Goal: Task Accomplishment & Management: Use online tool/utility

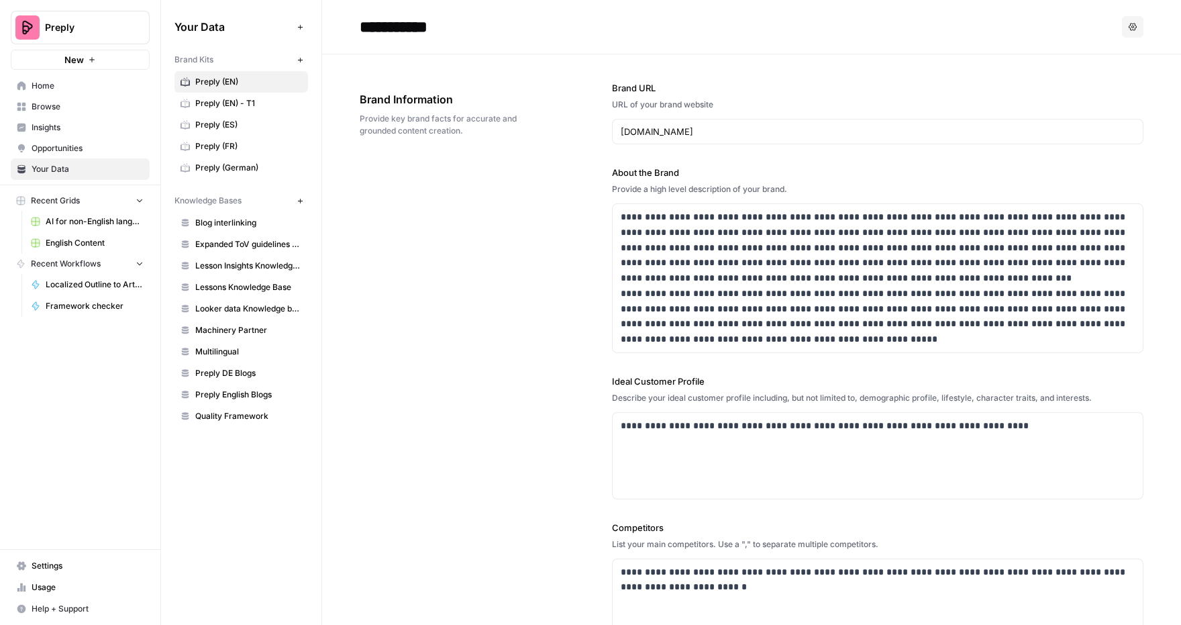
scroll to position [5994, 0]
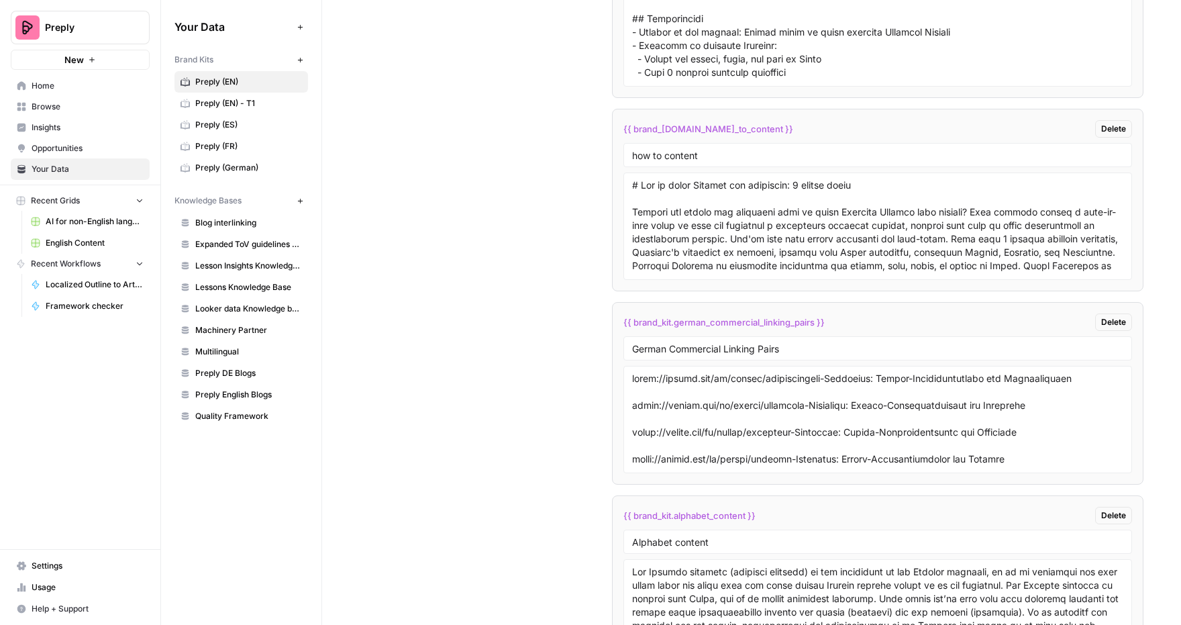
click at [83, 228] on link "AI for non-English languages" at bounding box center [87, 221] width 125 height 21
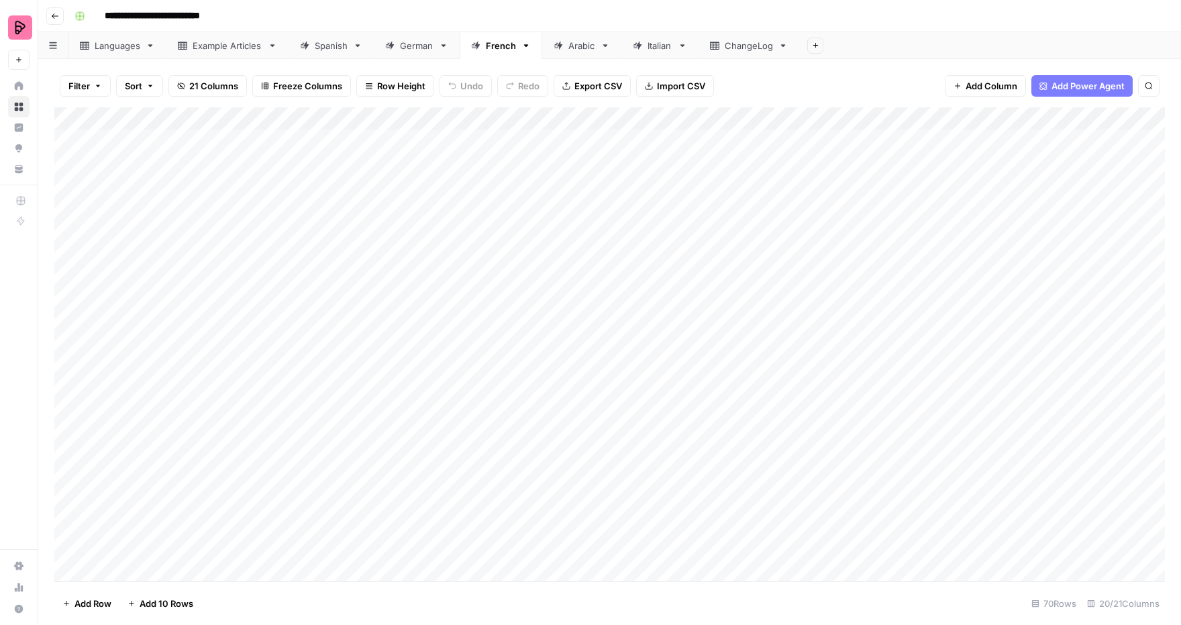
click at [731, 44] on div "ChangeLog" at bounding box center [748, 45] width 48 height 13
click at [412, 339] on div "Add Column" at bounding box center [609, 243] width 1110 height 272
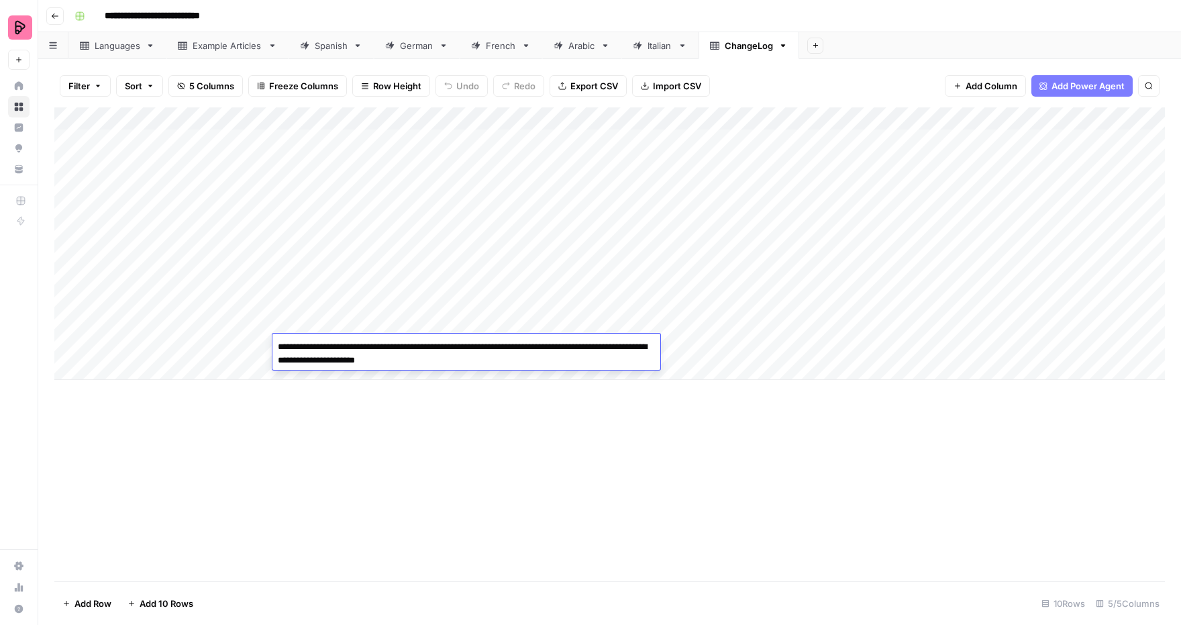
click at [427, 446] on div "Add Column" at bounding box center [609, 344] width 1110 height 474
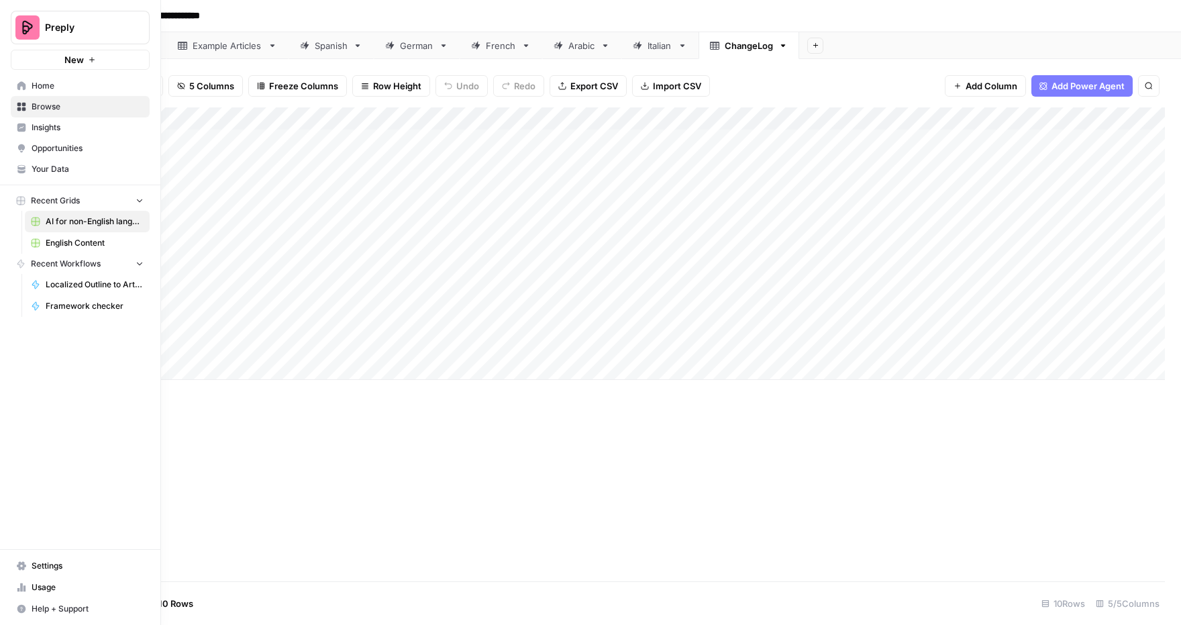
click at [45, 84] on span "Home" at bounding box center [88, 86] width 112 height 12
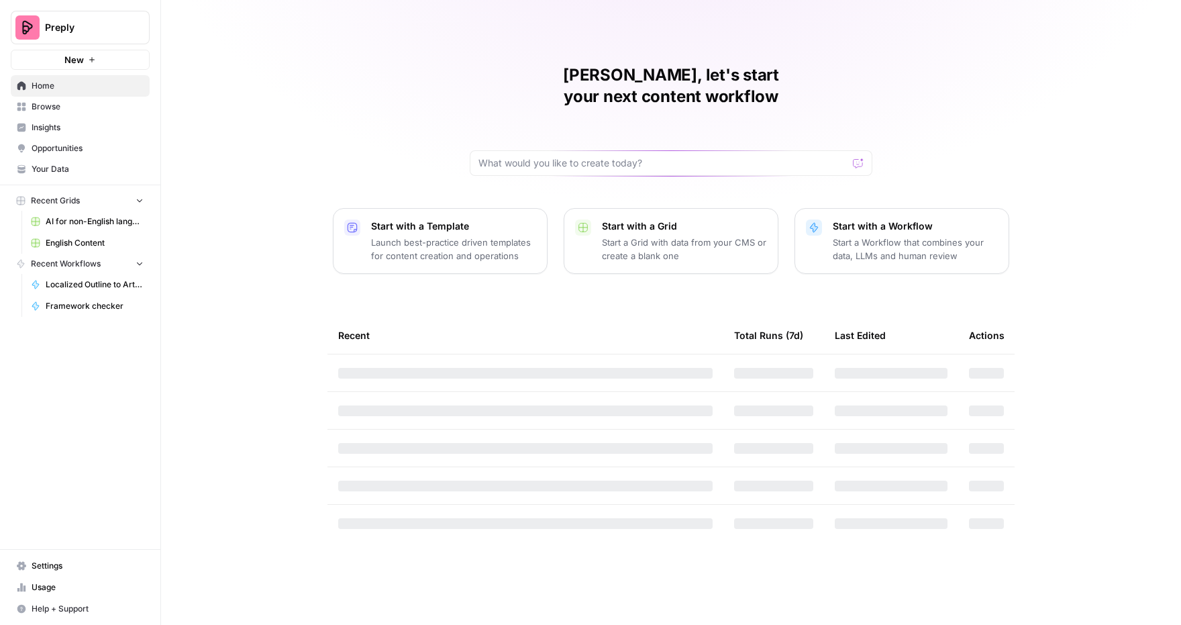
click at [61, 169] on span "Your Data" at bounding box center [88, 169] width 112 height 12
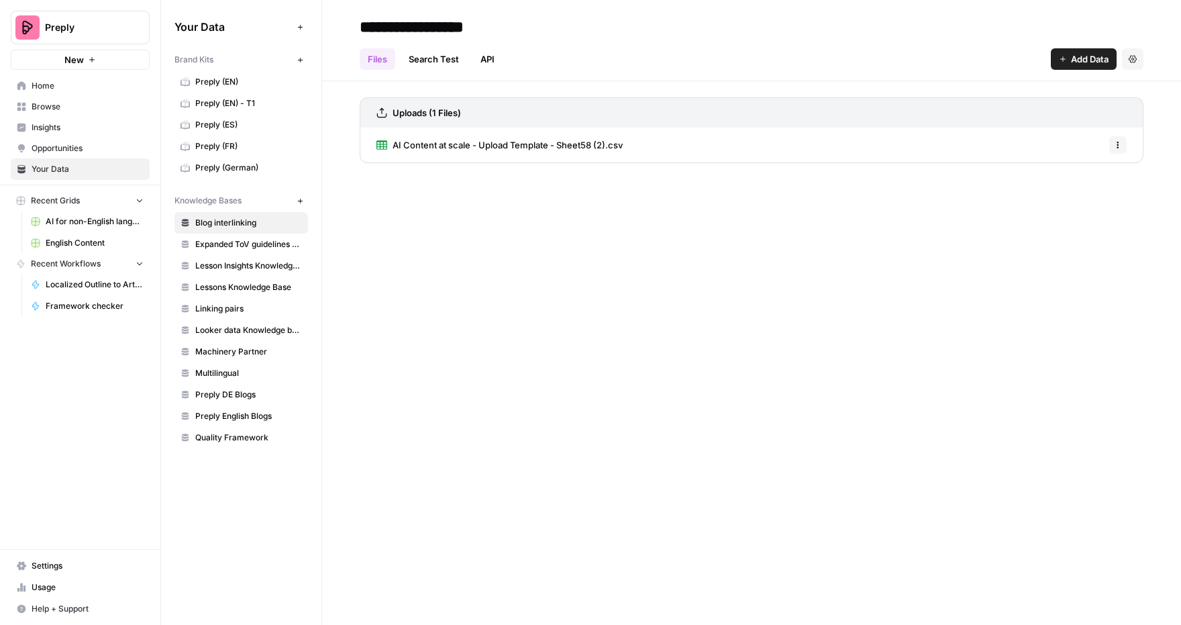
click at [224, 85] on span "Preply (EN)" at bounding box center [248, 82] width 107 height 12
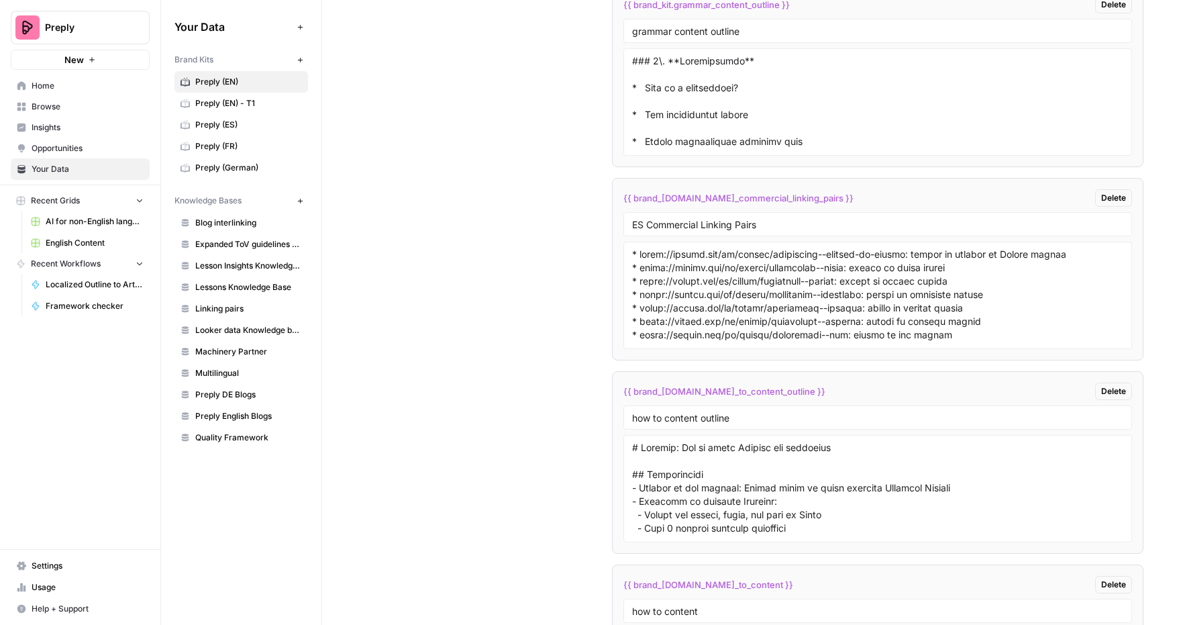
scroll to position [5544, 0]
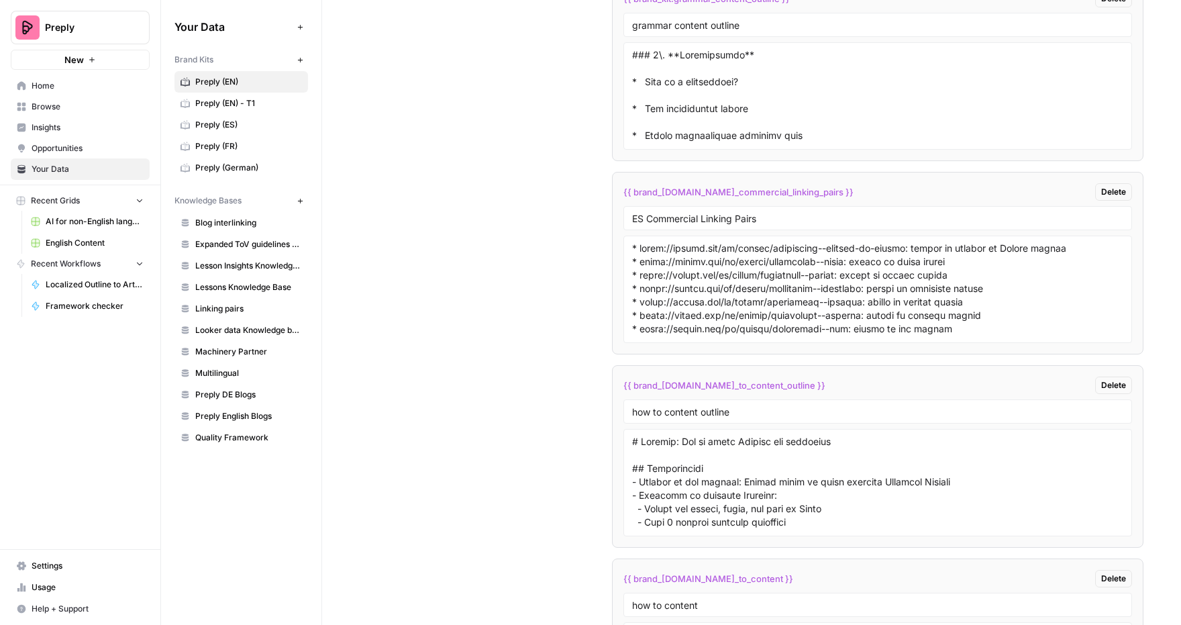
click at [73, 223] on span "AI for non-English languages" at bounding box center [95, 221] width 98 height 12
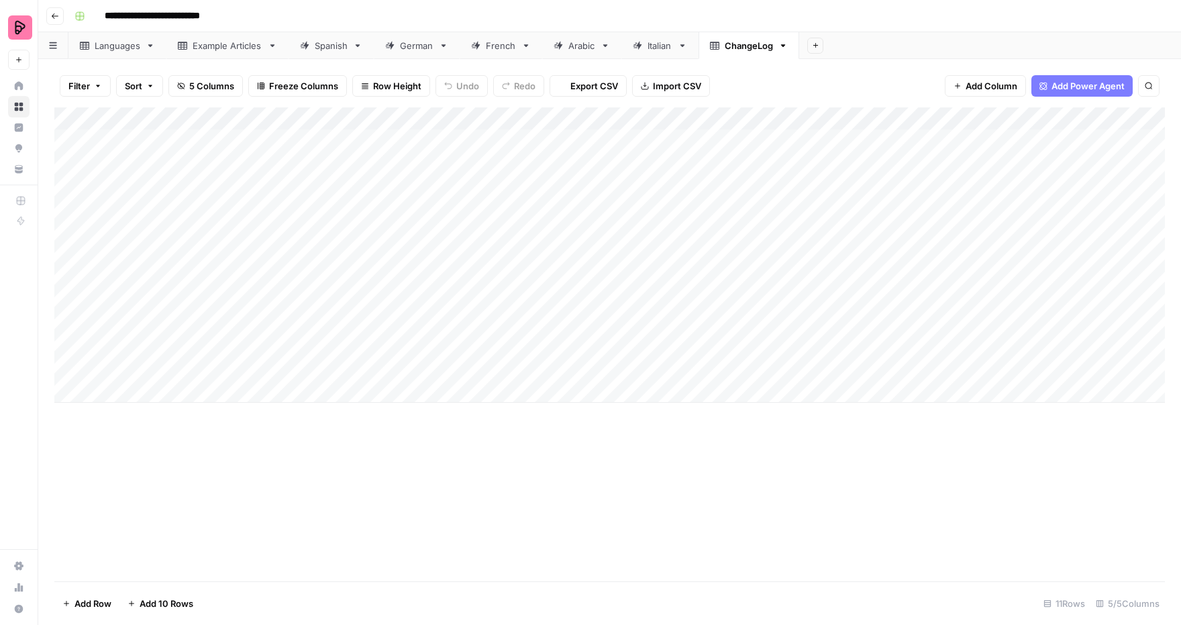
click at [431, 53] on link "German" at bounding box center [417, 45] width 86 height 27
click at [150, 572] on div "Add Column" at bounding box center [609, 344] width 1110 height 474
type input "**********"
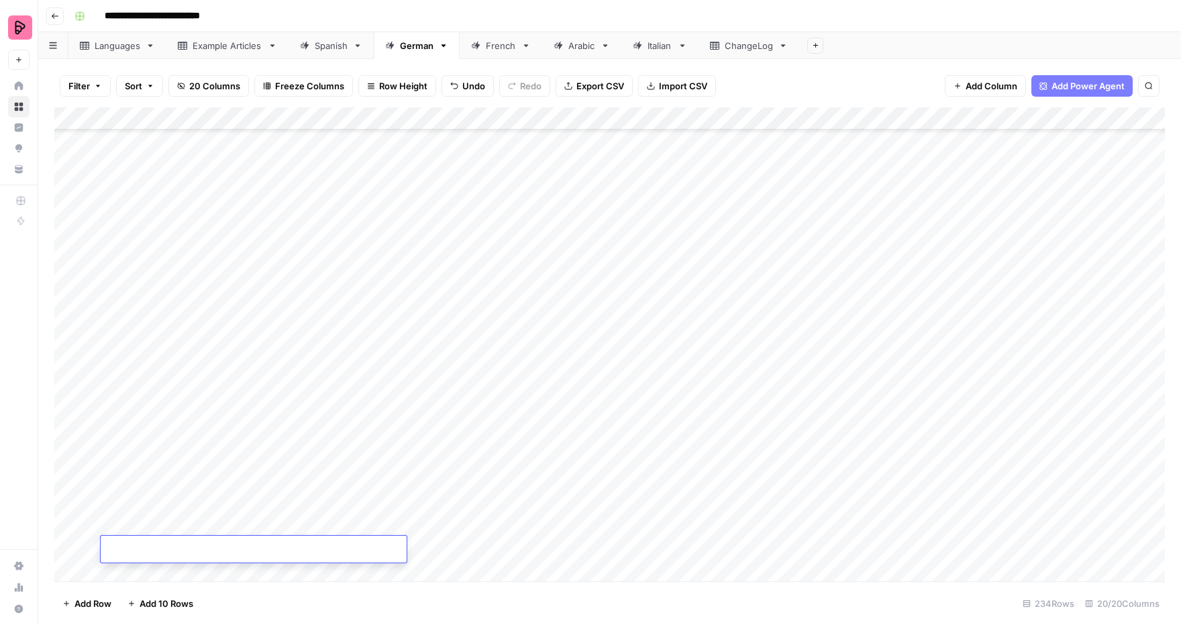
scroll to position [0, 0]
click at [509, 549] on div "Add Column" at bounding box center [609, 344] width 1110 height 474
click at [284, 552] on div "Add Column" at bounding box center [609, 344] width 1110 height 474
click at [507, 490] on div "Add Column" at bounding box center [609, 344] width 1110 height 474
click at [262, 116] on div "Add Column" at bounding box center [609, 344] width 1110 height 474
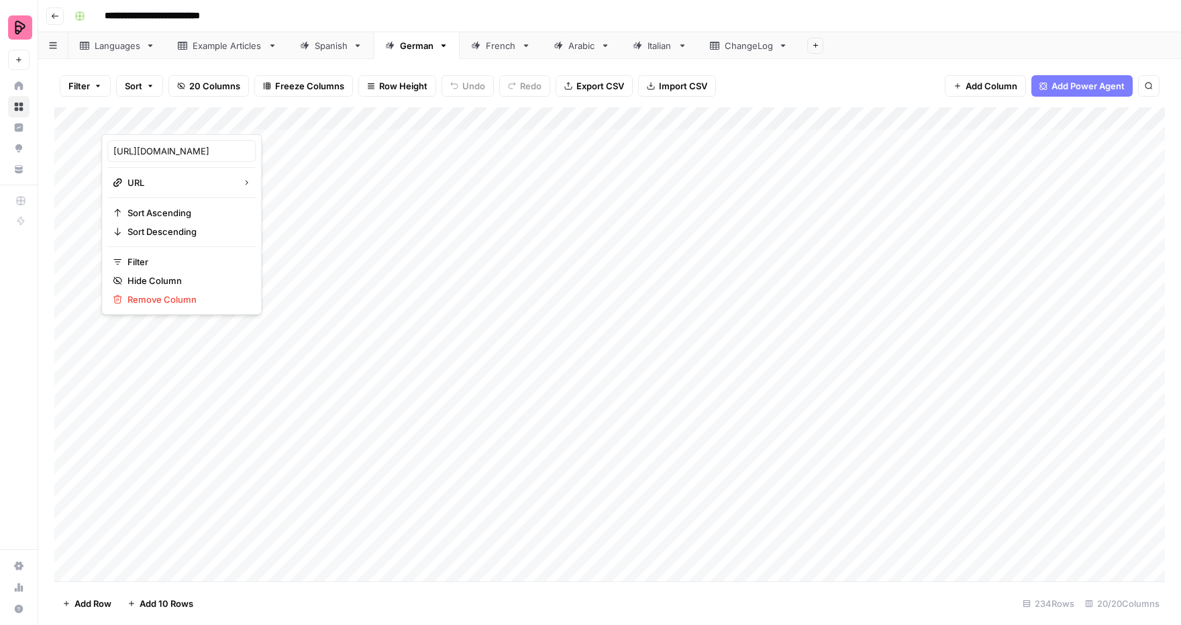
click at [262, 116] on div at bounding box center [253, 120] width 305 height 27
click at [162, 152] on input "https://preply.com/en/blog/welsh-alphabet-beginners-guide/" at bounding box center [181, 150] width 136 height 13
type input "URL"
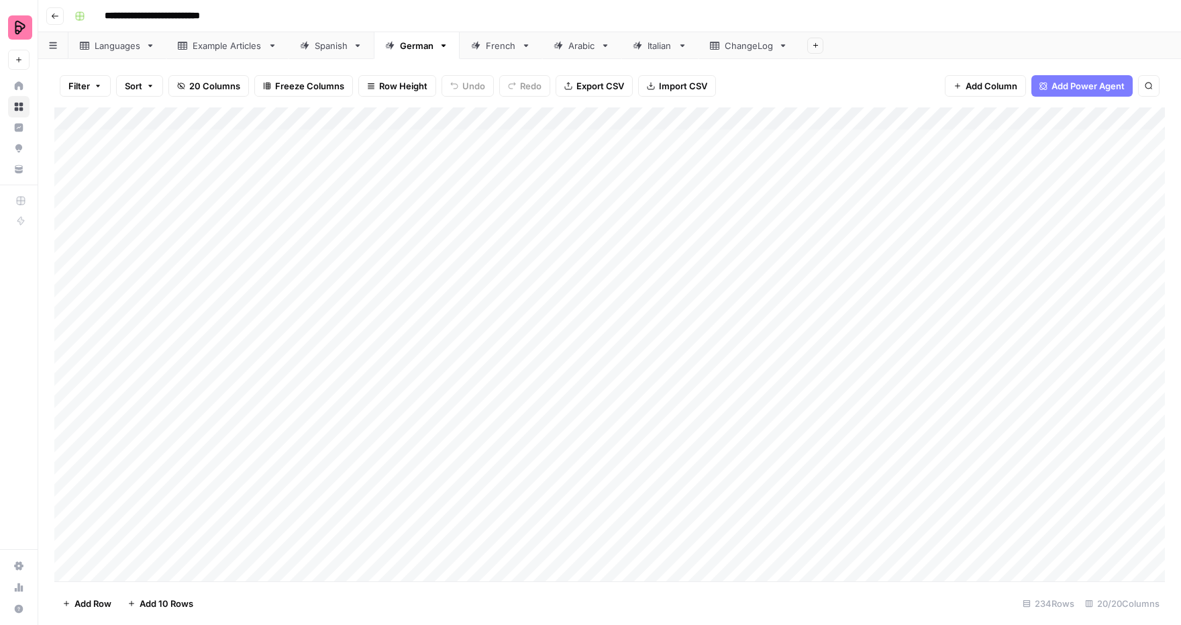
click at [521, 208] on div "Add Column" at bounding box center [609, 344] width 1110 height 474
click at [331, 45] on div "Spanish" at bounding box center [331, 45] width 33 height 13
click at [513, 48] on div "French" at bounding box center [501, 45] width 30 height 13
click at [559, 48] on icon at bounding box center [557, 45] width 9 height 9
click at [332, 52] on link "Spanish" at bounding box center [330, 45] width 85 height 27
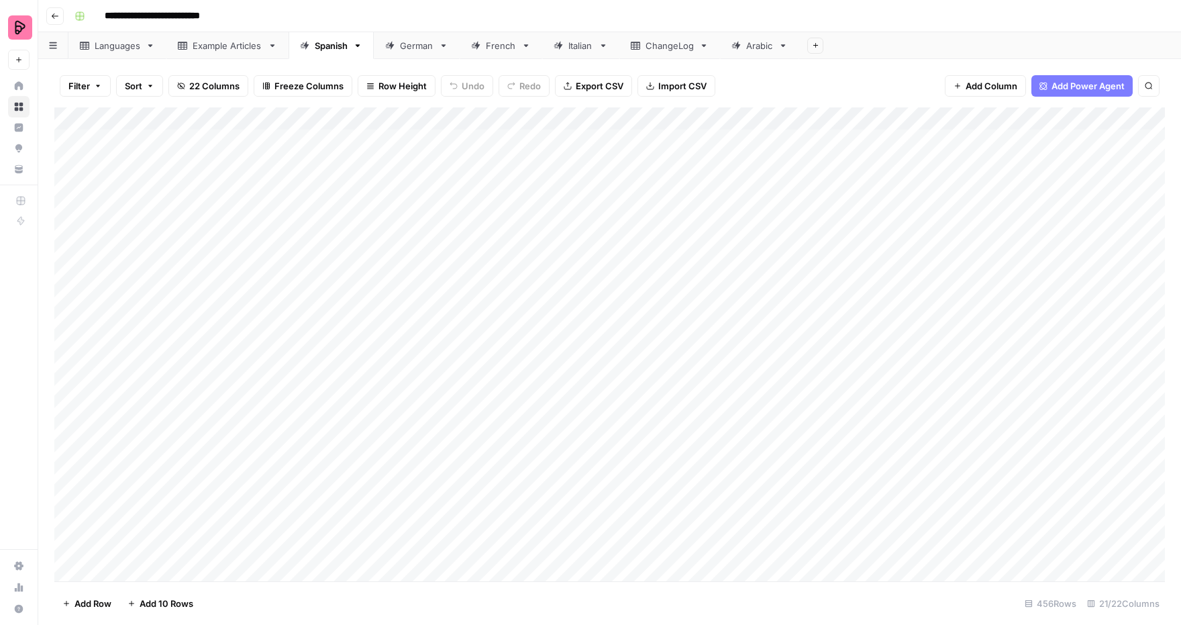
click at [590, 119] on div "Add Column" at bounding box center [609, 344] width 1110 height 474
click at [1011, 120] on div "Add Column" at bounding box center [609, 344] width 1110 height 474
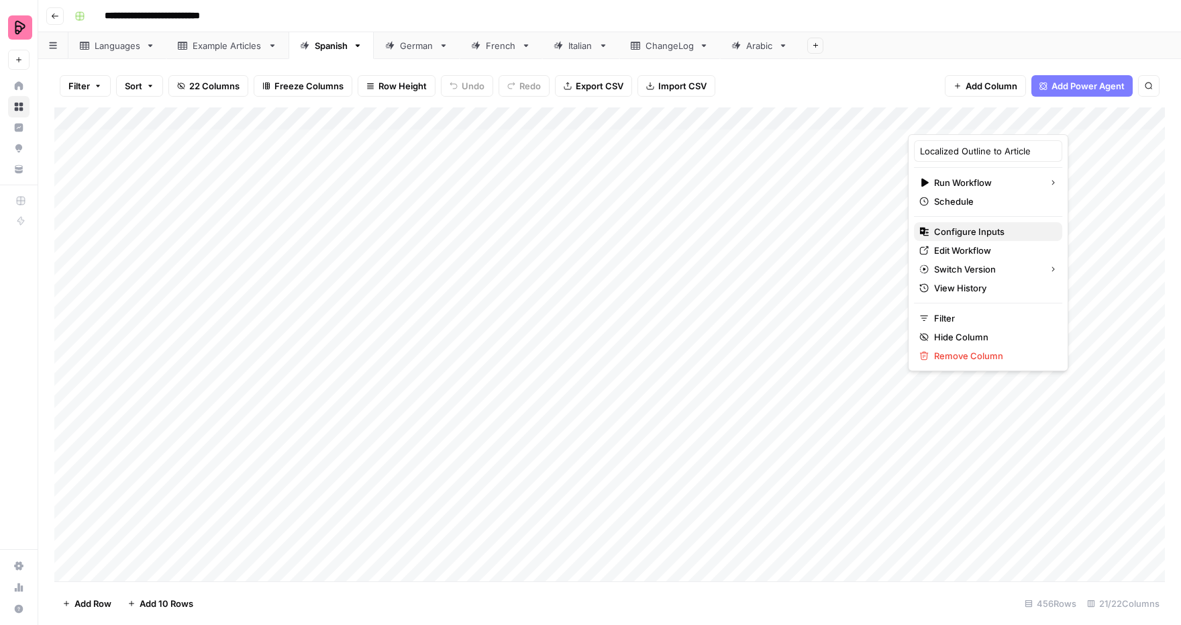
click at [988, 229] on span "Configure Inputs" at bounding box center [992, 231] width 117 height 13
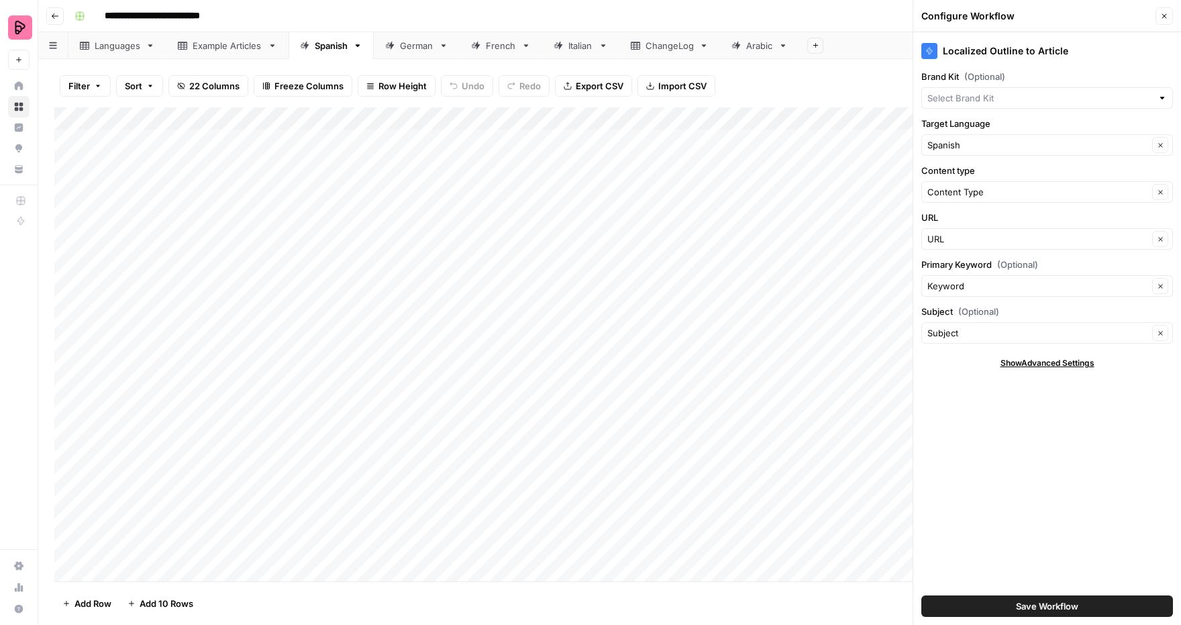
type input "Preply (EN)"
click at [989, 305] on span "(Optional)" at bounding box center [978, 311] width 41 height 13
click at [989, 326] on input "Subject" at bounding box center [1037, 332] width 221 height 13
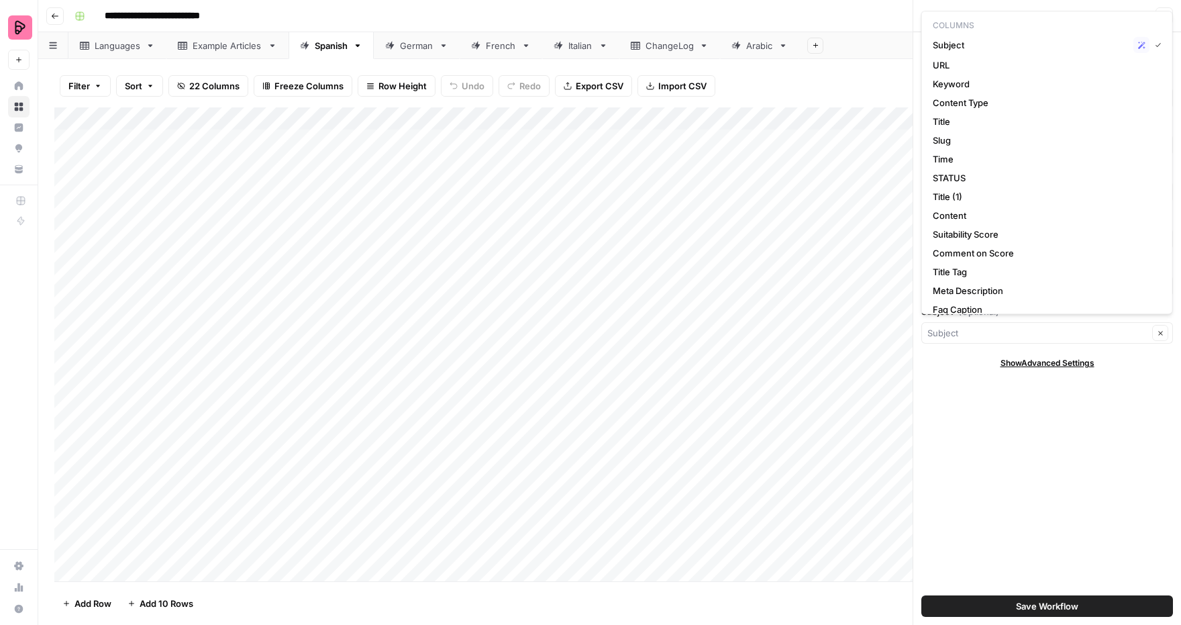
type input "Subject"
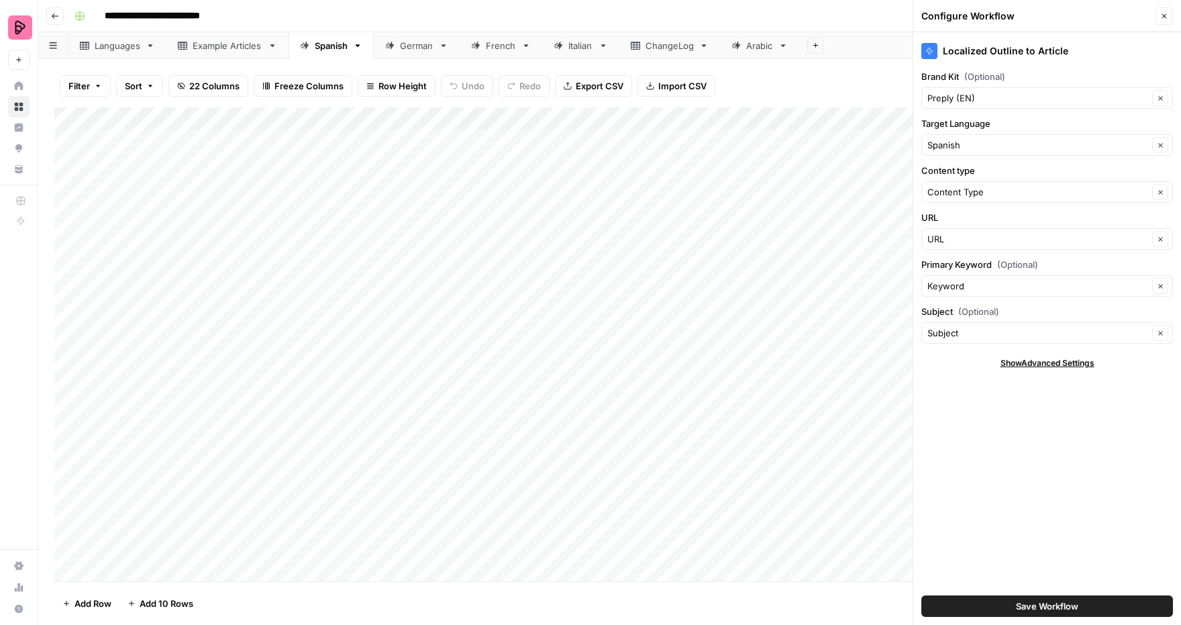
click at [1016, 413] on div "Localized Outline to Article Brand Kit (Optional) Preply (EN) Clear Target Lang…" at bounding box center [1047, 328] width 268 height 592
click at [1042, 358] on span "Show Advanced Settings" at bounding box center [1047, 363] width 94 height 12
click at [1040, 322] on div "Subject Clear" at bounding box center [1047, 332] width 252 height 21
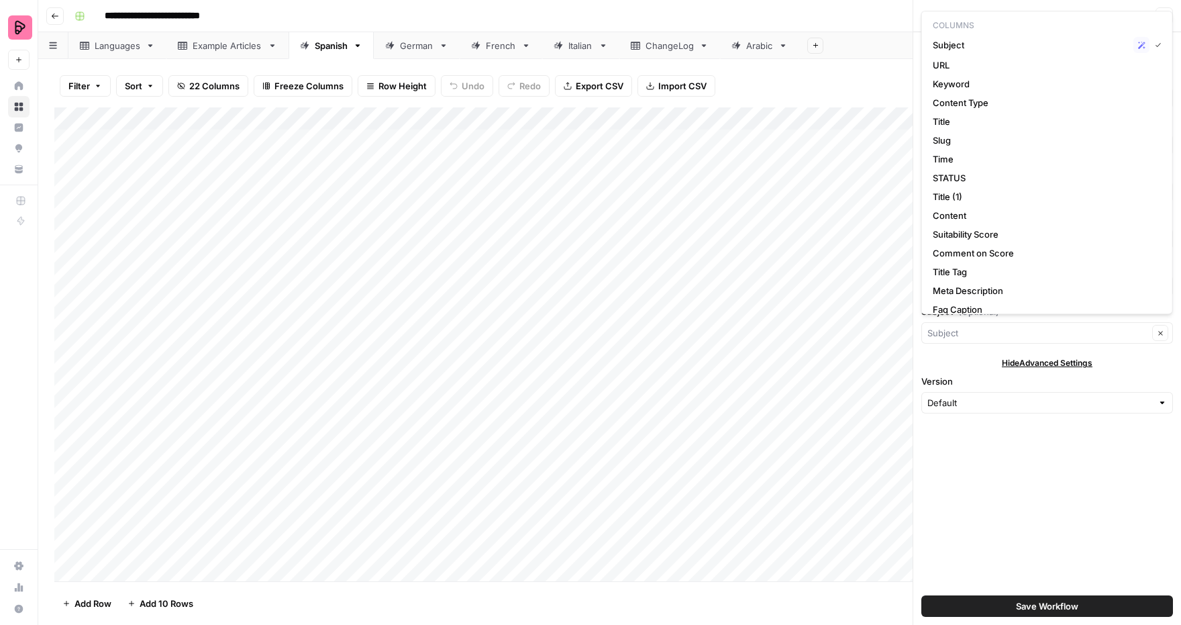
type input "Subject"
click at [1053, 466] on div "Localized Outline to Article Brand Kit (Optional) Preply (EN) Clear Target Lang…" at bounding box center [1047, 328] width 268 height 592
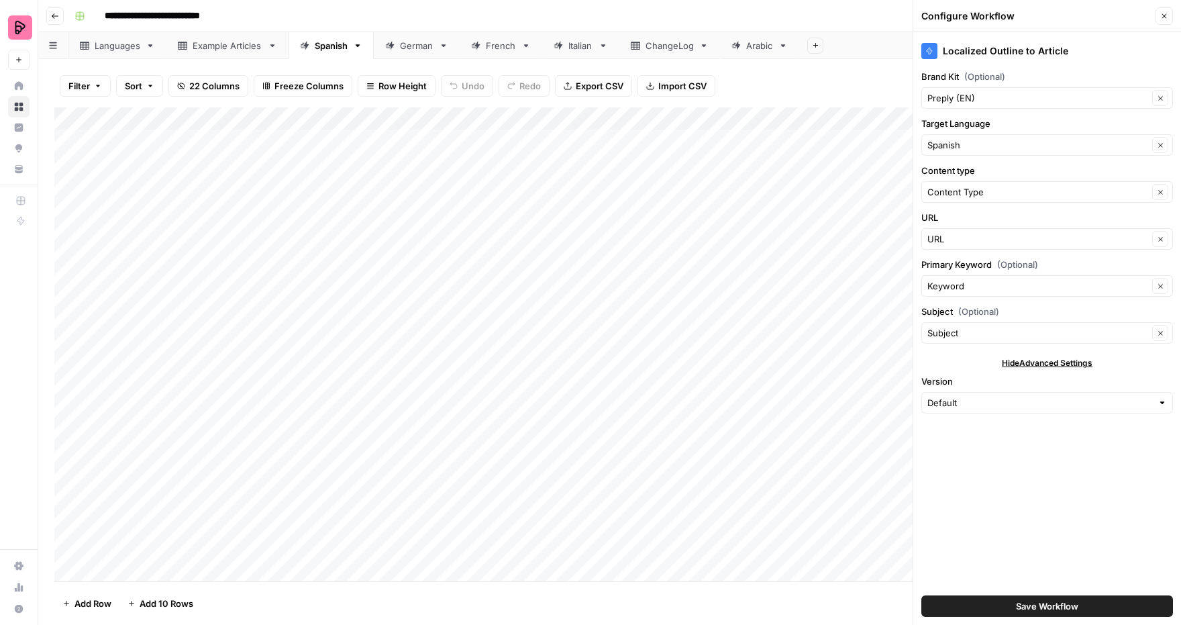
click at [1165, 18] on icon "button" at bounding box center [1164, 16] width 8 height 8
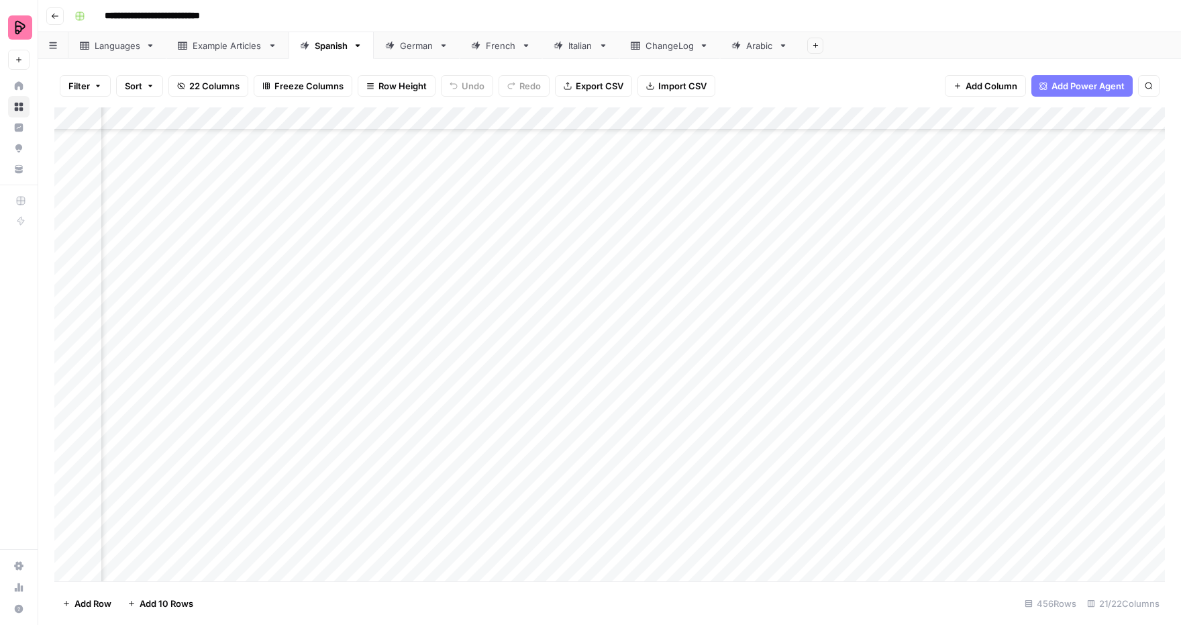
scroll to position [9499, 1283]
click at [690, 330] on div "Add Column" at bounding box center [609, 344] width 1110 height 474
drag, startPoint x: 786, startPoint y: 352, endPoint x: 633, endPoint y: 331, distance: 154.4
click at [633, 331] on textarea "**********" at bounding box center [765, 342] width 268 height 32
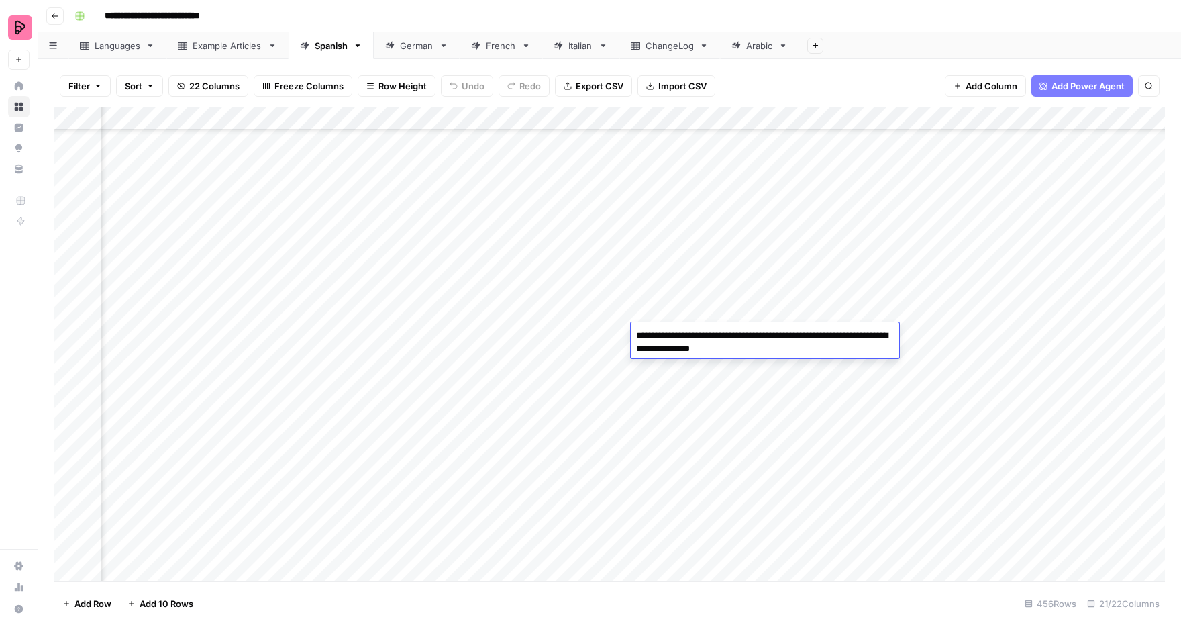
scroll to position [9482, 527]
click at [485, 121] on div "Add Column" at bounding box center [609, 344] width 1110 height 474
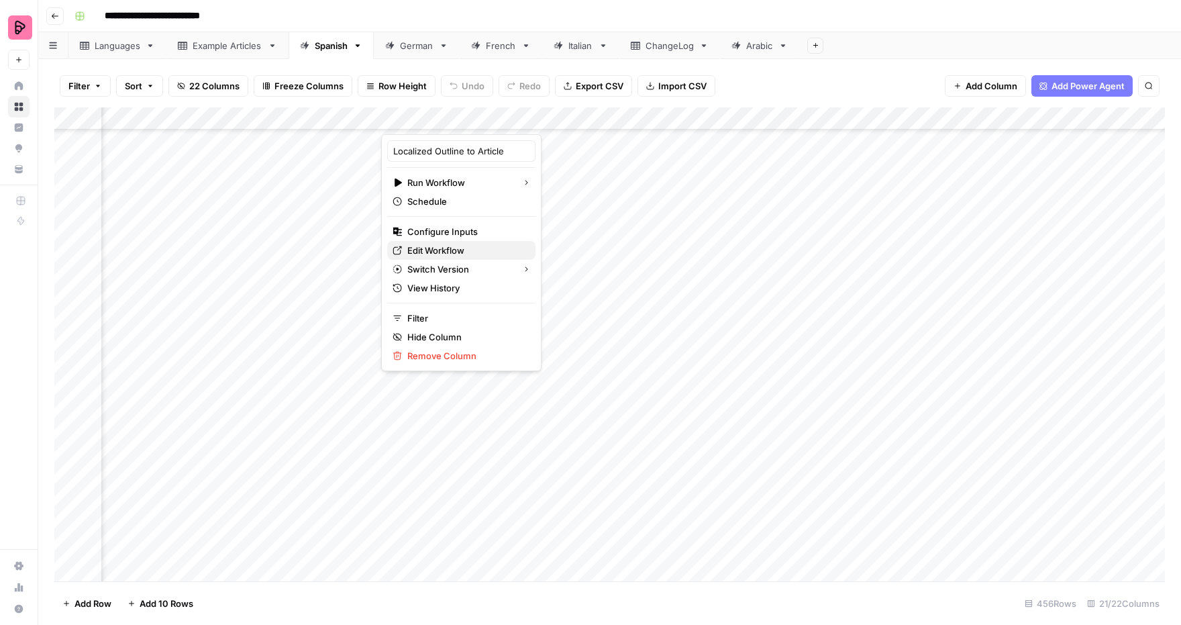
click at [464, 251] on span "Edit Workflow" at bounding box center [465, 250] width 117 height 13
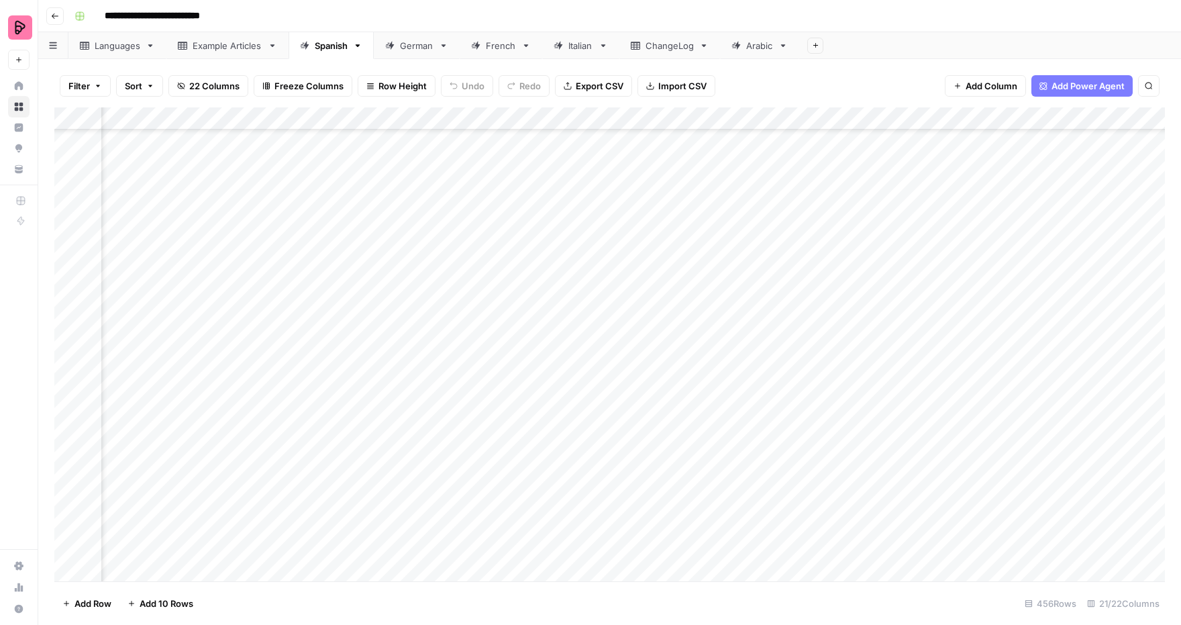
click at [408, 51] on div "German" at bounding box center [417, 45] width 34 height 13
click at [914, 387] on div "Add Column" at bounding box center [609, 344] width 1110 height 474
click at [888, 454] on div "Add Column" at bounding box center [609, 344] width 1110 height 474
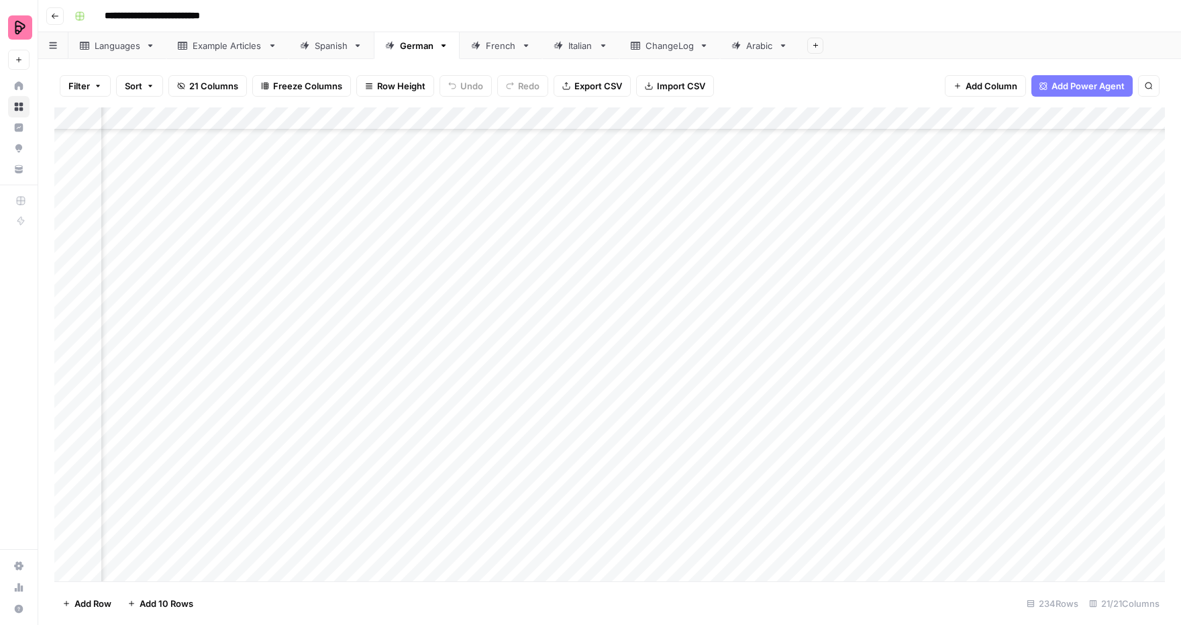
click at [888, 454] on div "Add Column" at bounding box center [609, 344] width 1110 height 474
drag, startPoint x: 1049, startPoint y: 473, endPoint x: 1037, endPoint y: 462, distance: 16.2
click at [1037, 462] on textarea "**********" at bounding box center [998, 464] width 268 height 32
click at [941, 502] on div "Add Column" at bounding box center [609, 344] width 1110 height 474
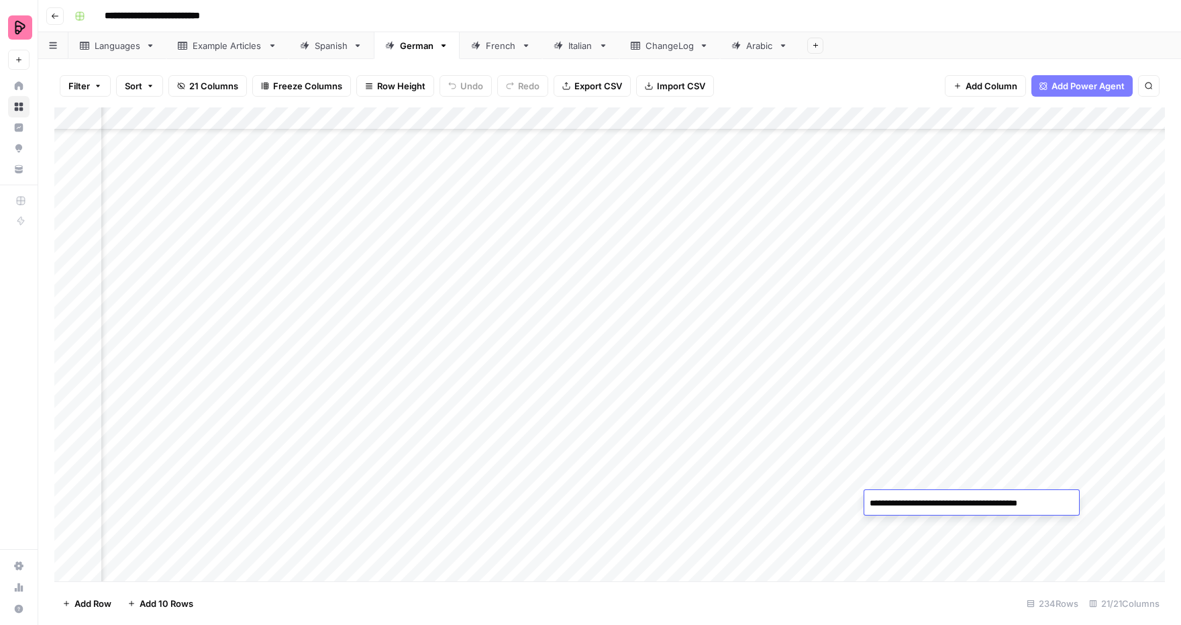
click at [496, 48] on div "French" at bounding box center [501, 45] width 30 height 13
click at [692, 288] on div "Add Column" at bounding box center [609, 344] width 1110 height 474
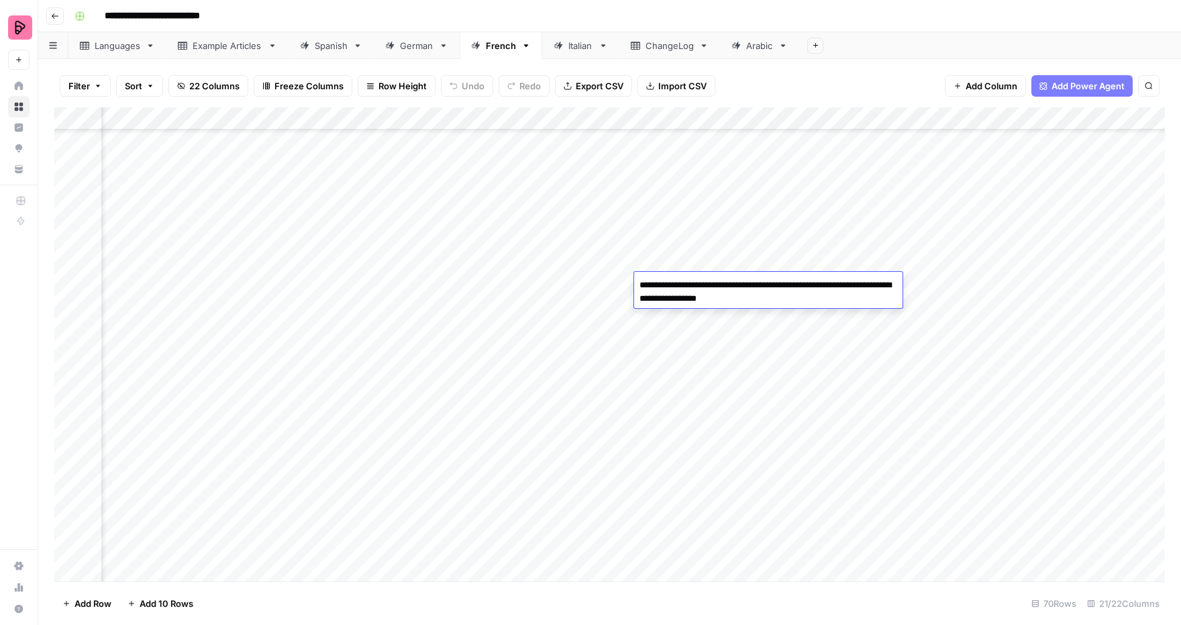
scroll to position [883, 641]
click at [417, 47] on div "German" at bounding box center [417, 45] width 34 height 13
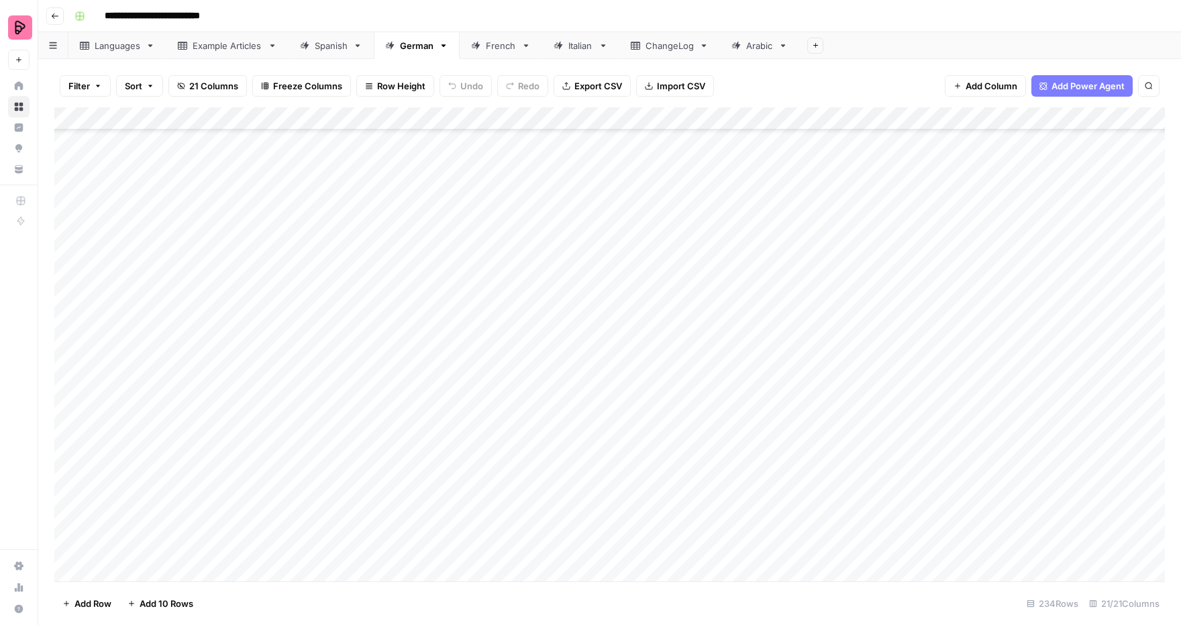
scroll to position [4907, 0]
click at [192, 566] on div "Add Column" at bounding box center [609, 344] width 1110 height 474
type input "**********"
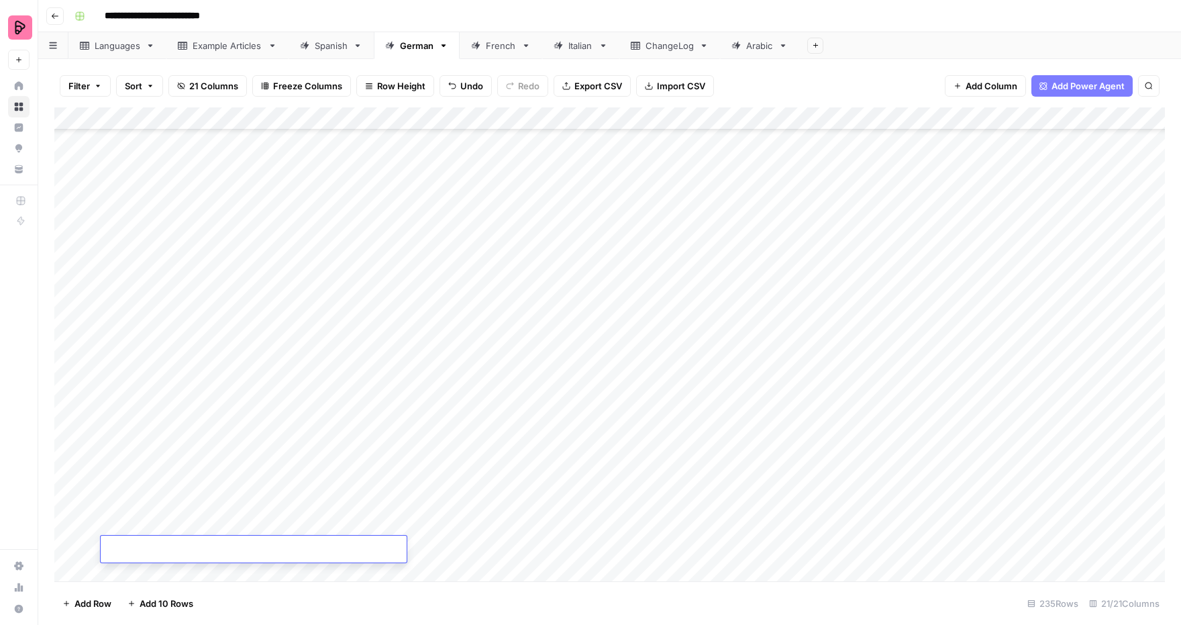
click at [502, 533] on div "Add Column" at bounding box center [609, 344] width 1110 height 474
click at [288, 547] on div "Add Column" at bounding box center [609, 344] width 1110 height 474
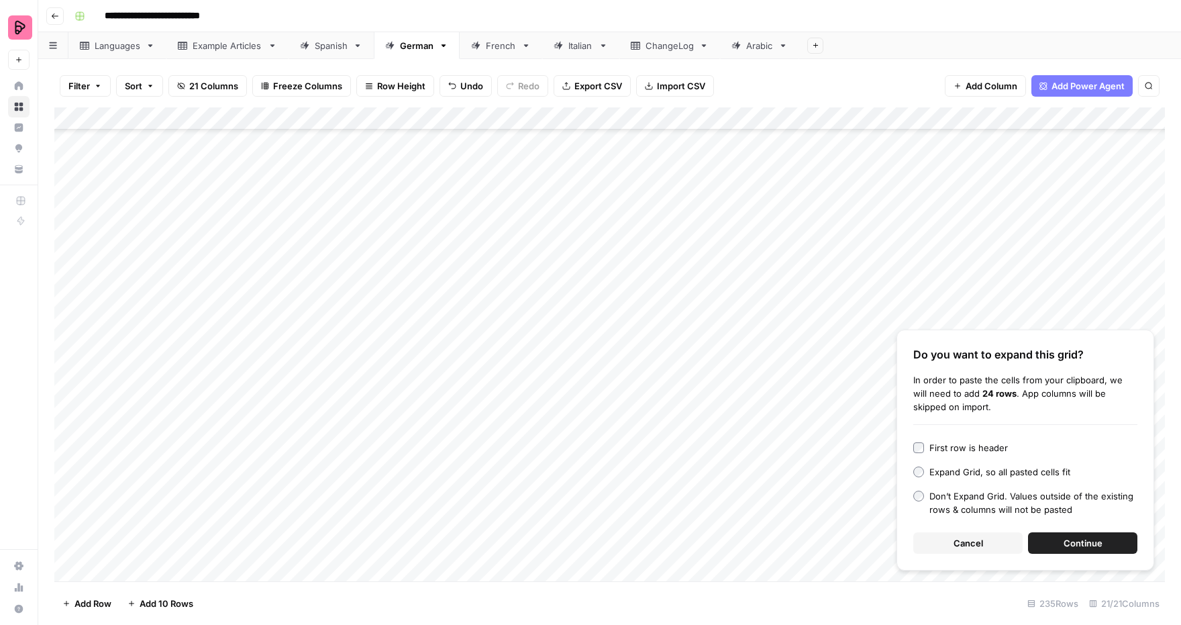
click at [1067, 544] on span "Continue" at bounding box center [1082, 542] width 39 height 13
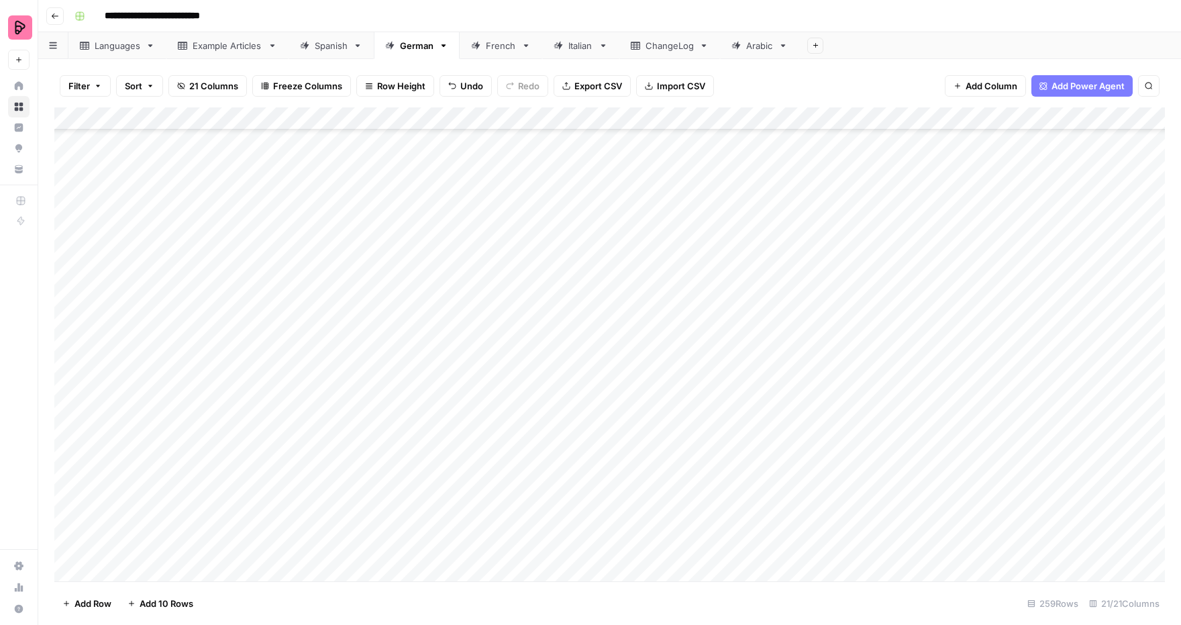
scroll to position [5271, 0]
click at [814, 207] on div "Add Column" at bounding box center [609, 344] width 1110 height 474
click at [815, 227] on div "Add Column" at bounding box center [609, 344] width 1110 height 474
click at [812, 248] on div "Add Column" at bounding box center [609, 344] width 1110 height 474
click at [813, 271] on div "Add Column" at bounding box center [609, 344] width 1110 height 474
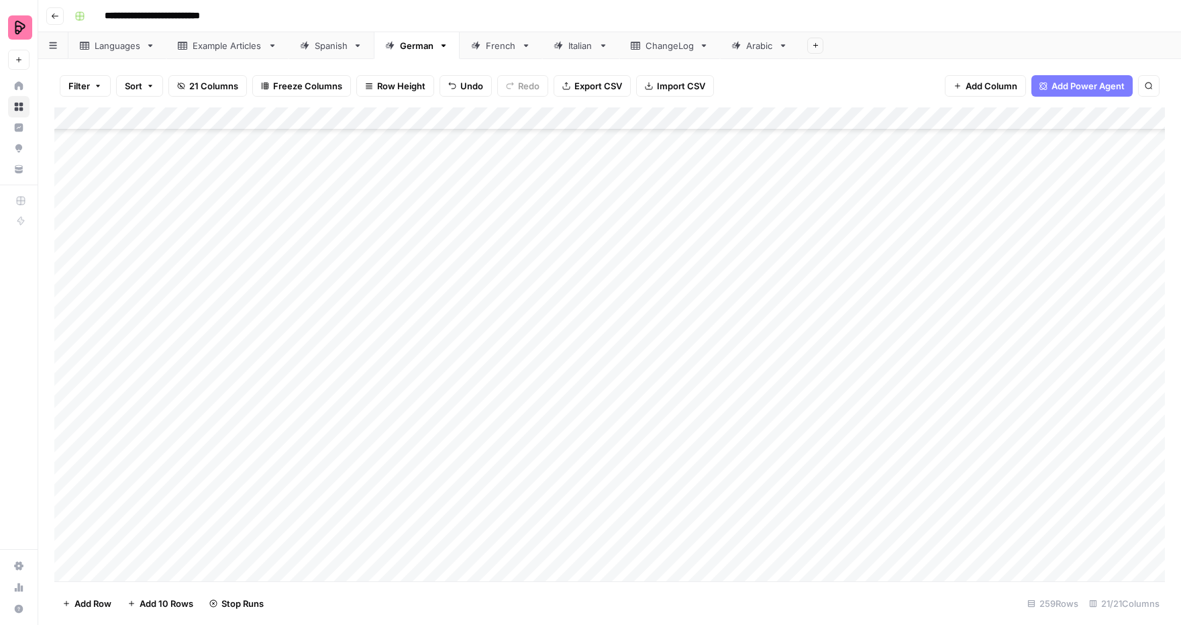
click at [812, 296] on div "Add Column" at bounding box center [609, 344] width 1110 height 474
click at [812, 319] on div "Add Column" at bounding box center [609, 344] width 1110 height 474
click at [812, 347] on div "Add Column" at bounding box center [609, 344] width 1110 height 474
click at [812, 368] on div "Add Column" at bounding box center [609, 344] width 1110 height 474
click at [812, 389] on div "Add Column" at bounding box center [609, 344] width 1110 height 474
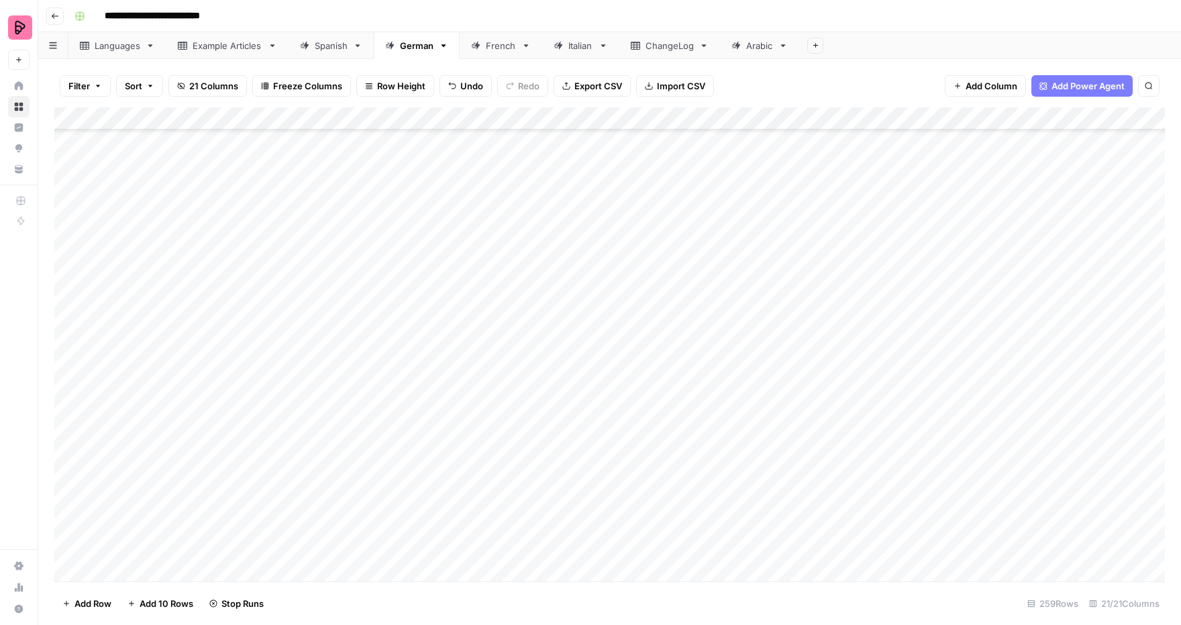
click at [812, 420] on div "Add Column" at bounding box center [609, 344] width 1110 height 474
click at [812, 436] on div "Add Column" at bounding box center [609, 344] width 1110 height 474
click at [812, 454] on div "Add Column" at bounding box center [609, 344] width 1110 height 474
click at [810, 479] on div "Add Column" at bounding box center [609, 344] width 1110 height 474
click at [810, 500] on div "Add Column" at bounding box center [609, 344] width 1110 height 474
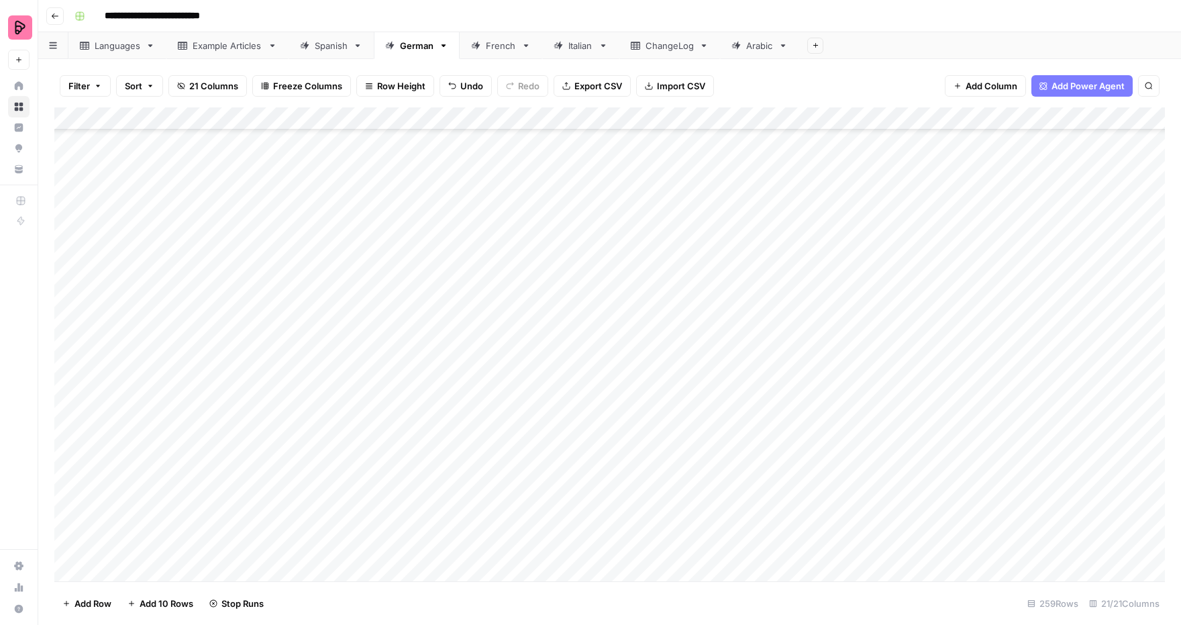
click at [809, 525] on div "Add Column" at bounding box center [609, 344] width 1110 height 474
click at [809, 547] on div "Add Column" at bounding box center [609, 344] width 1110 height 474
click at [812, 570] on div "Add Column" at bounding box center [609, 344] width 1110 height 474
click at [826, 394] on div "Add Column" at bounding box center [609, 344] width 1110 height 474
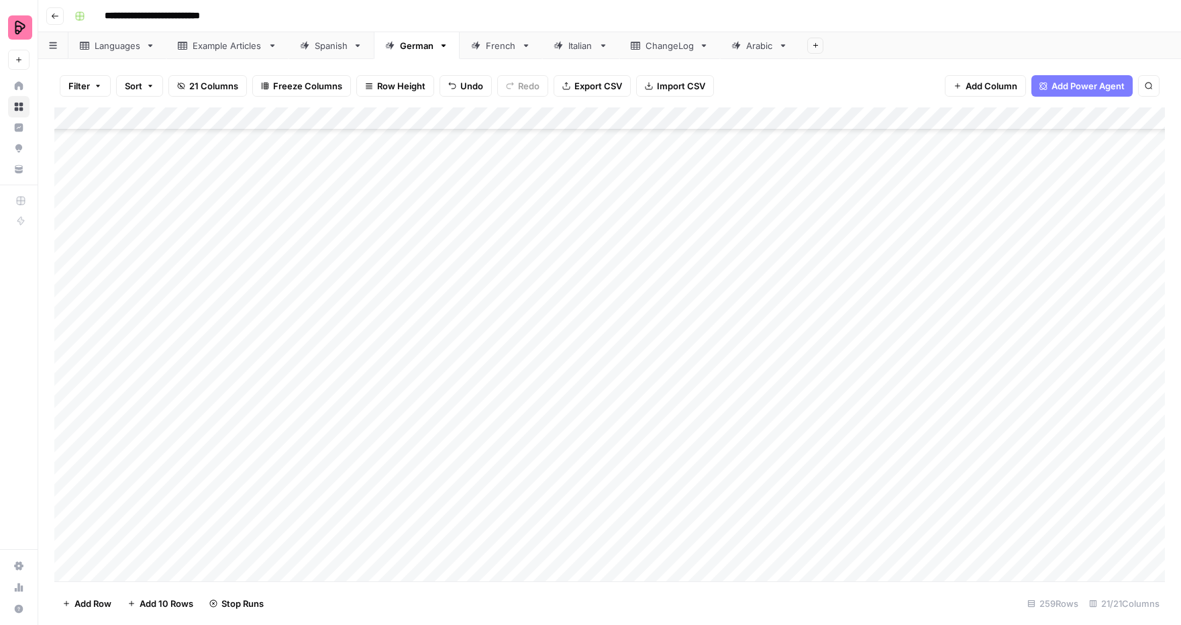
click at [821, 409] on div "Add Column" at bounding box center [609, 344] width 1110 height 474
click at [818, 429] on div "Add Column" at bounding box center [609, 344] width 1110 height 474
click at [814, 458] on div "Add Column" at bounding box center [609, 344] width 1110 height 474
click at [810, 482] on div "Add Column" at bounding box center [609, 344] width 1110 height 474
click at [808, 504] on div "Add Column" at bounding box center [609, 344] width 1110 height 474
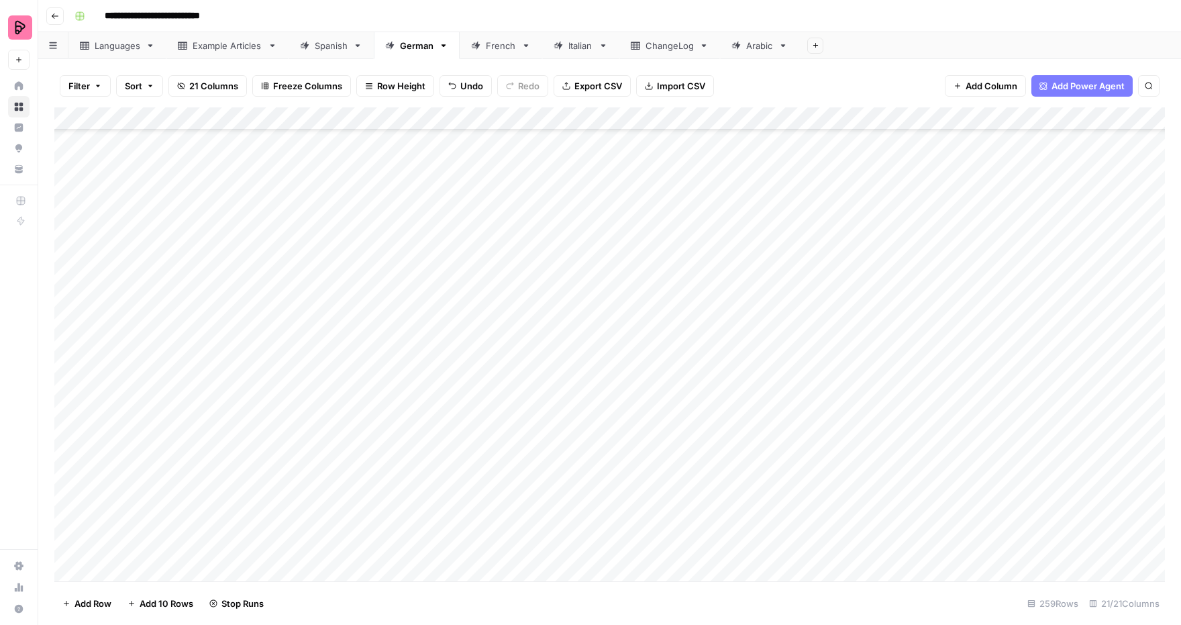
click at [805, 526] on div "Add Column" at bounding box center [609, 344] width 1110 height 474
click at [805, 545] on div "Add Column" at bounding box center [609, 344] width 1110 height 474
click at [322, 39] on div "Spanish" at bounding box center [331, 45] width 33 height 13
click at [498, 309] on div "Add Column" at bounding box center [609, 344] width 1110 height 474
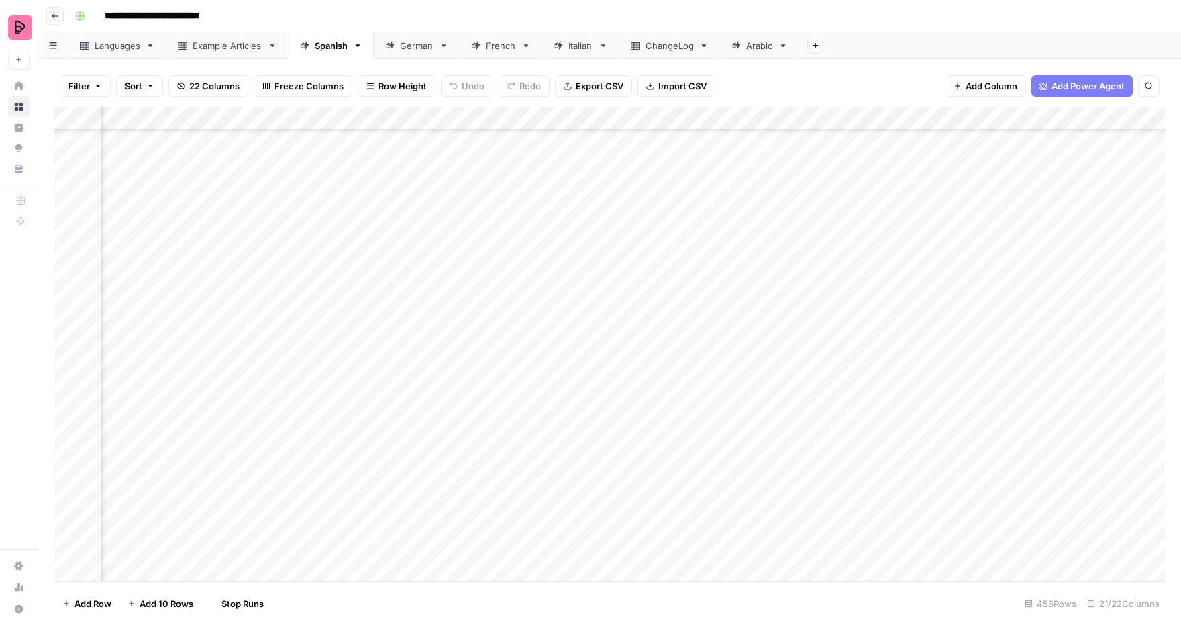
click at [499, 335] on div "Add Column" at bounding box center [609, 344] width 1110 height 474
click at [499, 353] on div "Add Column" at bounding box center [609, 344] width 1110 height 474
click at [500, 375] on div "Add Column" at bounding box center [609, 344] width 1110 height 474
click at [502, 403] on div "Add Column" at bounding box center [609, 344] width 1110 height 474
click at [502, 427] on div "Add Column" at bounding box center [609, 344] width 1110 height 474
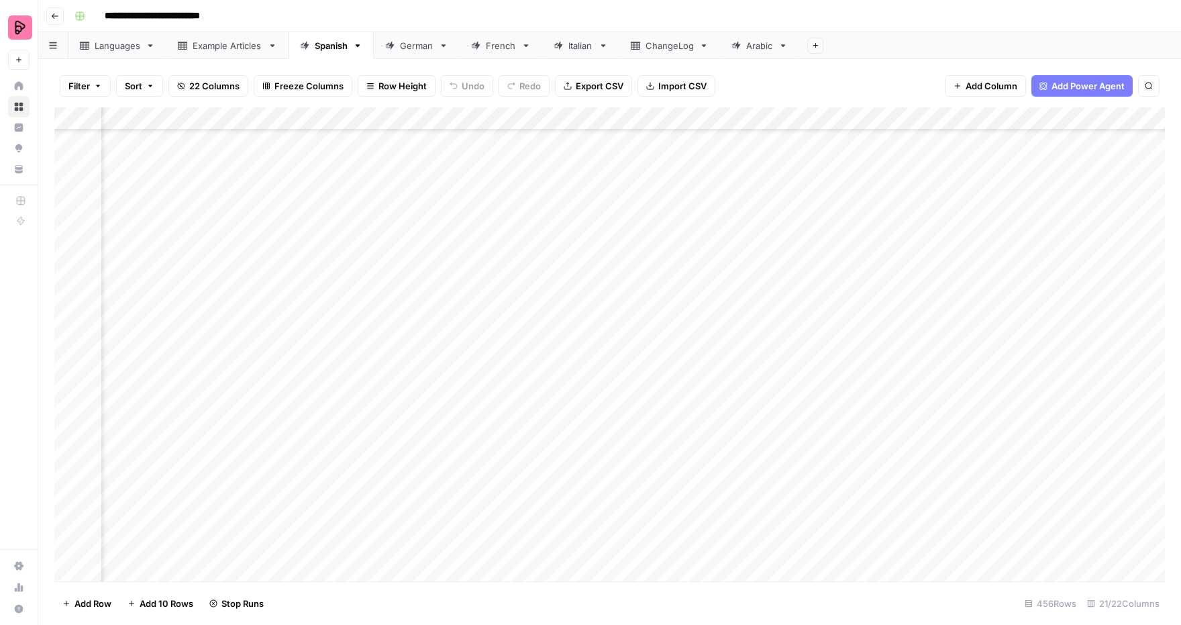
click at [502, 447] on div "Add Column" at bounding box center [609, 344] width 1110 height 474
click at [503, 241] on div "Add Column" at bounding box center [609, 344] width 1110 height 474
click at [500, 260] on div "Add Column" at bounding box center [609, 344] width 1110 height 474
click at [498, 287] on div "Add Column" at bounding box center [609, 344] width 1110 height 474
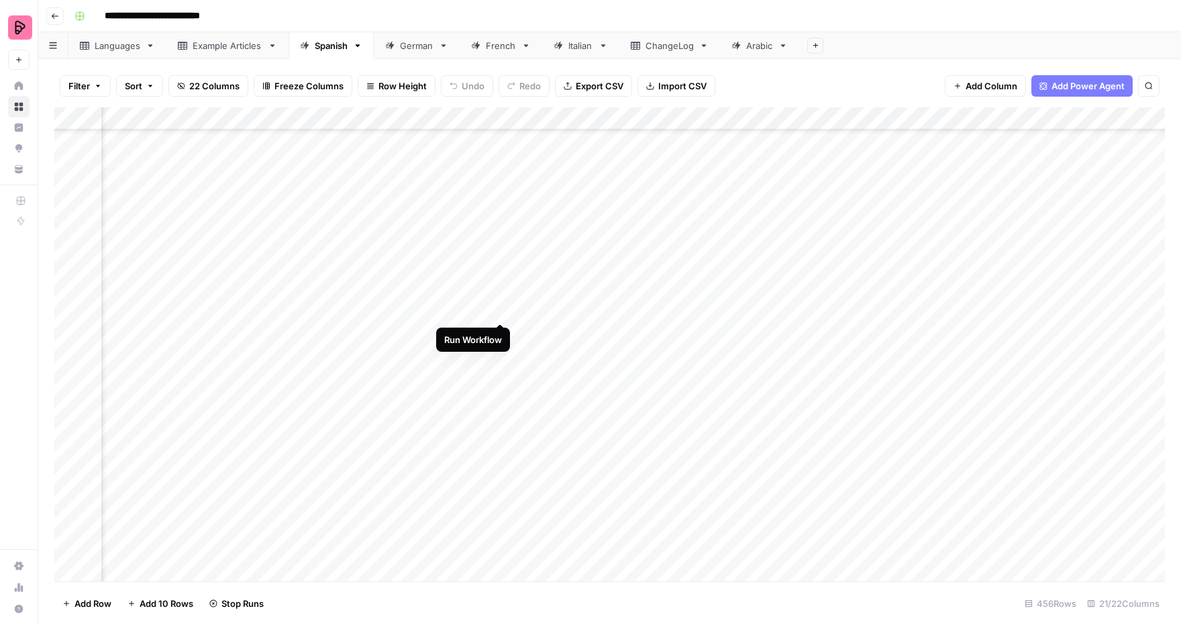
click at [498, 307] on div "Add Column" at bounding box center [609, 344] width 1110 height 474
click at [502, 337] on div "Add Column" at bounding box center [609, 344] width 1110 height 474
click at [502, 357] on div "Add Column" at bounding box center [609, 344] width 1110 height 474
click at [502, 374] on div "Add Column" at bounding box center [609, 344] width 1110 height 474
click at [504, 405] on div "Add Column" at bounding box center [609, 344] width 1110 height 474
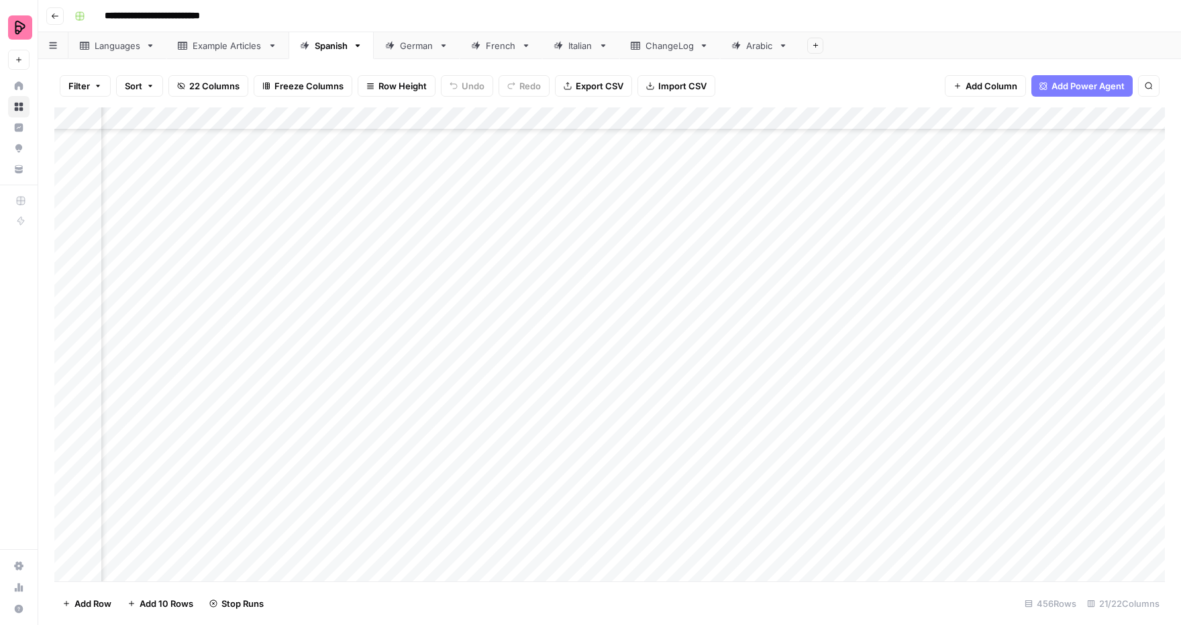
click at [500, 425] on div "Add Column" at bounding box center [609, 344] width 1110 height 474
click at [497, 378] on div "Add Column" at bounding box center [609, 344] width 1110 height 474
click at [502, 233] on div "Add Column" at bounding box center [609, 344] width 1110 height 474
click at [502, 204] on div "Add Column" at bounding box center [609, 344] width 1110 height 474
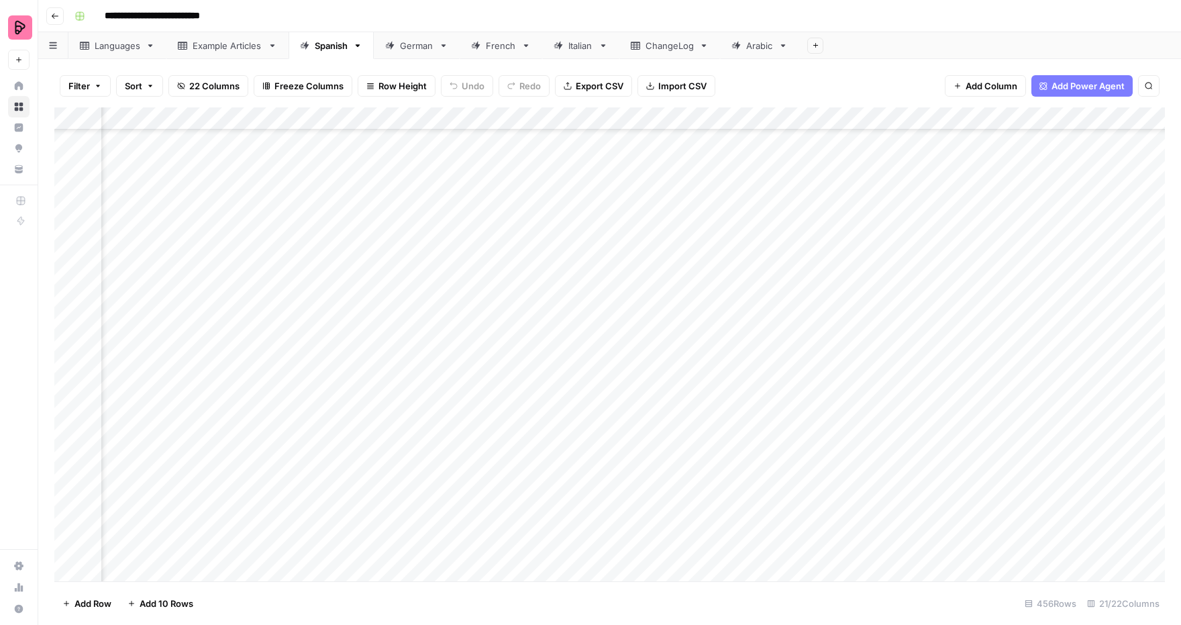
click at [502, 182] on div "Add Column" at bounding box center [609, 344] width 1110 height 474
click at [502, 370] on div "Add Column" at bounding box center [609, 344] width 1110 height 474
click at [502, 346] on div "Add Column" at bounding box center [609, 344] width 1110 height 474
click at [502, 327] on div "Add Column" at bounding box center [609, 344] width 1110 height 474
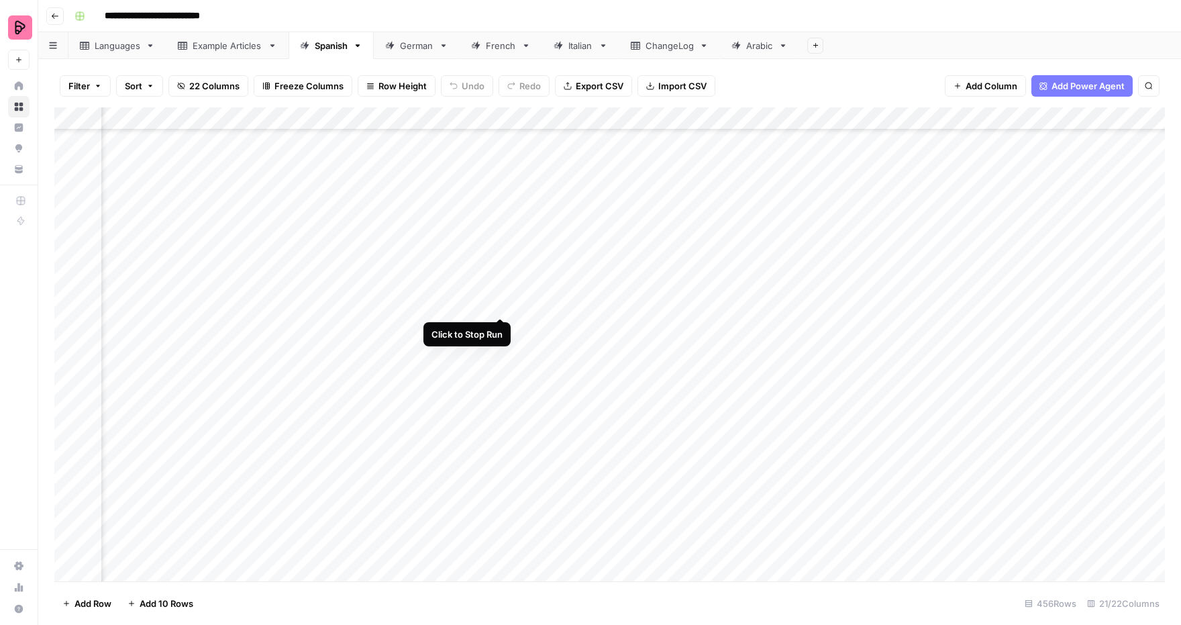
click at [502, 304] on div "Add Column" at bounding box center [609, 344] width 1110 height 474
click at [502, 279] on div "Add Column" at bounding box center [609, 344] width 1110 height 474
click at [502, 256] on div "Add Column" at bounding box center [609, 344] width 1110 height 474
click at [502, 234] on div "Add Column" at bounding box center [609, 344] width 1110 height 474
click at [502, 217] on div "Add Column" at bounding box center [609, 344] width 1110 height 474
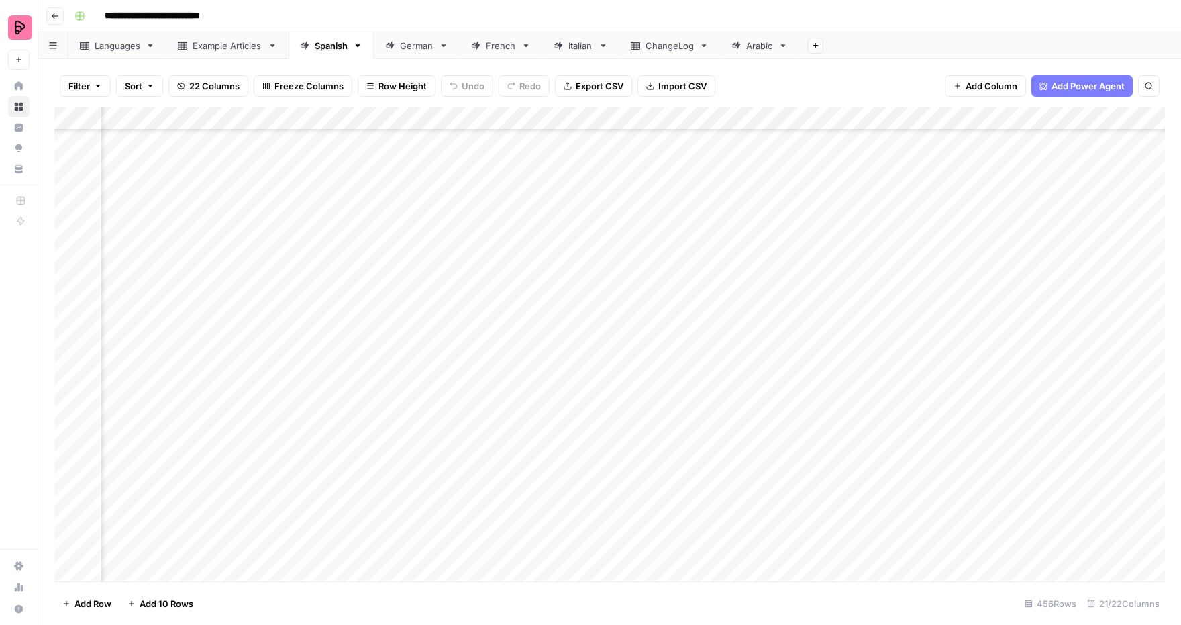
click at [502, 182] on div "Add Column" at bounding box center [609, 344] width 1110 height 474
click at [502, 187] on div "Add Column" at bounding box center [609, 344] width 1110 height 474
click at [502, 260] on div "Add Column" at bounding box center [609, 344] width 1110 height 474
click at [502, 168] on div "Add Column" at bounding box center [609, 344] width 1110 height 474
click at [500, 147] on div "Add Column" at bounding box center [609, 344] width 1110 height 474
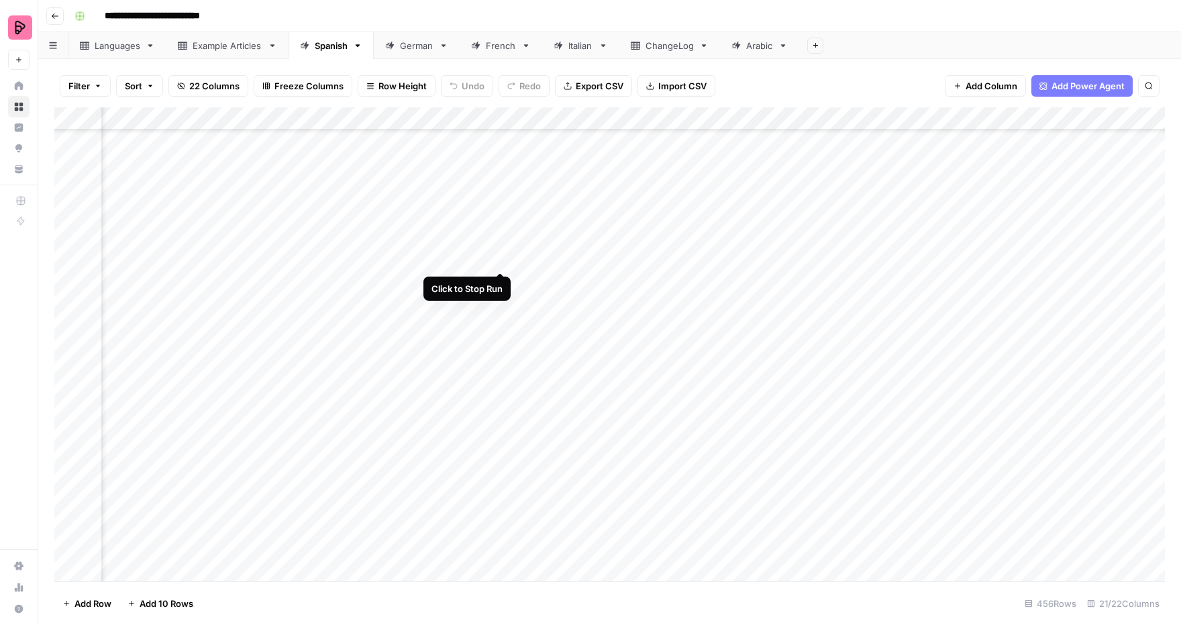
click at [500, 257] on div "Add Column" at bounding box center [609, 344] width 1110 height 474
click at [498, 339] on div "Add Column" at bounding box center [609, 344] width 1110 height 474
click at [499, 362] on div "Add Column" at bounding box center [609, 344] width 1110 height 474
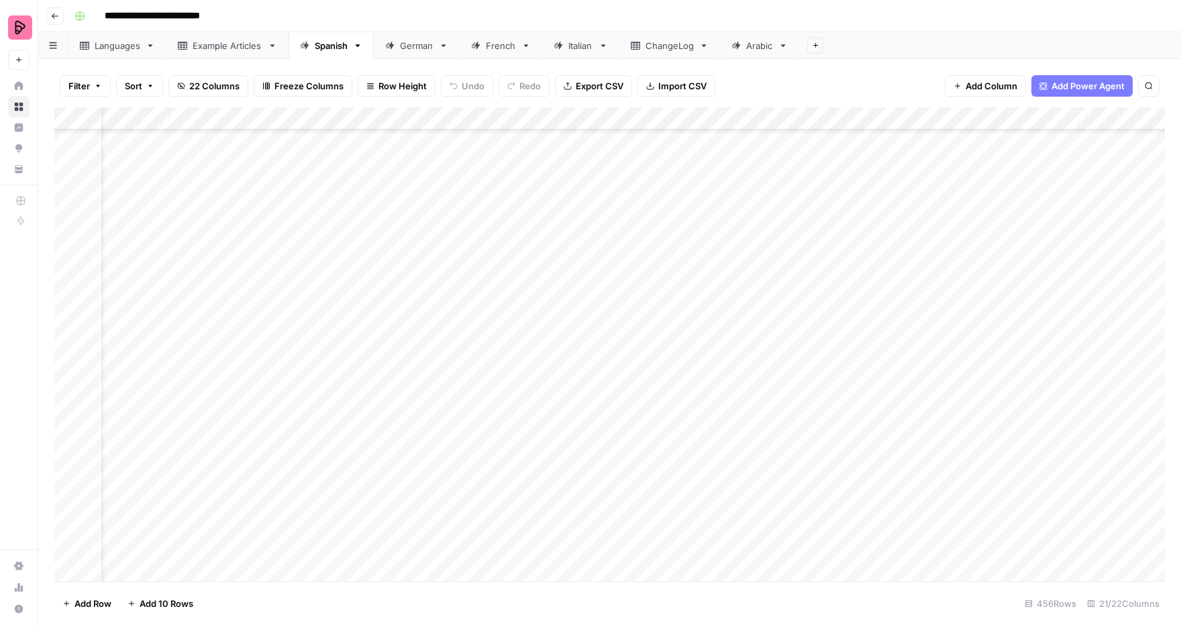
click at [486, 323] on div "Add Column" at bounding box center [609, 344] width 1110 height 474
drag, startPoint x: 305, startPoint y: 325, endPoint x: 301, endPoint y: 551, distance: 226.1
click at [301, 551] on div "Add Column" at bounding box center [609, 344] width 1110 height 474
click at [679, 48] on div "ChangeLog" at bounding box center [669, 45] width 48 height 13
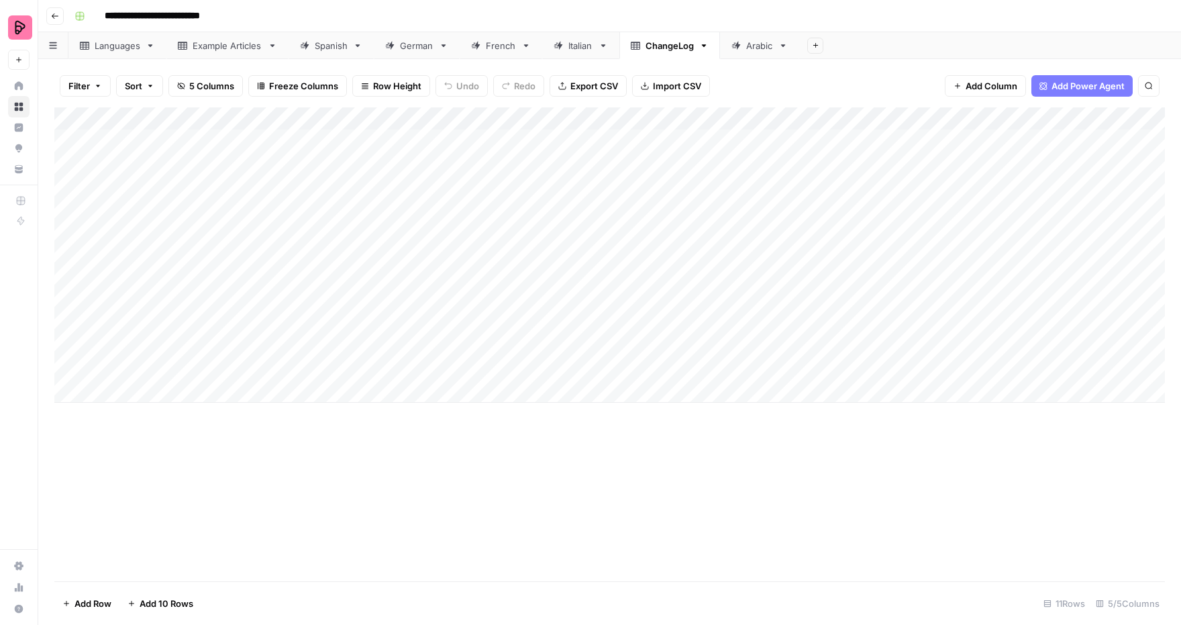
click at [173, 390] on div "Add Column" at bounding box center [609, 254] width 1110 height 295
type textarea "**********"
click at [362, 380] on div "Add Column" at bounding box center [609, 266] width 1110 height 318
type textarea "**********"
click at [423, 371] on div "Add Column" at bounding box center [609, 266] width 1110 height 318
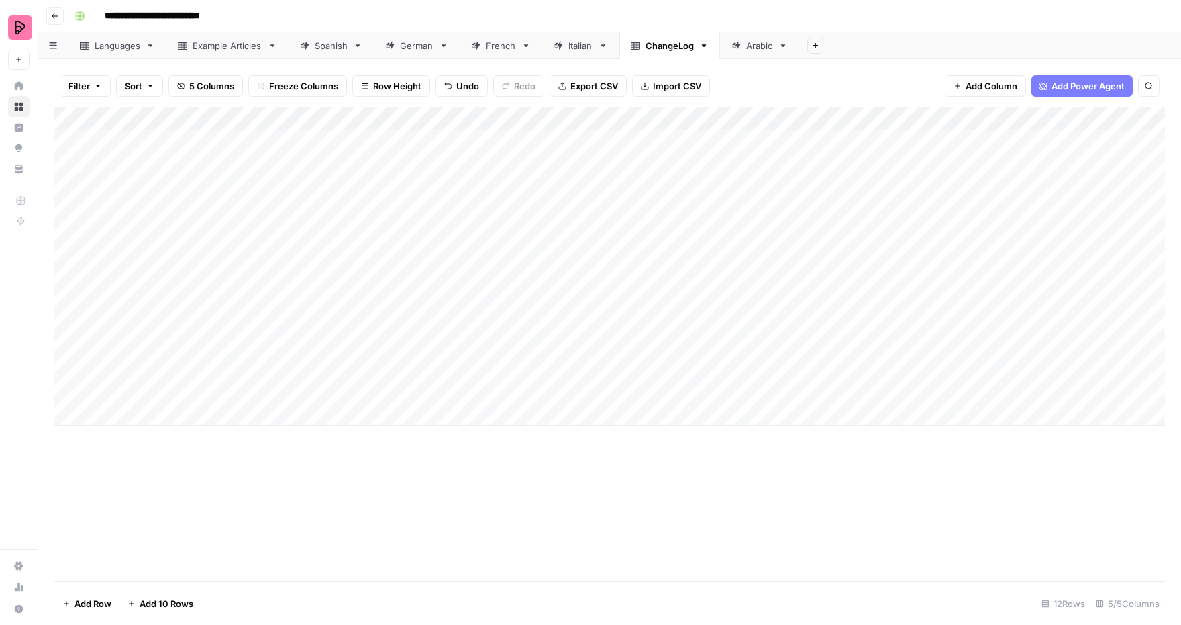
click at [423, 371] on div "Add Column" at bounding box center [609, 266] width 1110 height 318
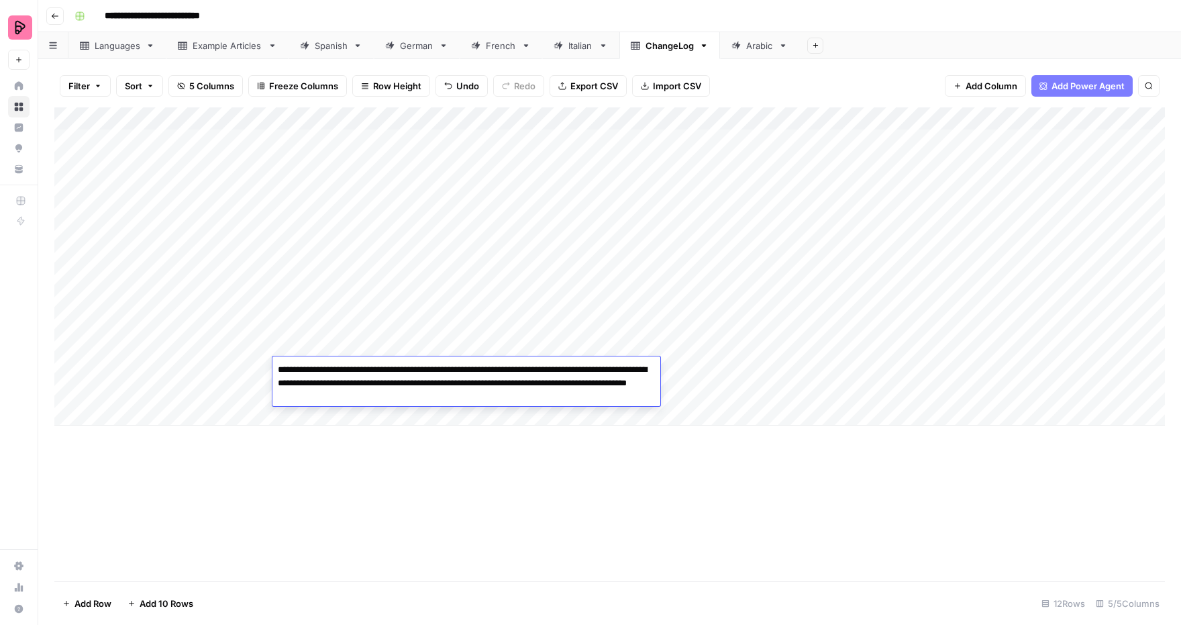
click at [454, 468] on div "Add Column" at bounding box center [609, 344] width 1110 height 474
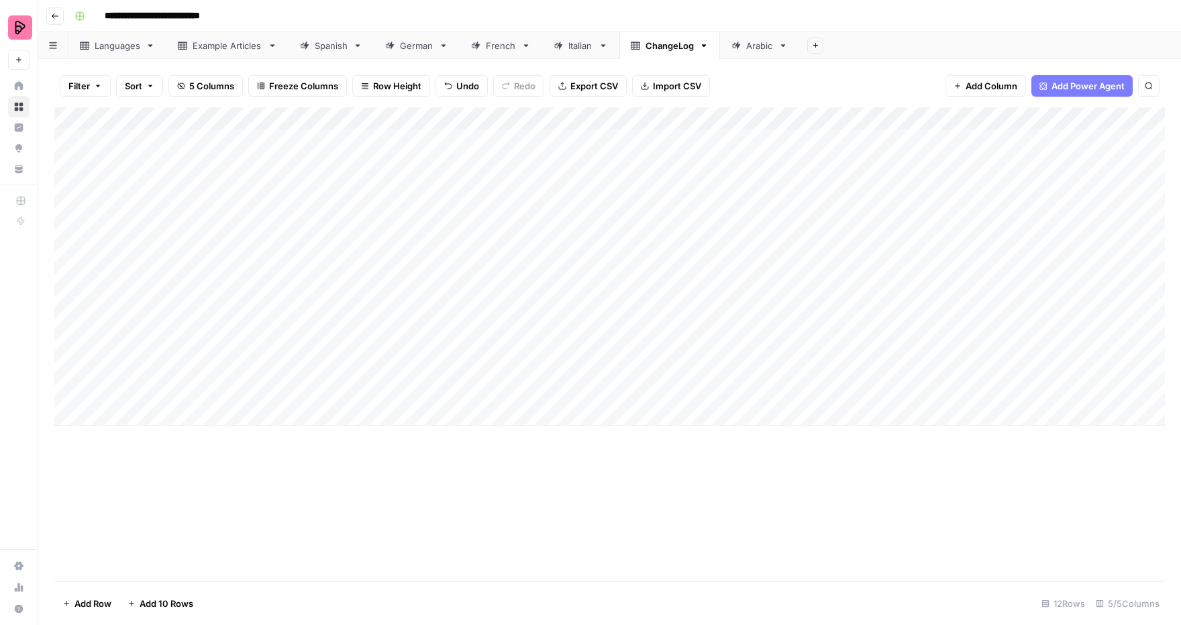
click at [454, 384] on div "Add Column" at bounding box center [609, 266] width 1110 height 318
type textarea "**********"
click at [729, 385] on div "Add Column" at bounding box center [609, 266] width 1110 height 318
drag, startPoint x: 735, startPoint y: 366, endPoint x: 802, endPoint y: 366, distance: 67.8
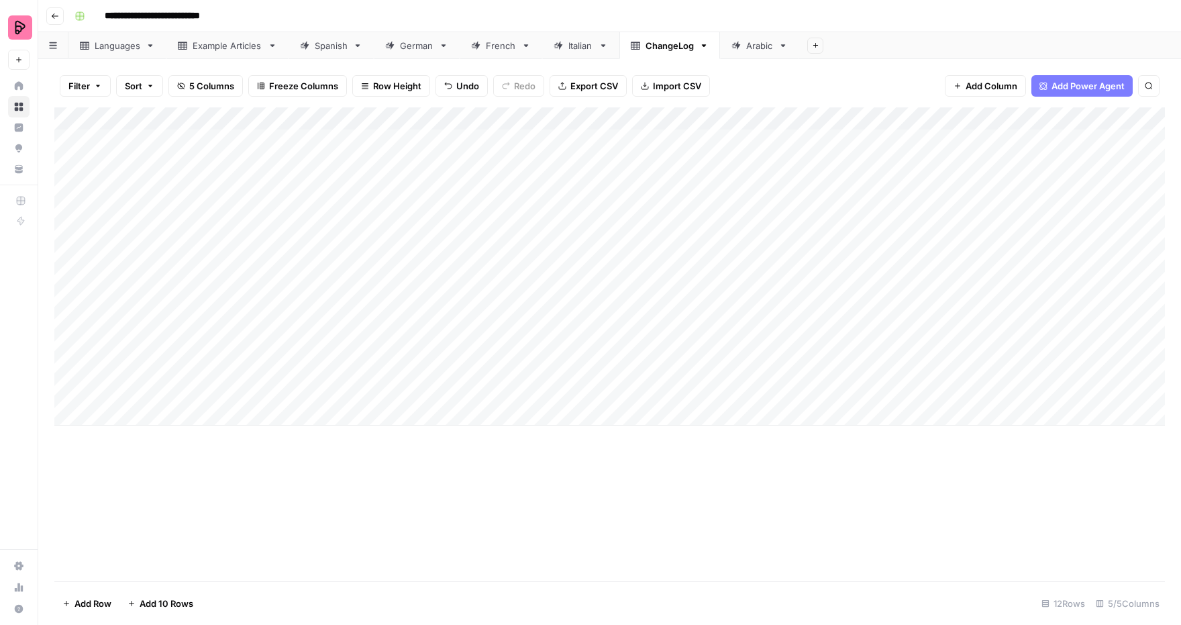
click at [802, 366] on div "Add Column" at bounding box center [609, 266] width 1110 height 318
click at [739, 386] on div "Add Column" at bounding box center [609, 266] width 1110 height 318
click at [169, 409] on div "Add Column" at bounding box center [609, 266] width 1110 height 318
type textarea "**********"
click at [400, 408] on div "Add Column" at bounding box center [609, 277] width 1110 height 341
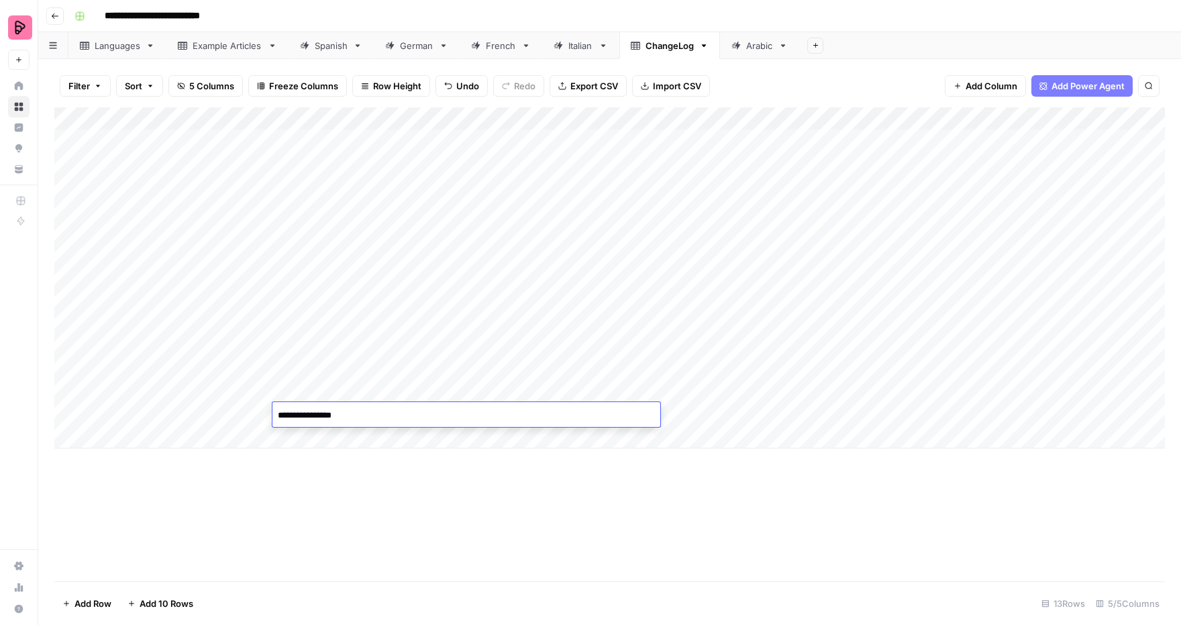
click at [313, 416] on textarea "**********" at bounding box center [466, 415] width 388 height 19
click at [356, 411] on textarea "**********" at bounding box center [466, 415] width 388 height 19
type textarea "**********"
click at [729, 388] on div "Add Column" at bounding box center [609, 277] width 1110 height 341
click at [714, 413] on div "Add Column" at bounding box center [609, 277] width 1110 height 341
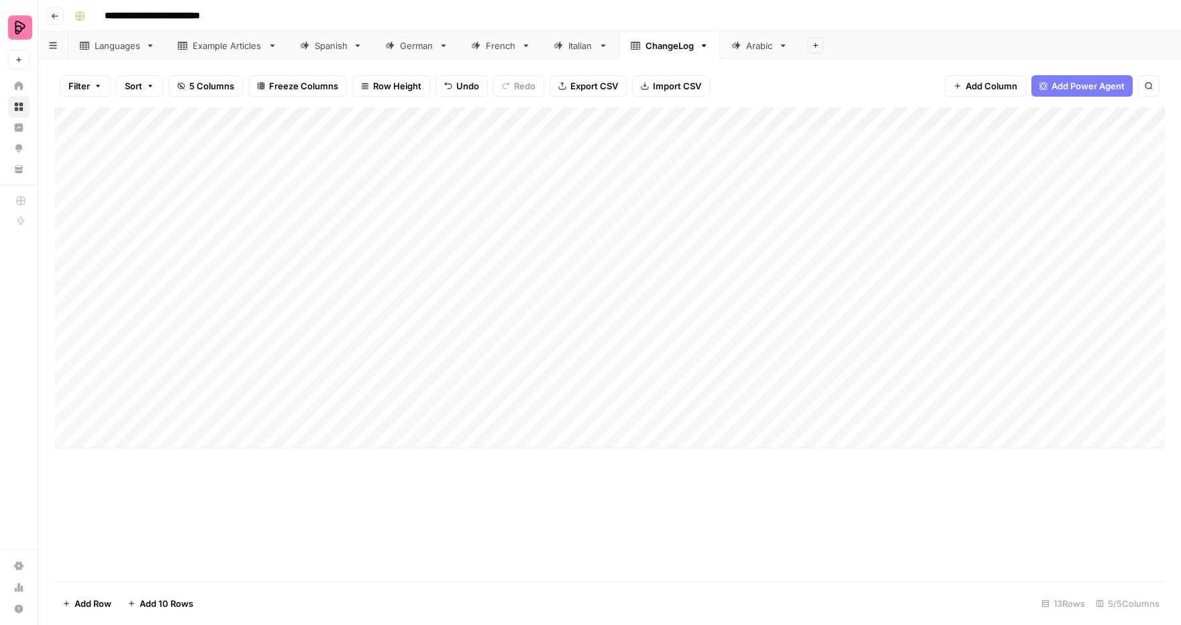
click at [327, 52] on link "Spanish" at bounding box center [330, 45] width 85 height 27
click at [495, 265] on div "Add Column" at bounding box center [609, 344] width 1110 height 474
click at [72, 368] on div "Add Column" at bounding box center [609, 344] width 1110 height 474
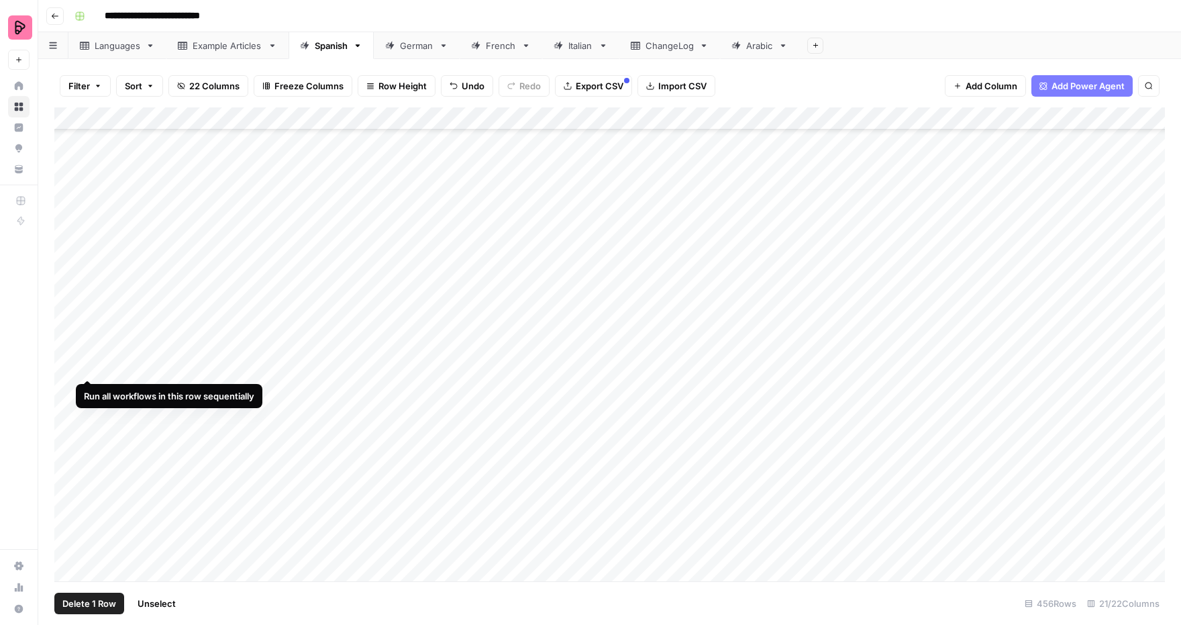
click at [69, 368] on div "Add Column" at bounding box center [609, 344] width 1110 height 474
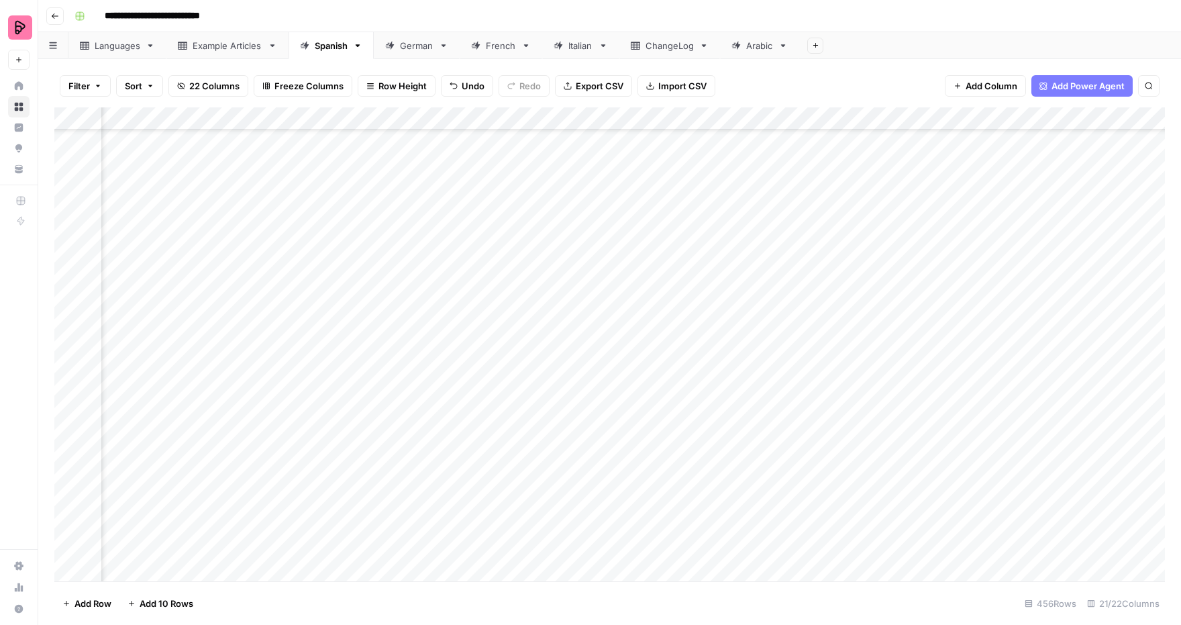
scroll to position [9491, 278]
click at [751, 362] on div "Add Column" at bounding box center [609, 344] width 1110 height 474
click at [747, 368] on div "Add Column" at bounding box center [609, 344] width 1110 height 474
click at [747, 394] on div "Add Column" at bounding box center [609, 344] width 1110 height 474
click at [749, 364] on div "Add Column" at bounding box center [609, 344] width 1110 height 474
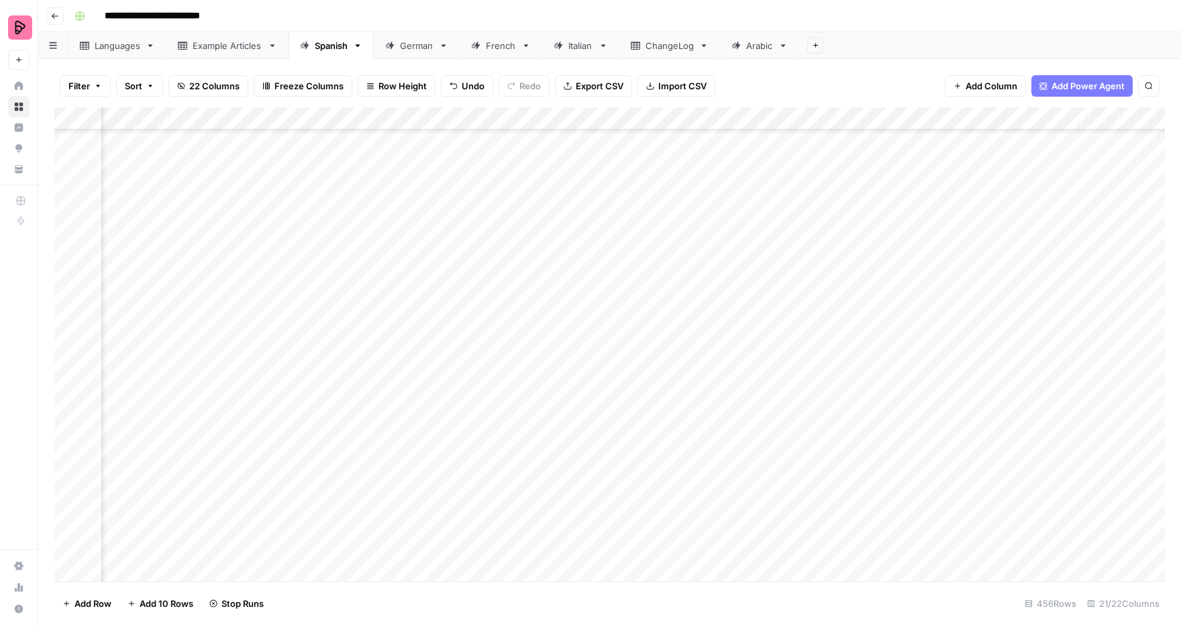
click at [750, 409] on div "Add Column" at bounding box center [609, 344] width 1110 height 474
click at [749, 433] on div "Add Column" at bounding box center [609, 344] width 1110 height 474
click at [746, 414] on div "Add Column" at bounding box center [609, 344] width 1110 height 474
click at [749, 321] on div "Add Column" at bounding box center [609, 344] width 1110 height 474
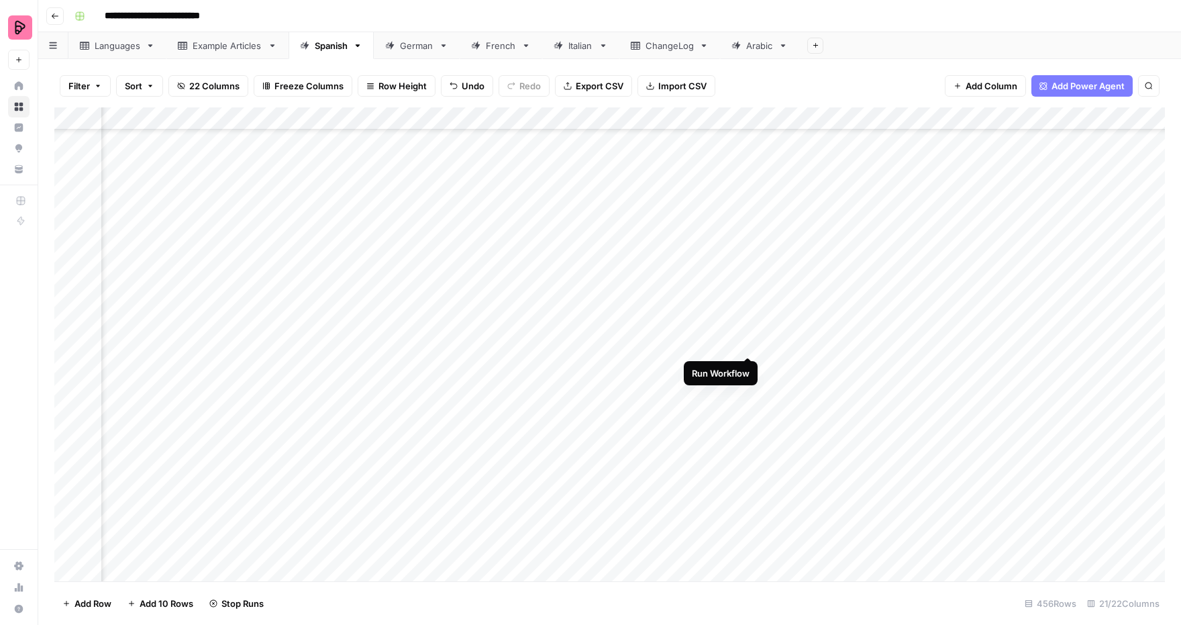
click at [745, 346] on div "Add Column" at bounding box center [609, 344] width 1110 height 474
click at [747, 365] on div "Add Column" at bounding box center [609, 344] width 1110 height 474
click at [745, 387] on div "Add Column" at bounding box center [609, 344] width 1110 height 474
click at [747, 409] on div "Add Column" at bounding box center [609, 344] width 1110 height 474
click at [749, 437] on div "Add Column" at bounding box center [609, 344] width 1110 height 474
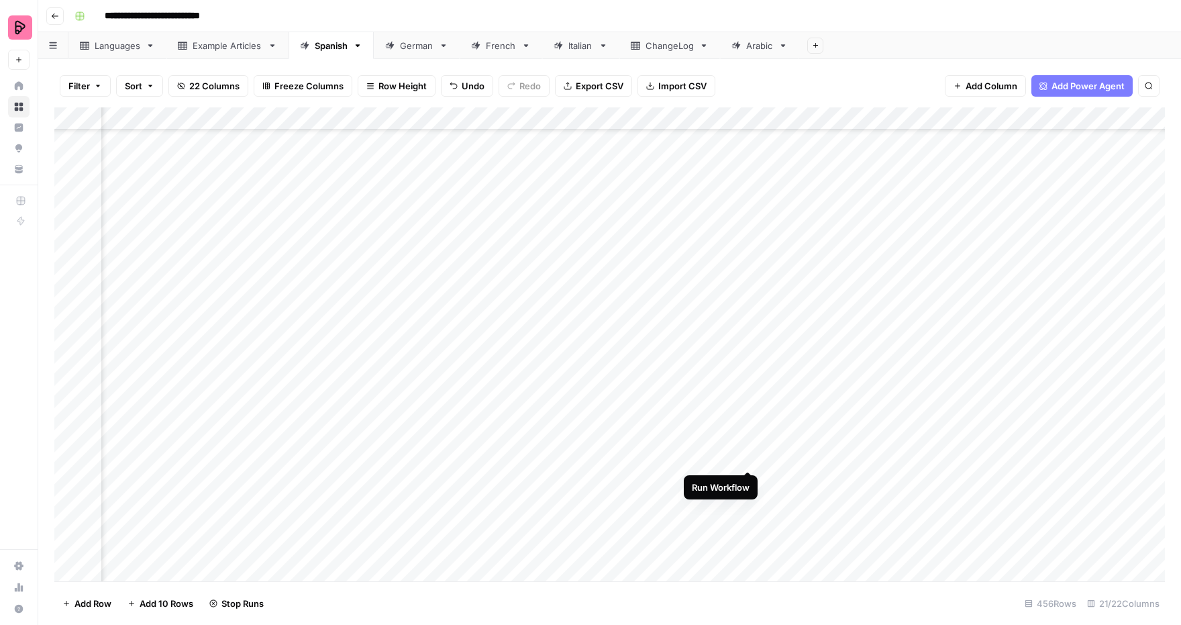
click at [748, 456] on div "Add Column" at bounding box center [609, 344] width 1110 height 474
click at [749, 175] on div "Add Column" at bounding box center [609, 344] width 1110 height 474
click at [747, 193] on div "Add Column" at bounding box center [609, 344] width 1110 height 474
click at [747, 216] on div "Add Column" at bounding box center [609, 344] width 1110 height 474
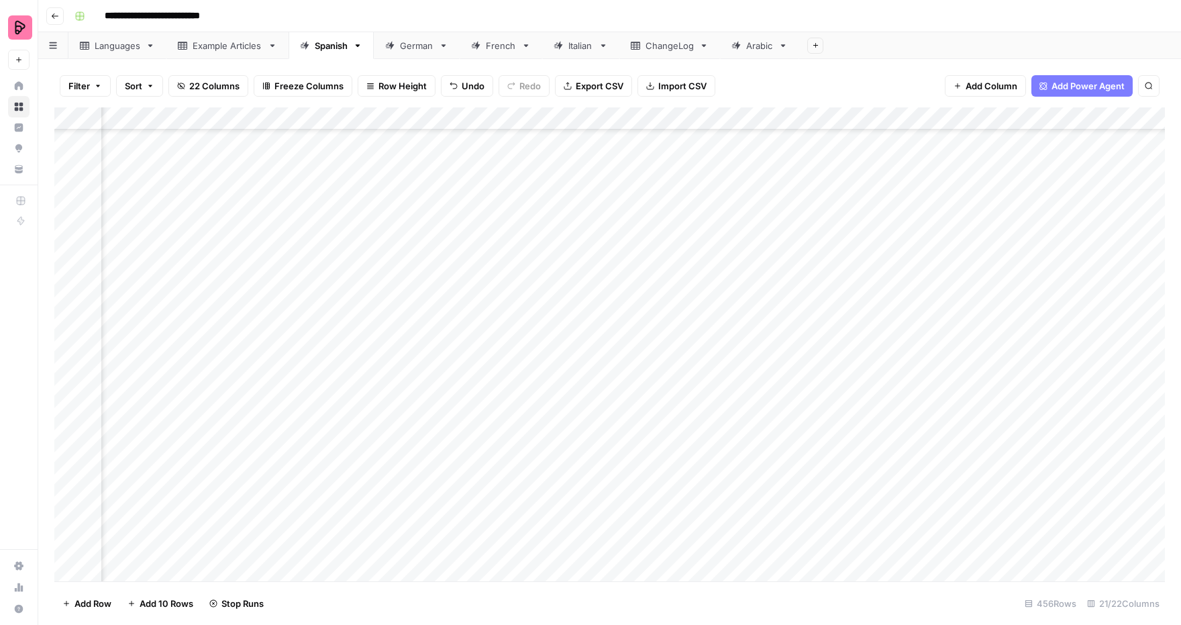
click at [749, 243] on div "Add Column" at bounding box center [609, 344] width 1110 height 474
click at [749, 265] on div "Add Column" at bounding box center [609, 344] width 1110 height 474
click at [749, 289] on div "Add Column" at bounding box center [609, 344] width 1110 height 474
click at [747, 217] on div "Add Column" at bounding box center [609, 344] width 1110 height 474
click at [748, 309] on div "Add Column" at bounding box center [609, 344] width 1110 height 474
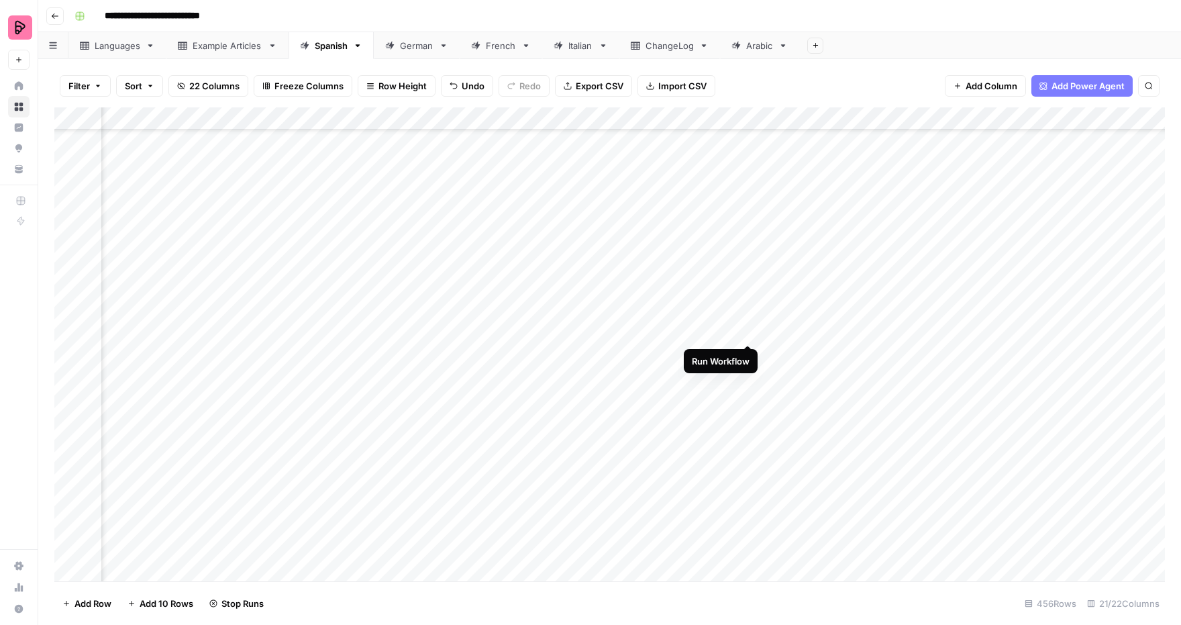
click at [748, 327] on div "Add Column" at bounding box center [609, 344] width 1110 height 474
click at [747, 356] on div "Add Column" at bounding box center [609, 344] width 1110 height 474
click at [747, 375] on div "Add Column" at bounding box center [609, 344] width 1110 height 474
click at [747, 402] on div "Add Column" at bounding box center [609, 344] width 1110 height 474
click at [748, 425] on div "Add Column" at bounding box center [609, 344] width 1110 height 474
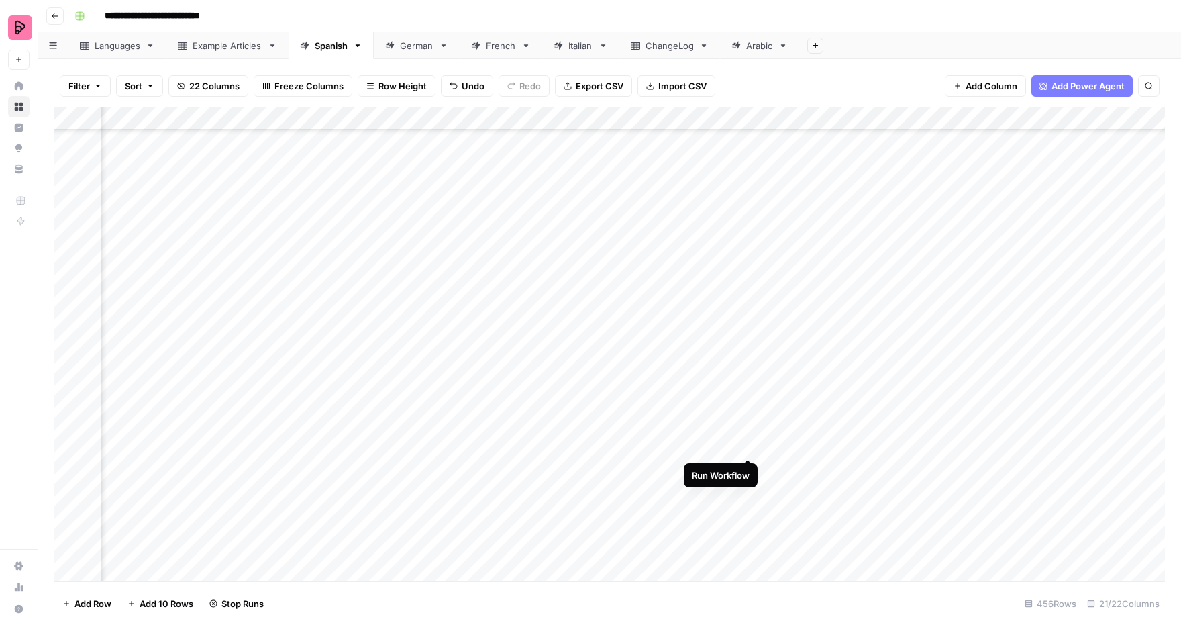
click at [747, 443] on div "Add Column" at bounding box center [609, 344] width 1110 height 474
click at [750, 473] on div "Add Column" at bounding box center [609, 344] width 1110 height 474
click at [747, 489] on div "Add Column" at bounding box center [609, 344] width 1110 height 474
click at [749, 479] on div "Add Column" at bounding box center [609, 344] width 1110 height 474
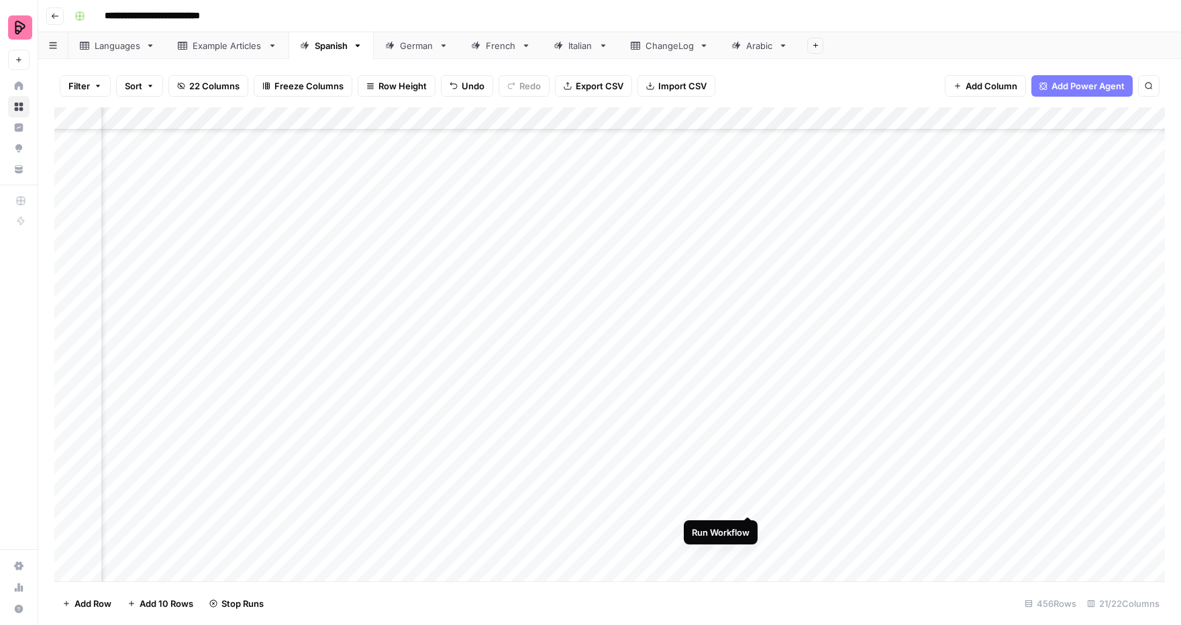
click at [747, 501] on div "Add Column" at bounding box center [609, 344] width 1110 height 474
click at [747, 528] on div "Add Column" at bounding box center [609, 344] width 1110 height 474
click at [749, 548] on div "Add Column" at bounding box center [609, 344] width 1110 height 474
click at [400, 40] on div "German" at bounding box center [417, 45] width 34 height 13
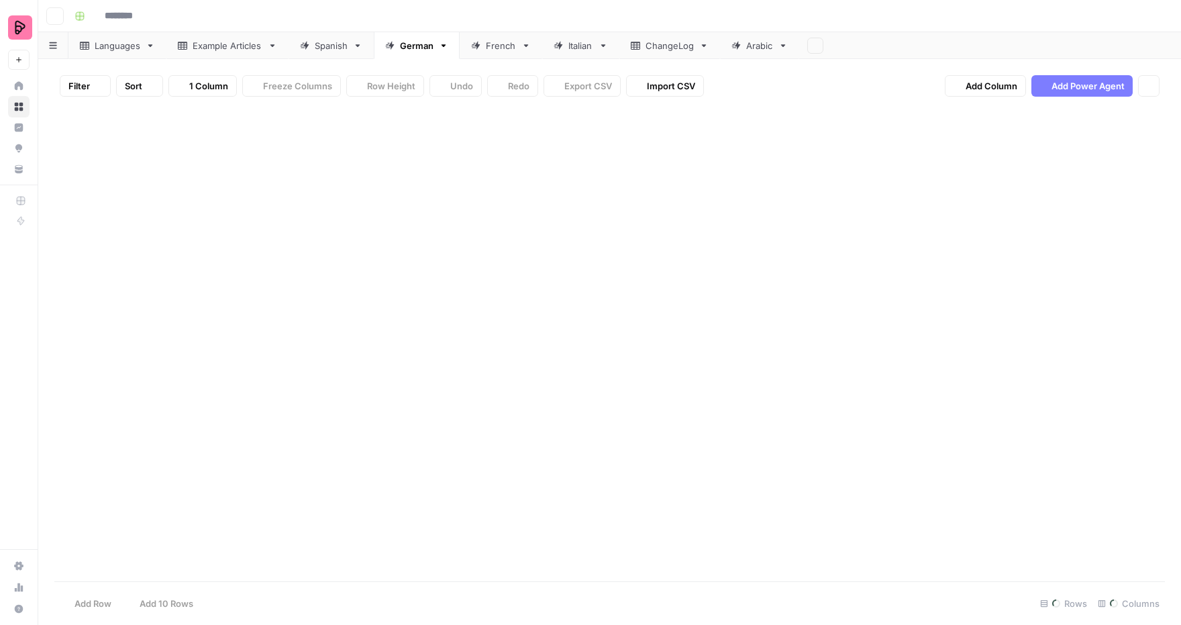
type input "**********"
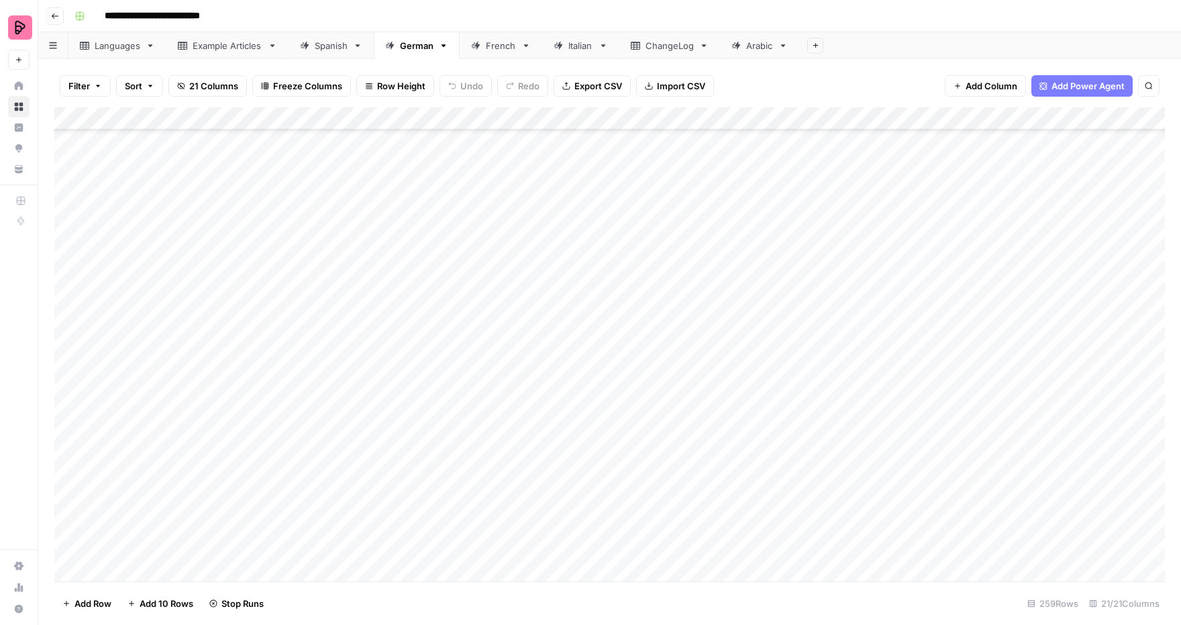
scroll to position [5477, 0]
click at [325, 43] on div "Spanish" at bounding box center [331, 45] width 33 height 13
click at [423, 45] on div "German" at bounding box center [417, 45] width 34 height 13
click at [485, 44] on div "French" at bounding box center [493, 45] width 45 height 13
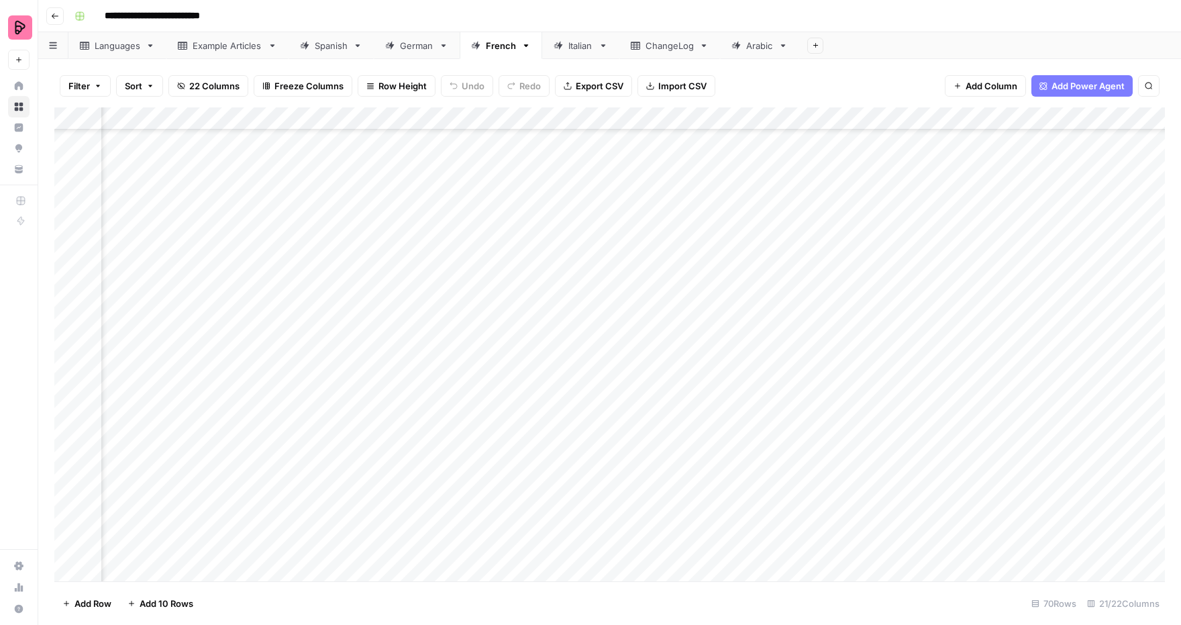
click at [415, 48] on div "German" at bounding box center [417, 45] width 34 height 13
click at [322, 58] on link "Spanish" at bounding box center [330, 45] width 85 height 27
click at [1136, 358] on div "Add Column" at bounding box center [609, 344] width 1110 height 474
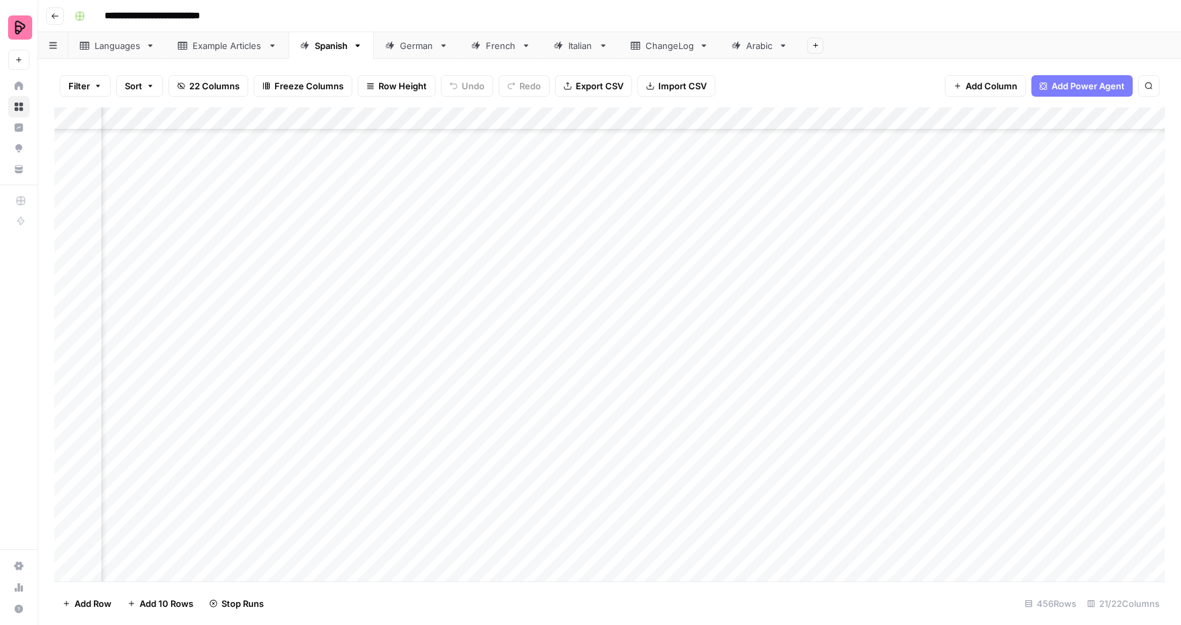
scroll to position [9488, 205]
click at [805, 345] on div "Add Column" at bounding box center [609, 344] width 1110 height 474
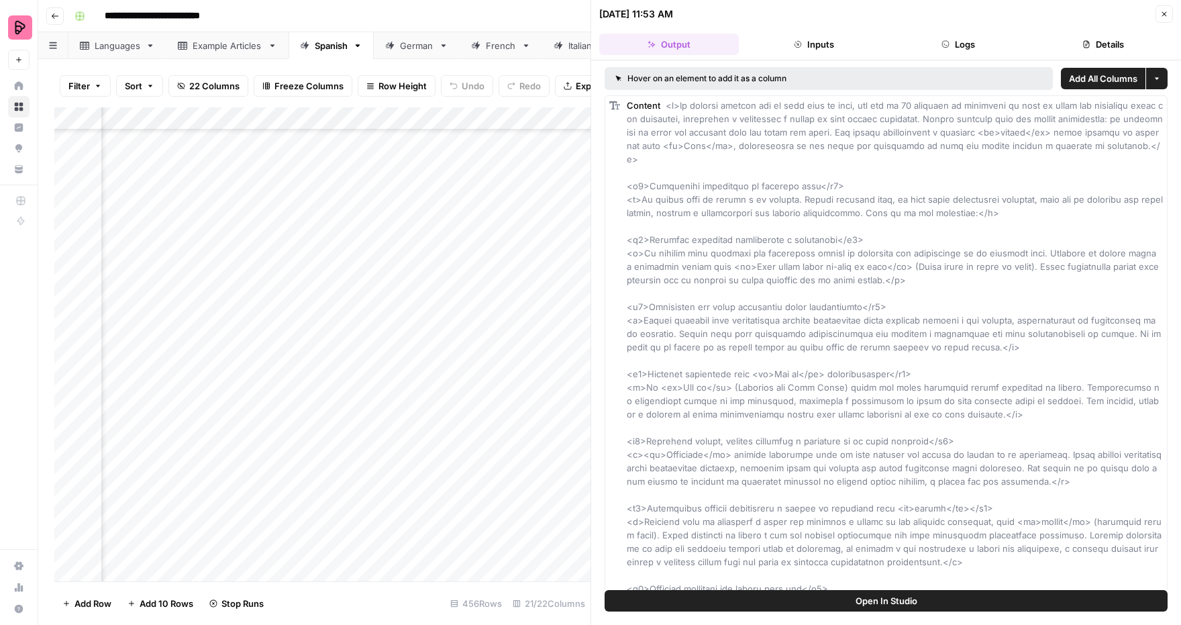
click at [1089, 42] on icon "button" at bounding box center [1086, 44] width 8 height 8
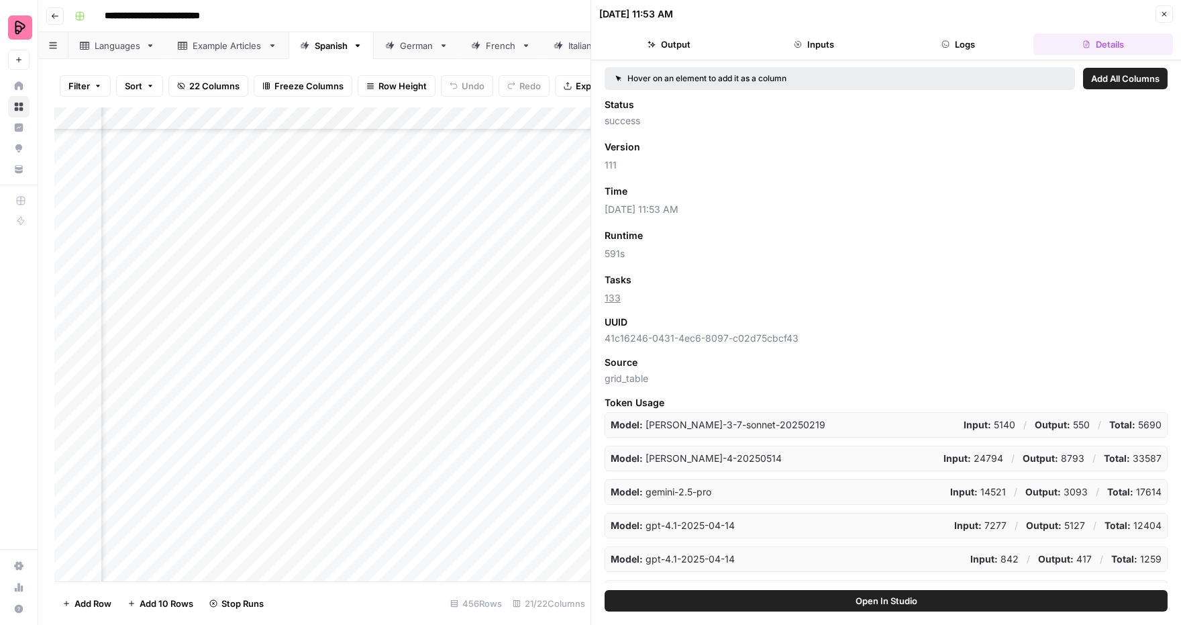
click at [1157, 15] on button "Close" at bounding box center [1163, 13] width 17 height 17
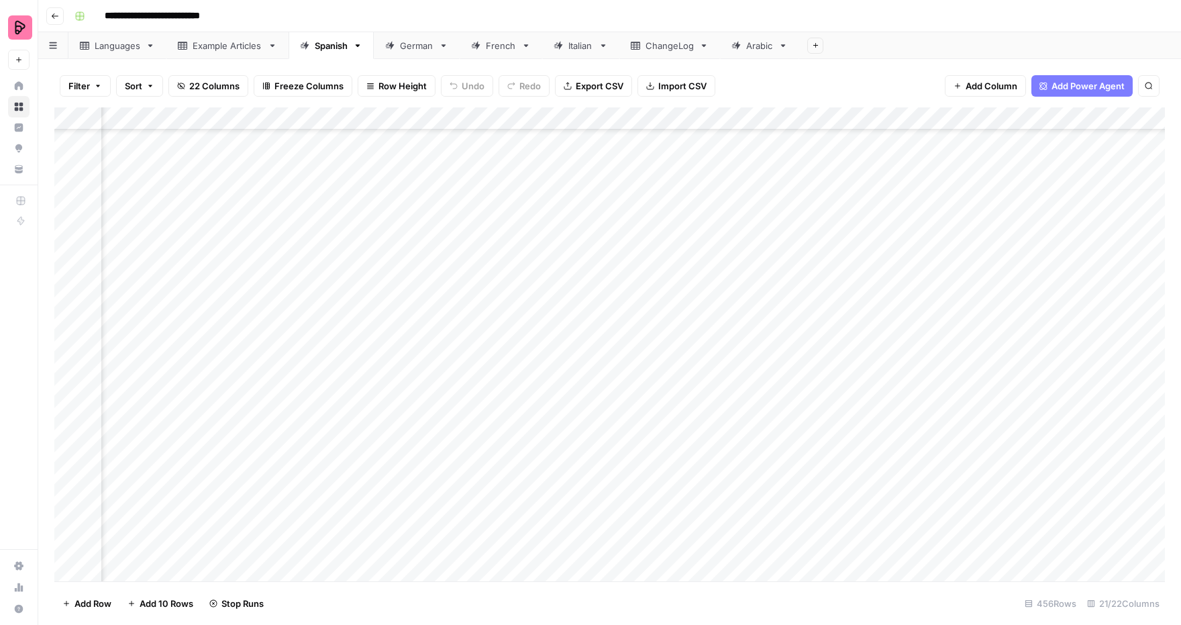
scroll to position [9632, 205]
click at [419, 39] on div "German" at bounding box center [417, 45] width 34 height 13
click at [689, 276] on div "Add Column" at bounding box center [609, 344] width 1110 height 474
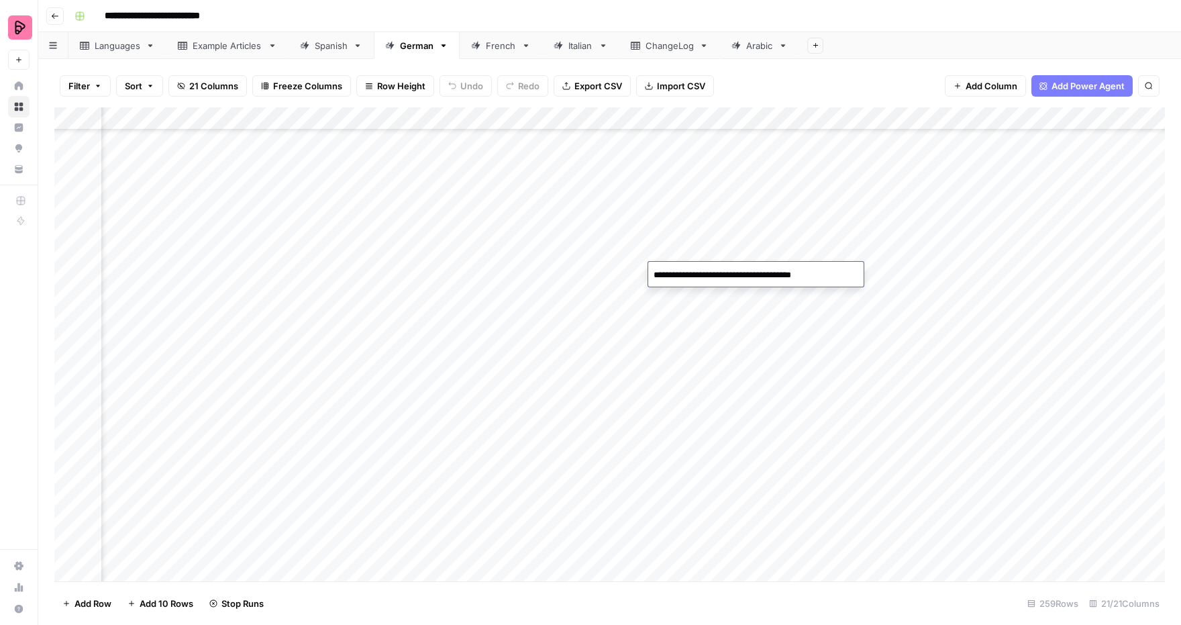
click at [594, 274] on div "Add Column" at bounding box center [609, 344] width 1110 height 474
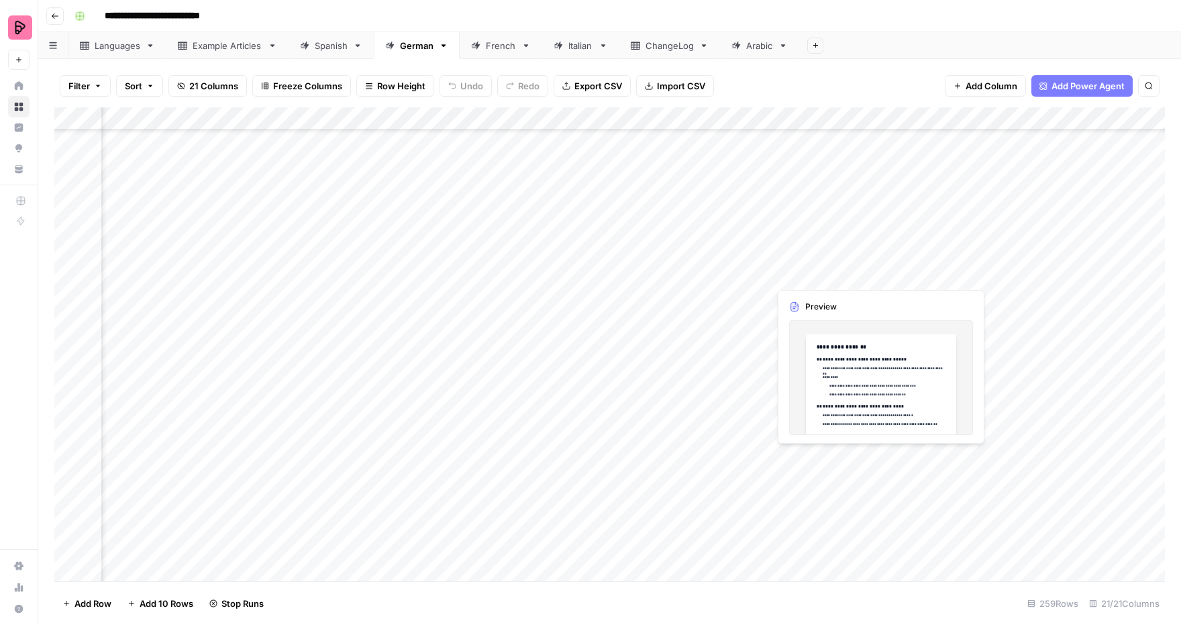
click at [799, 272] on div "Add Column" at bounding box center [609, 344] width 1110 height 474
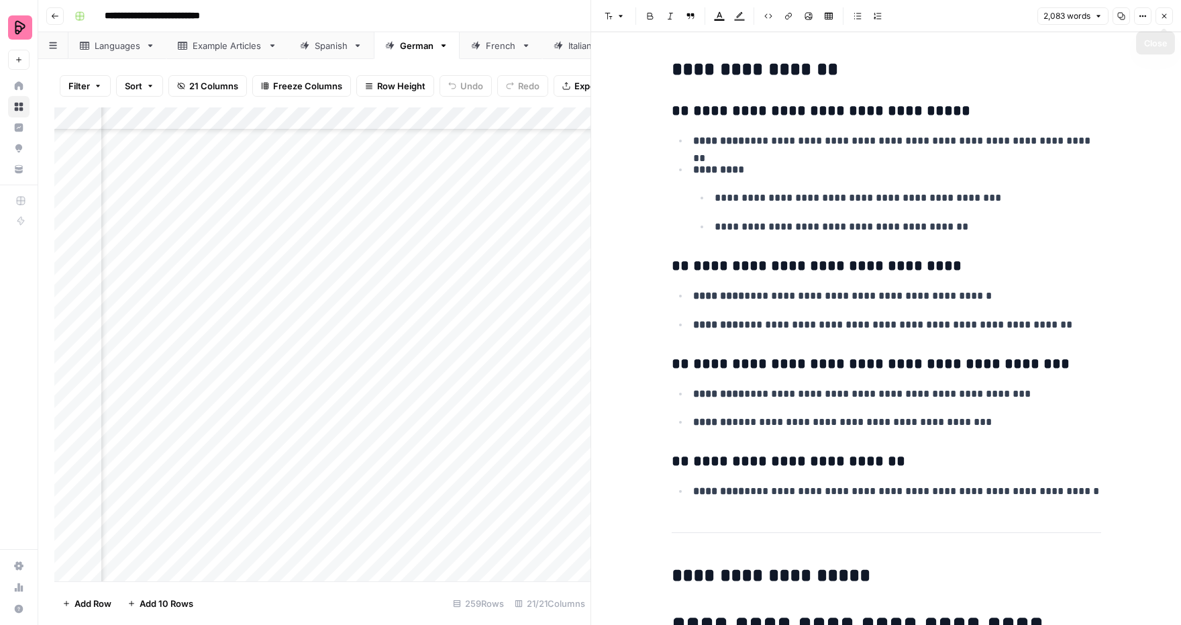
click at [1163, 21] on button "Close" at bounding box center [1163, 15] width 17 height 17
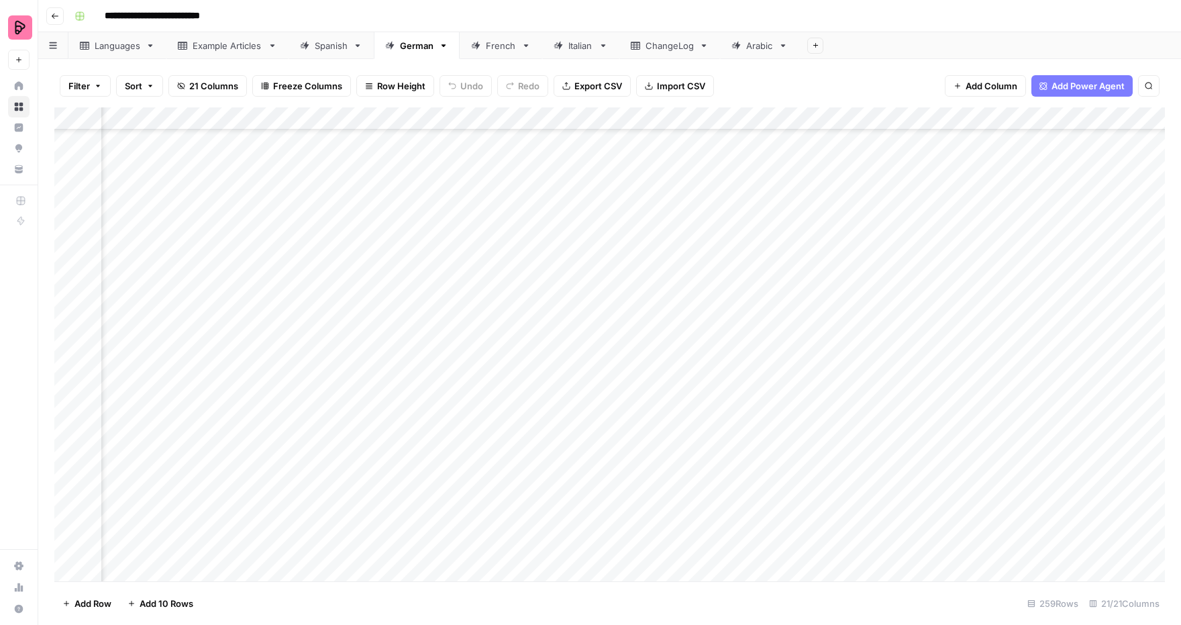
scroll to position [5477, 369]
click at [496, 276] on div "Add Column" at bounding box center [609, 344] width 1110 height 474
click at [320, 53] on link "Spanish" at bounding box center [330, 45] width 85 height 27
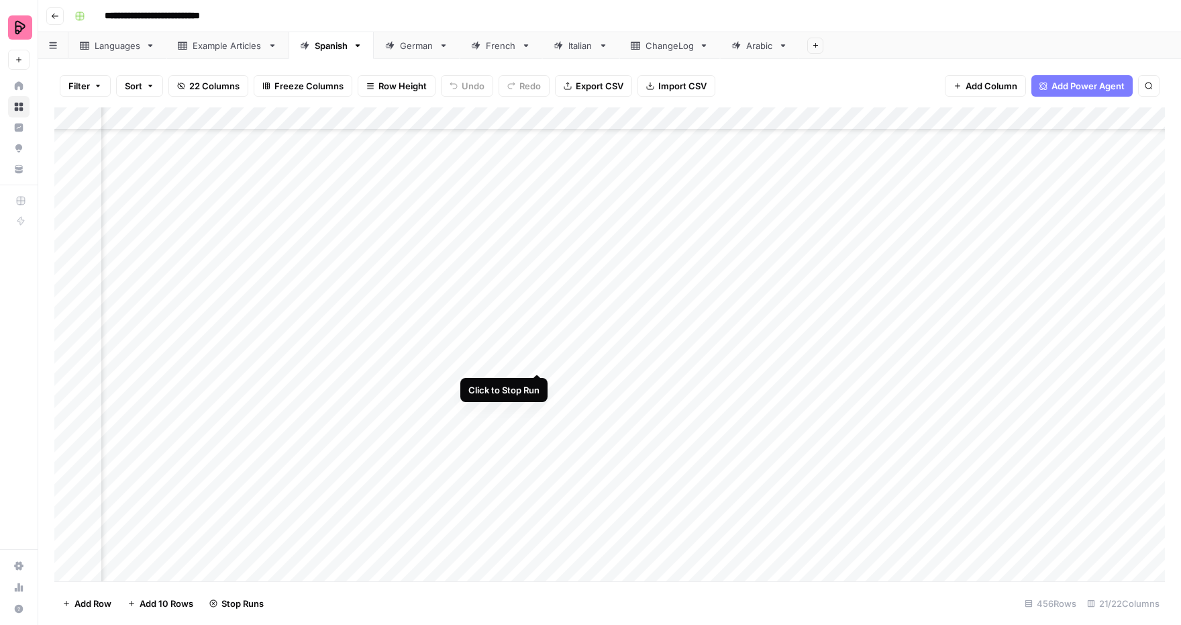
click at [535, 360] on div "Add Column" at bounding box center [609, 344] width 1110 height 474
click at [535, 357] on div "Add Column" at bounding box center [609, 344] width 1110 height 474
click at [414, 48] on div "German" at bounding box center [417, 45] width 34 height 13
click at [338, 50] on div "Spanish" at bounding box center [331, 45] width 33 height 13
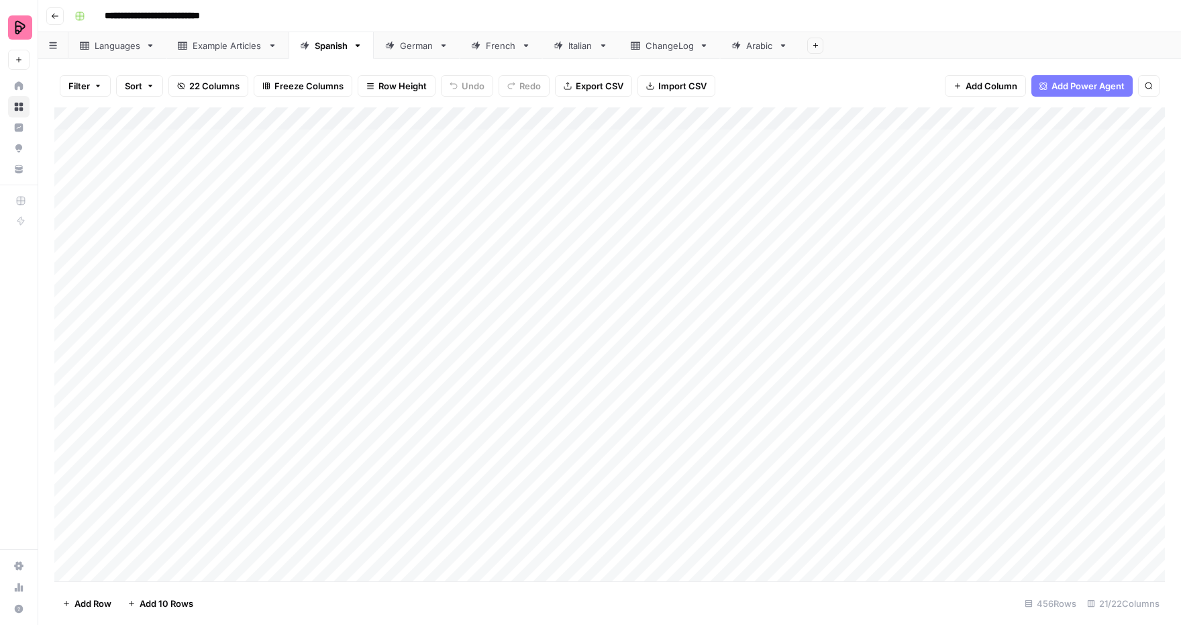
click at [413, 42] on div "German" at bounding box center [417, 45] width 34 height 13
click at [321, 44] on div "Spanish" at bounding box center [331, 45] width 33 height 13
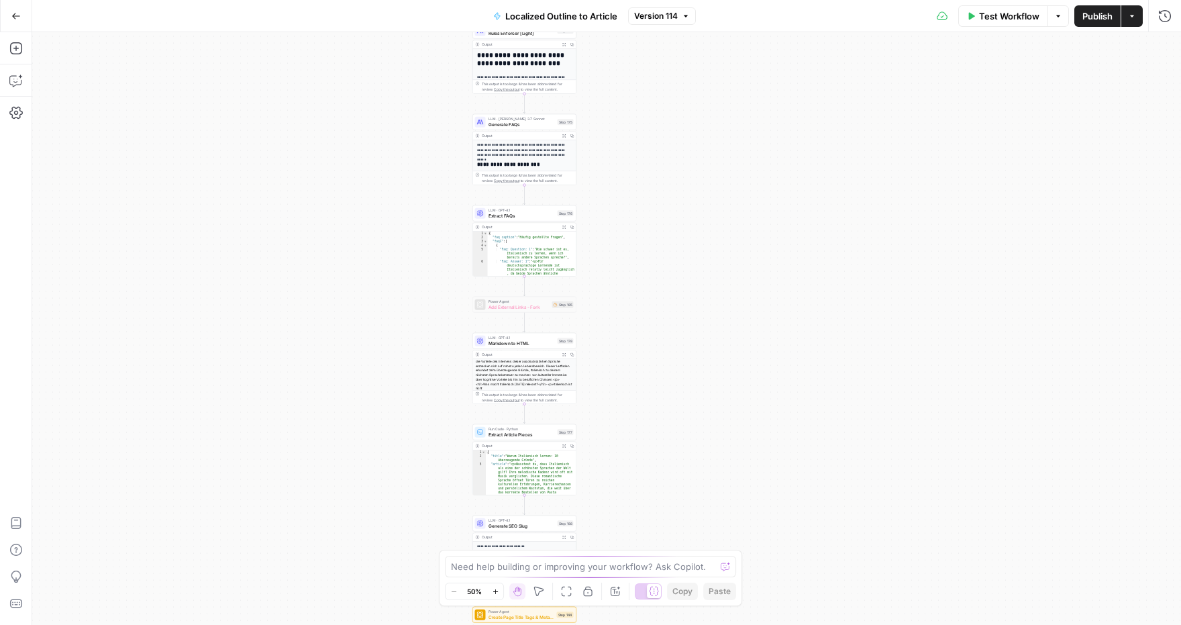
scroll to position [91, 0]
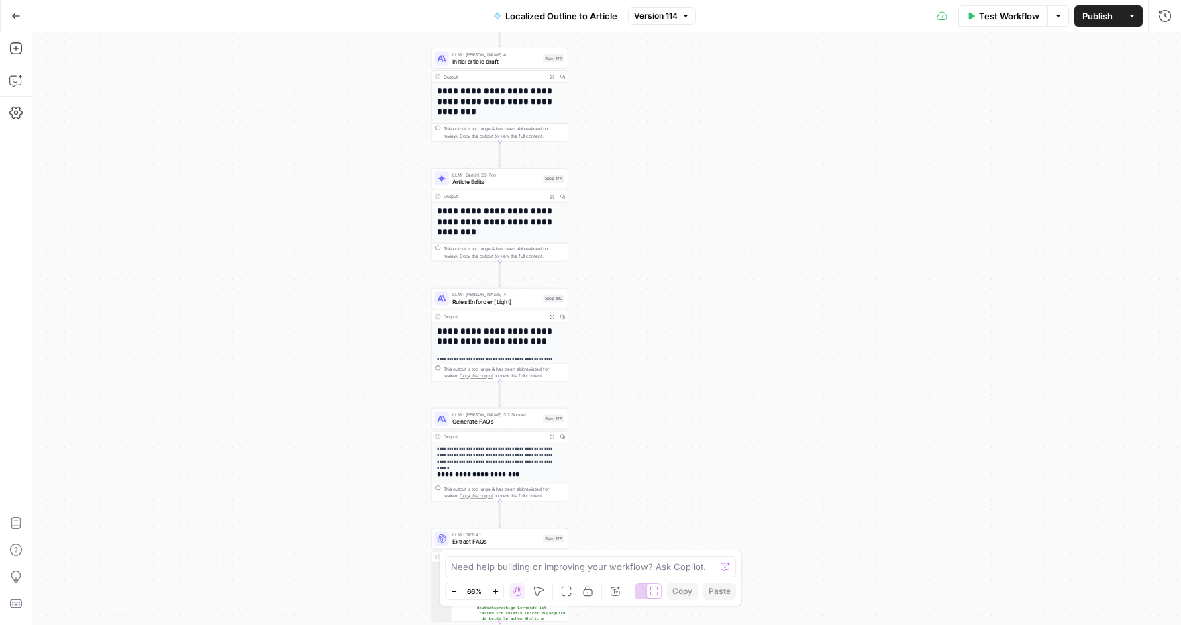
click at [513, 303] on span "Rules Enforcer [Light]" at bounding box center [495, 301] width 87 height 9
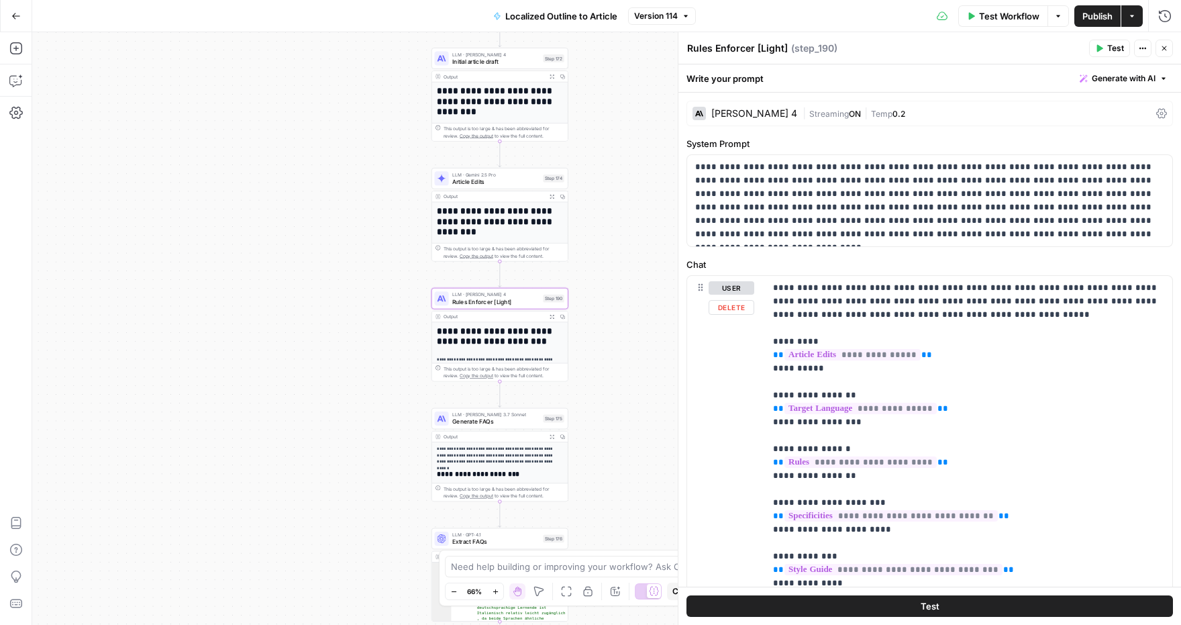
scroll to position [221, 0]
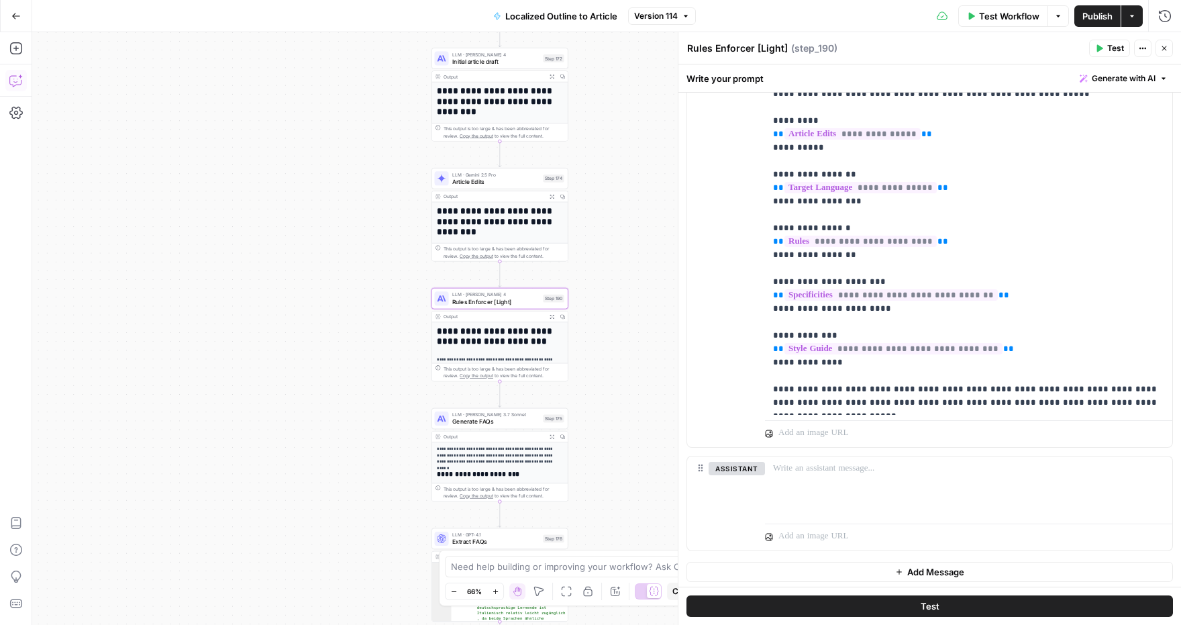
click at [21, 87] on icon "button" at bounding box center [15, 80] width 13 height 13
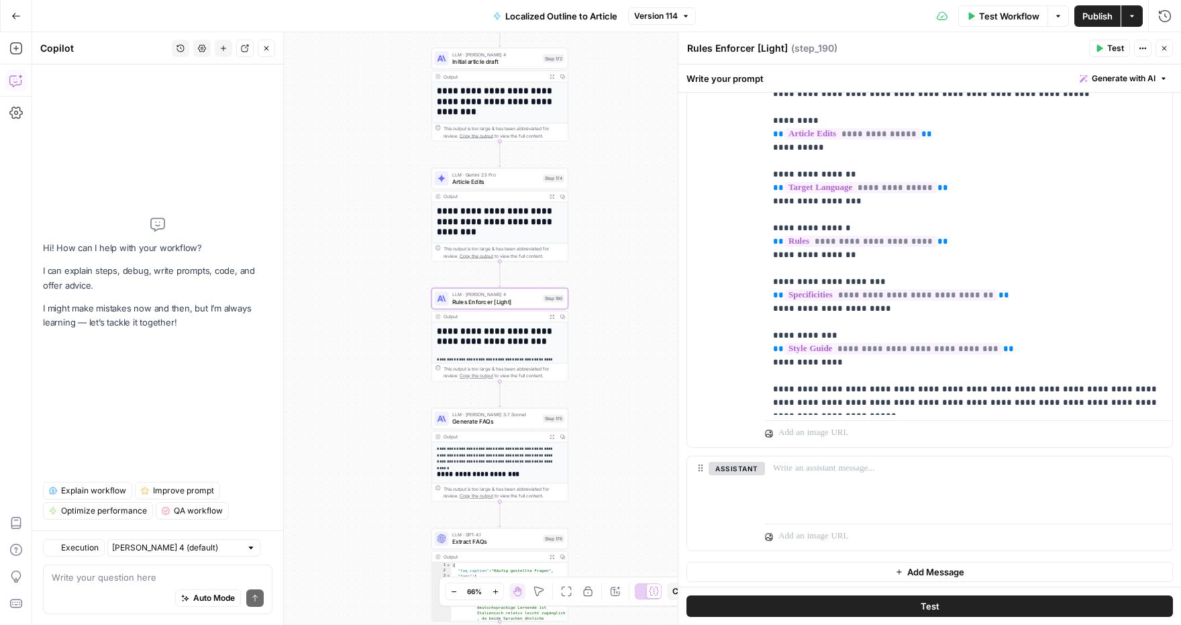
click at [155, 582] on textarea at bounding box center [158, 576] width 212 height 13
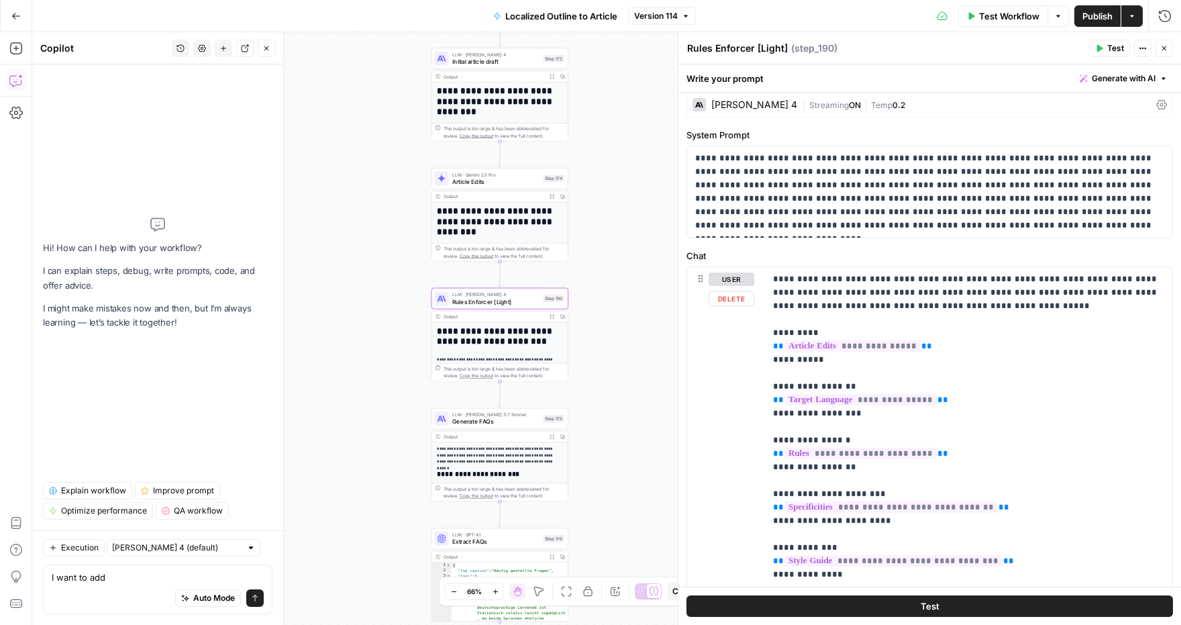
scroll to position [0, 0]
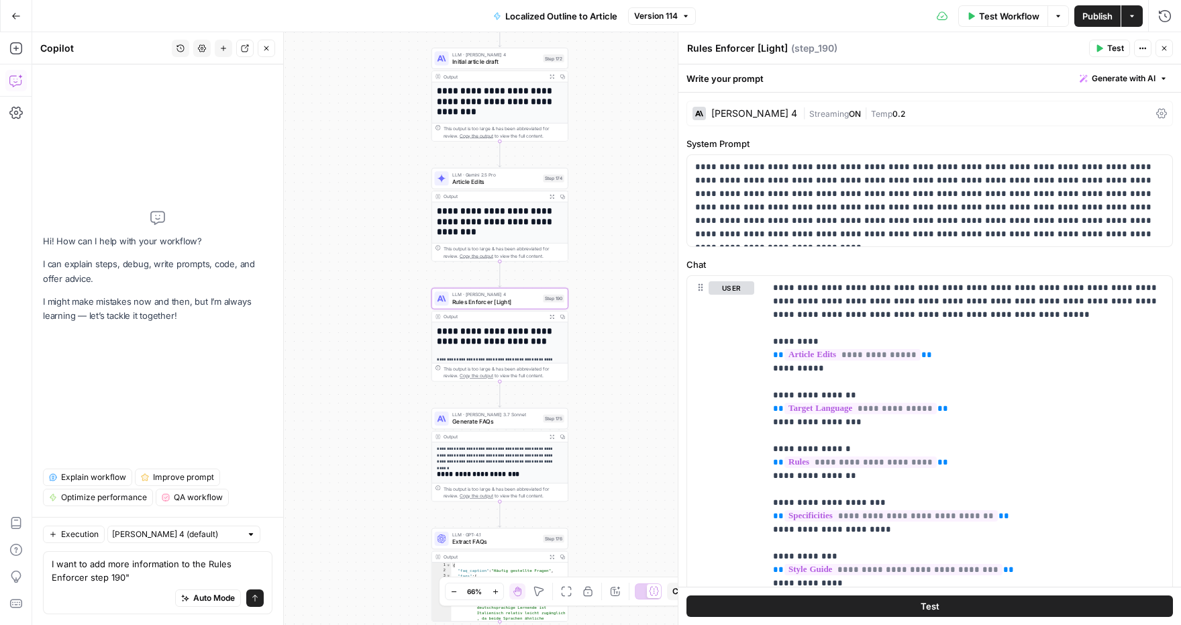
click at [208, 564] on textarea "I want to add more information to the Rules Enforcer step 190"" at bounding box center [158, 570] width 212 height 27
click at [184, 569] on textarea "I want to add more information to the "Rules Enforcer step 190"" at bounding box center [158, 570] width 212 height 27
click at [174, 580] on textarea "I want to add more information to the "Rules Enforcer step 190"" at bounding box center [158, 570] width 212 height 27
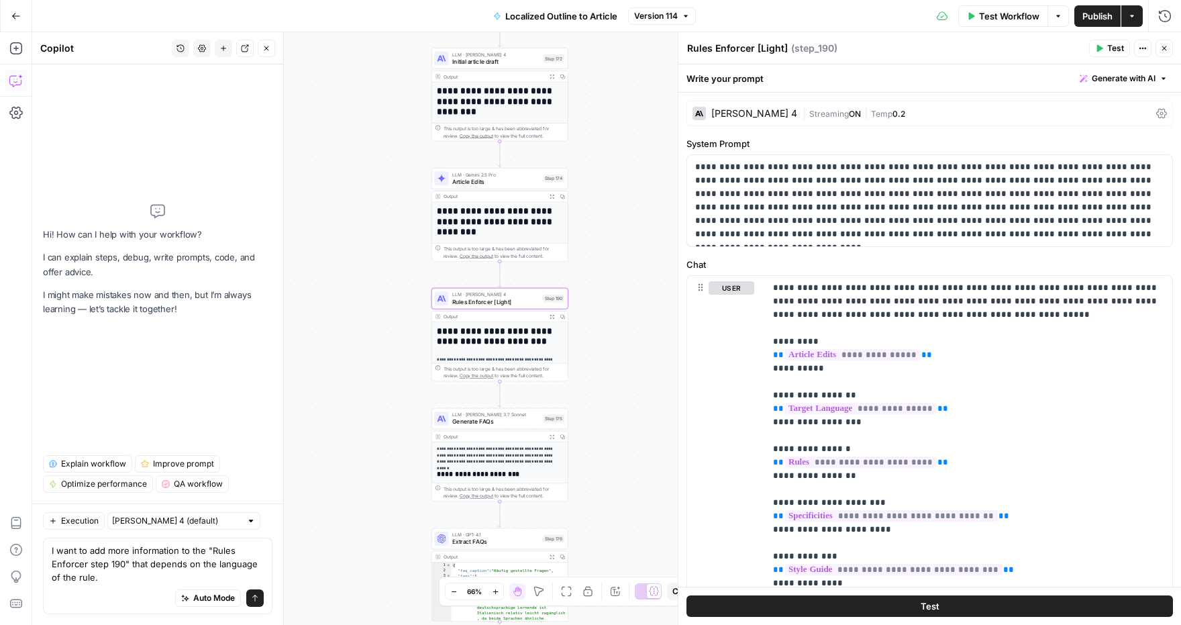
click at [98, 600] on div "Auto Mode Send" at bounding box center [158, 599] width 212 height 30
click at [99, 576] on textarea "I want to add more information to the "Rules Enforcer step 190" that depends on…" at bounding box center [158, 563] width 212 height 40
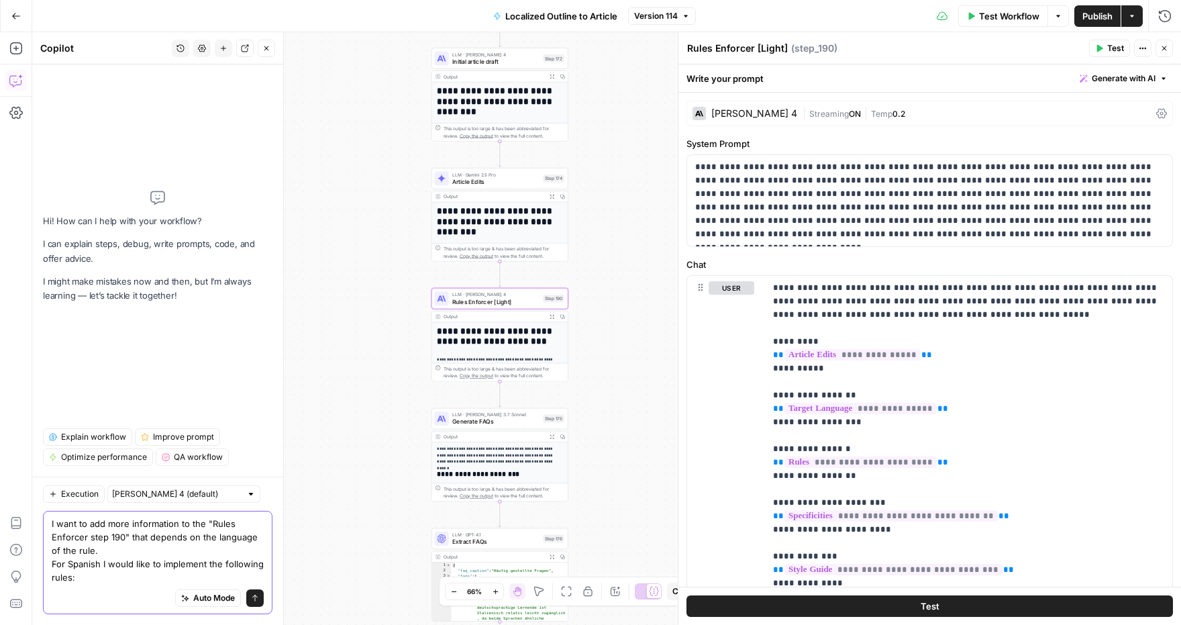
paste textarea "Overuse of hyphens. Incorrect capitalisation. Missing periods at the end of ful…"
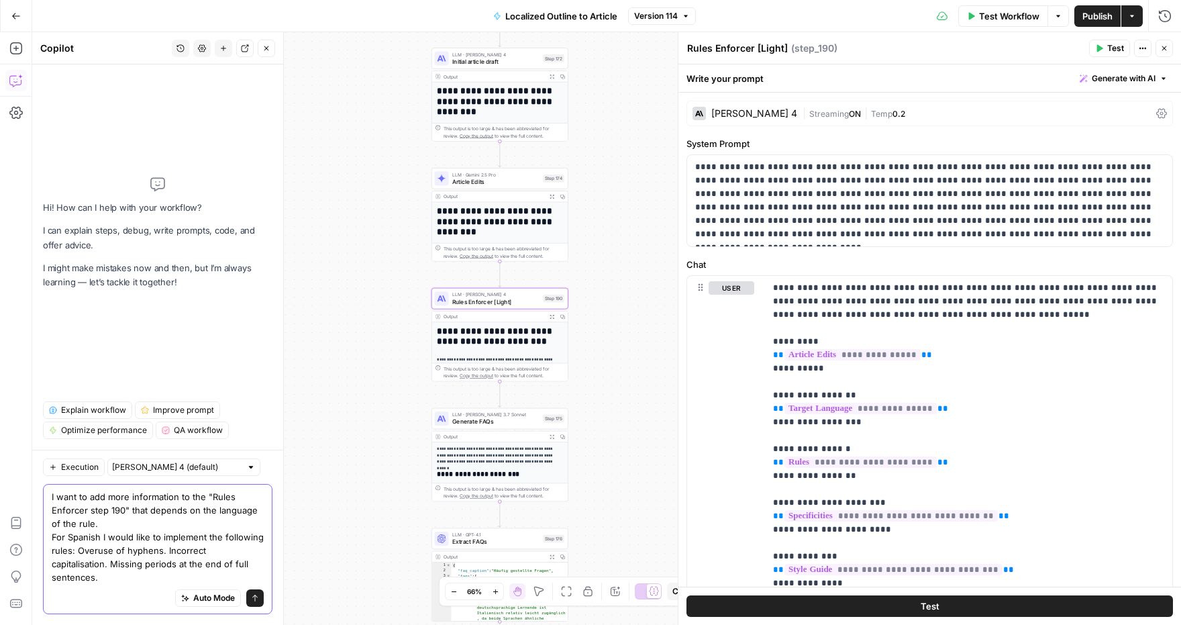
paste textarea "expand the "Rules Enforcer step 190" so that it applies language-specific check…"
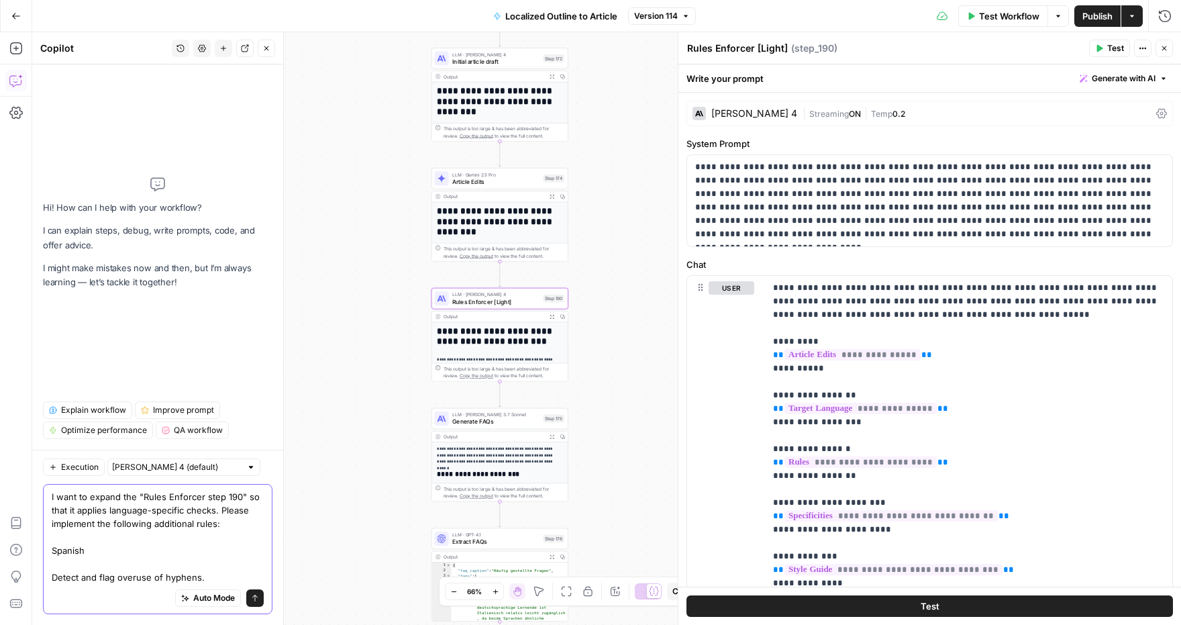
scroll to position [73, 0]
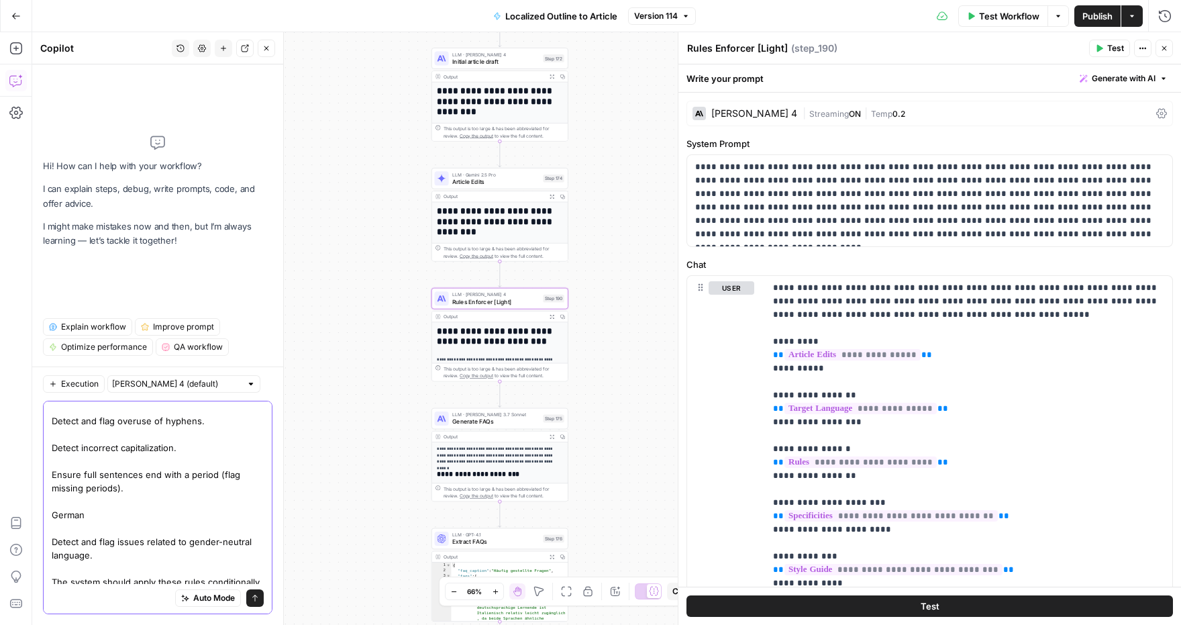
click at [154, 496] on textarea "I want to expand the "Rules Enforcer step 190" so that it applies language-spec…" at bounding box center [158, 474] width 212 height 282
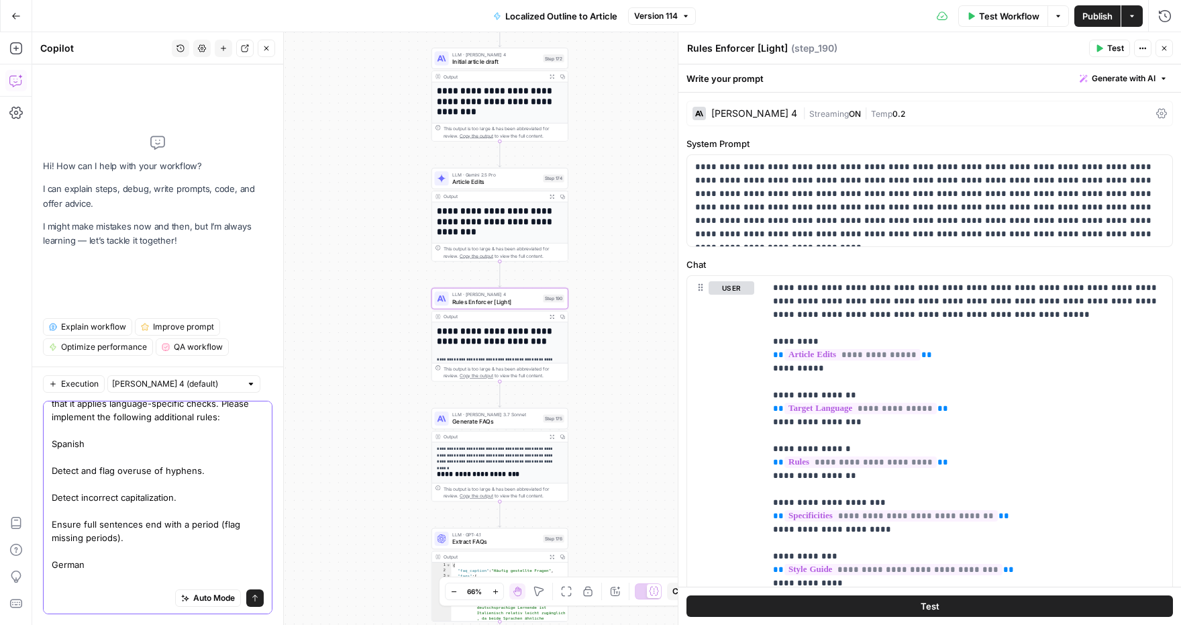
scroll to position [0, 0]
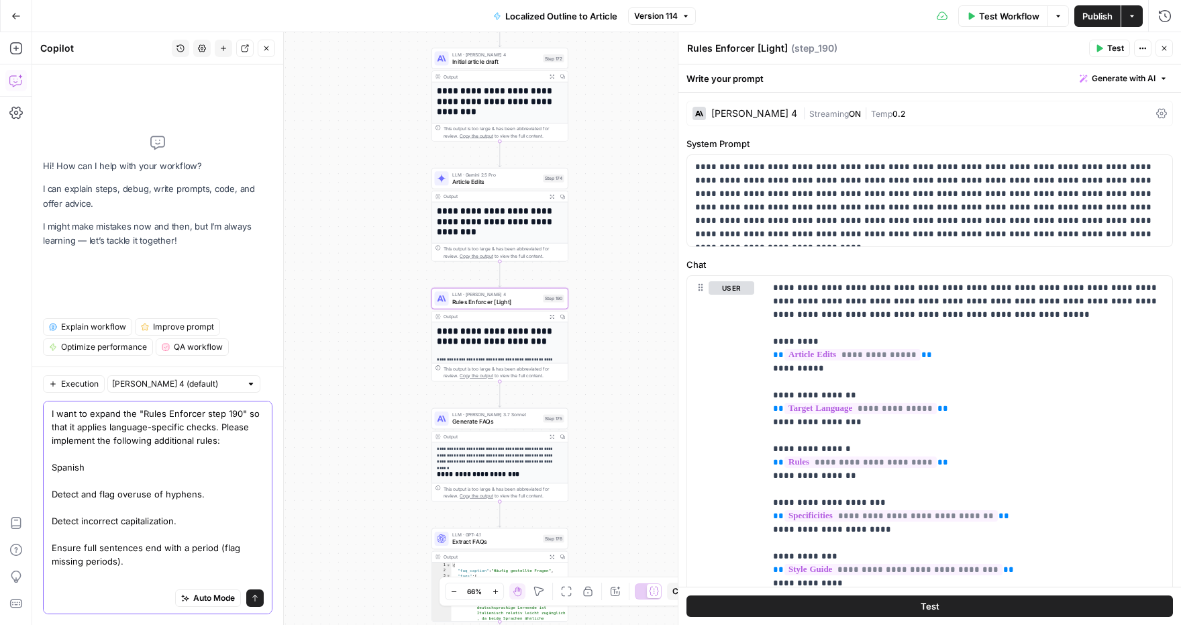
click at [123, 461] on textarea "I want to expand the "Rules Enforcer step 190" so that it applies language-spec…" at bounding box center [158, 548] width 212 height 282
type textarea "I want to expand the "Rules Enforcer step 190" so that it applies language-spec…"
click at [50, 500] on div "I want to expand the "Rules Enforcer step 190" so that it applies language-spec…" at bounding box center [157, 506] width 229 height 213
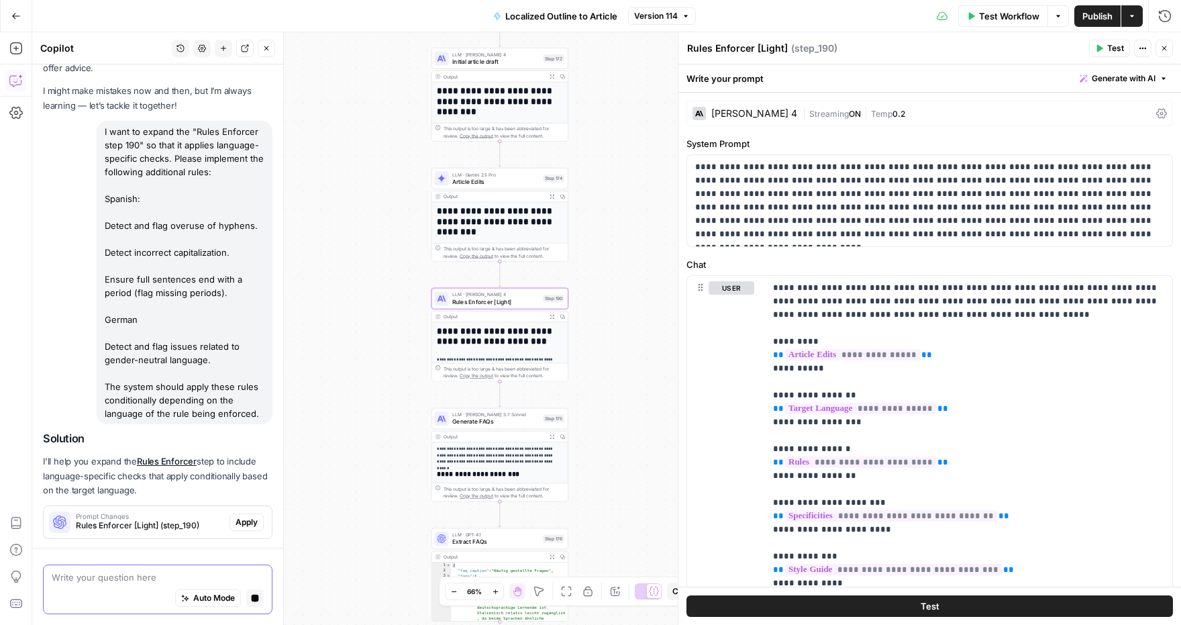
scroll to position [89, 0]
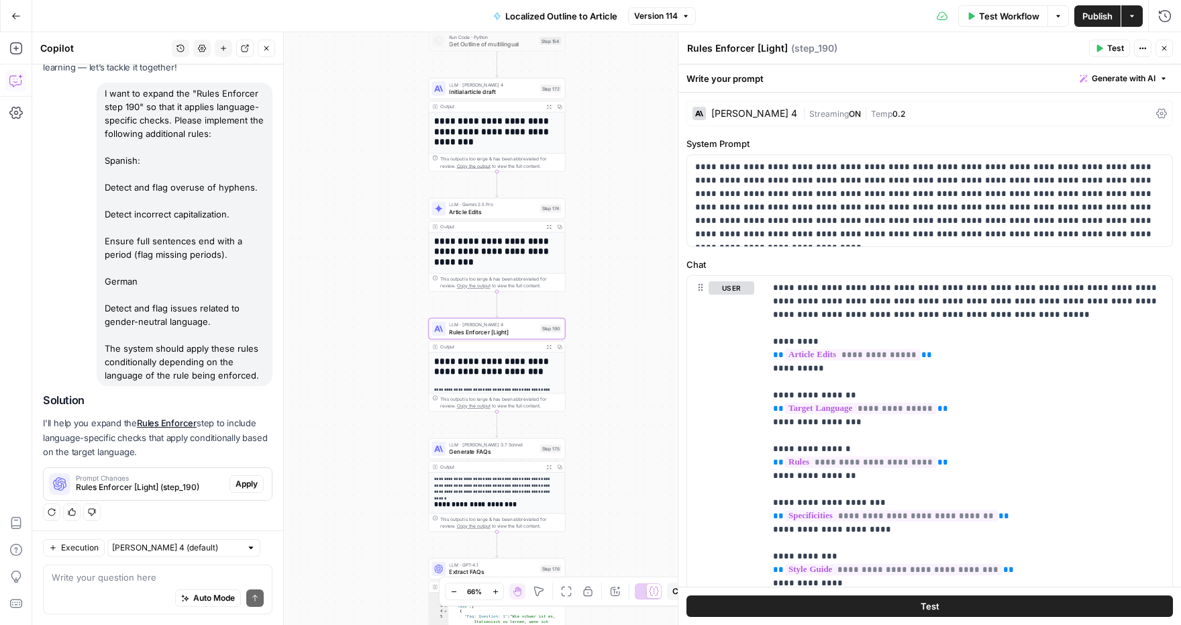
click at [141, 476] on span "Prompt Changes" at bounding box center [150, 477] width 148 height 7
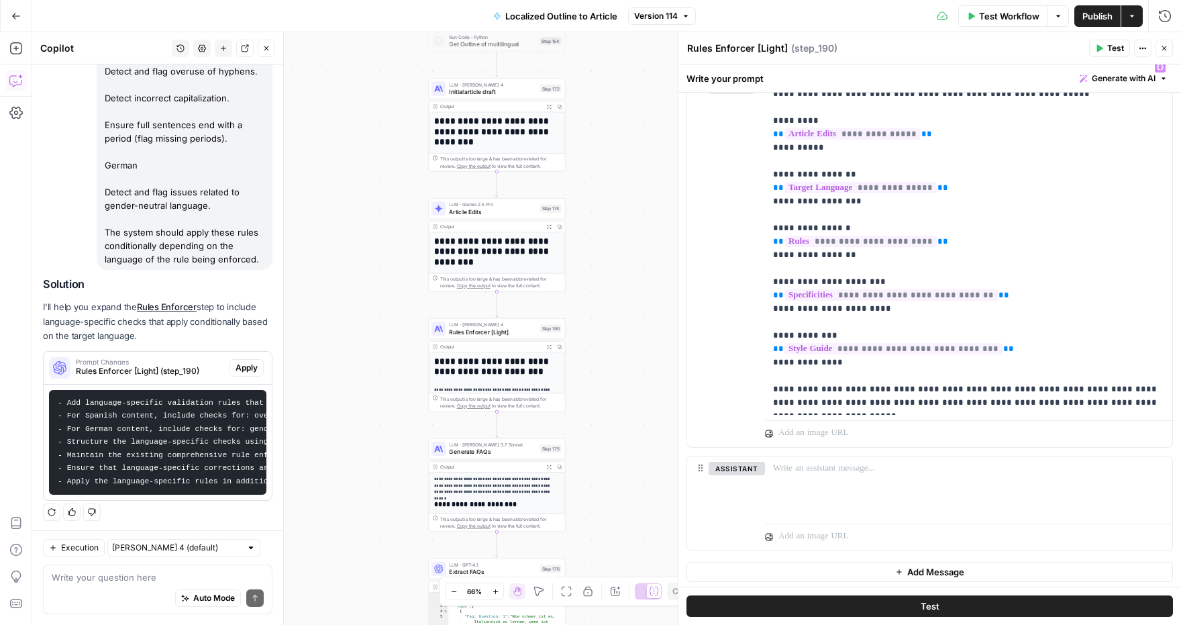
scroll to position [220, 0]
click at [1067, 356] on p "**********" at bounding box center [969, 235] width 392 height 349
click at [246, 366] on span "Apply" at bounding box center [246, 368] width 22 height 12
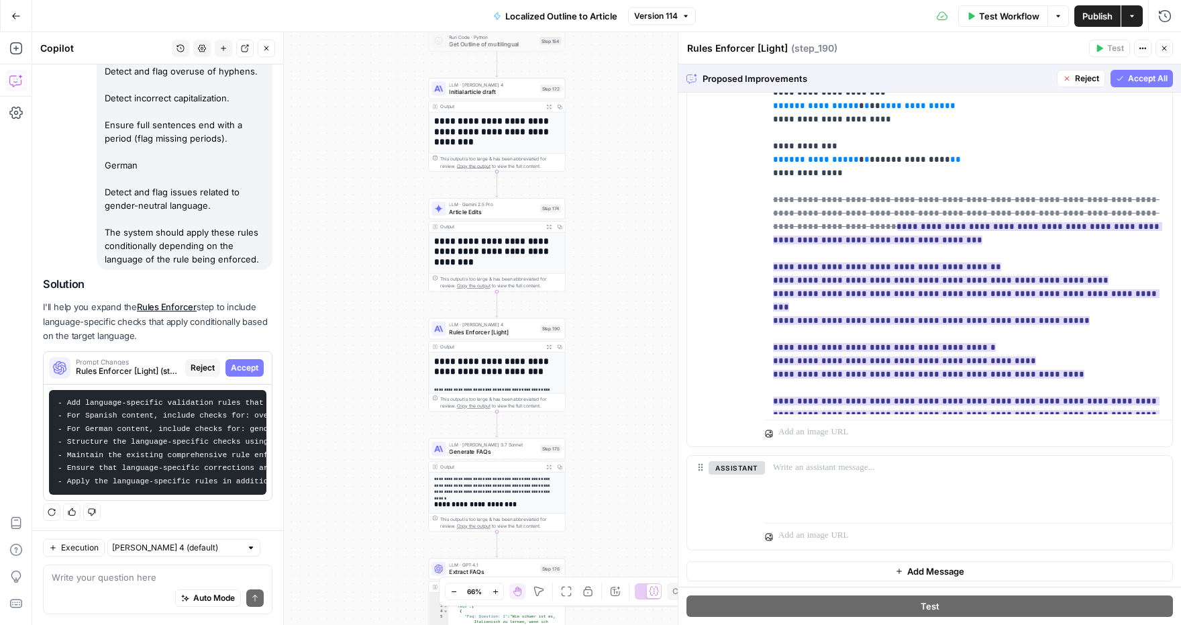
scroll to position [0, 0]
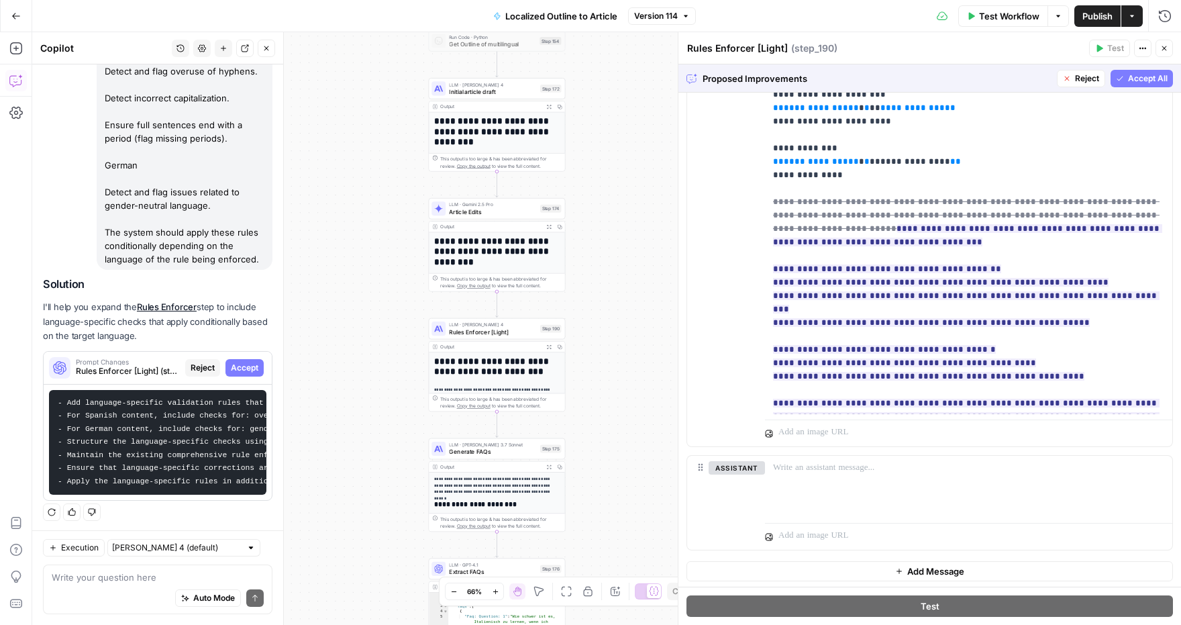
click at [1147, 83] on span "Accept All" at bounding box center [1148, 78] width 40 height 12
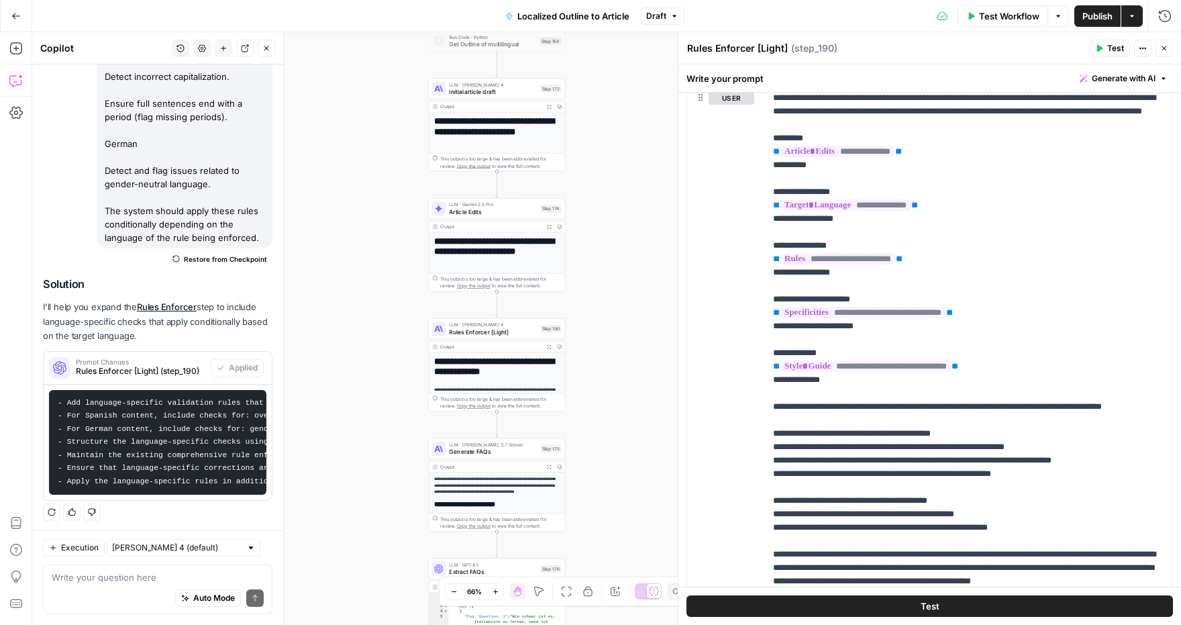
click at [1092, 23] on button "Publish" at bounding box center [1097, 15] width 46 height 21
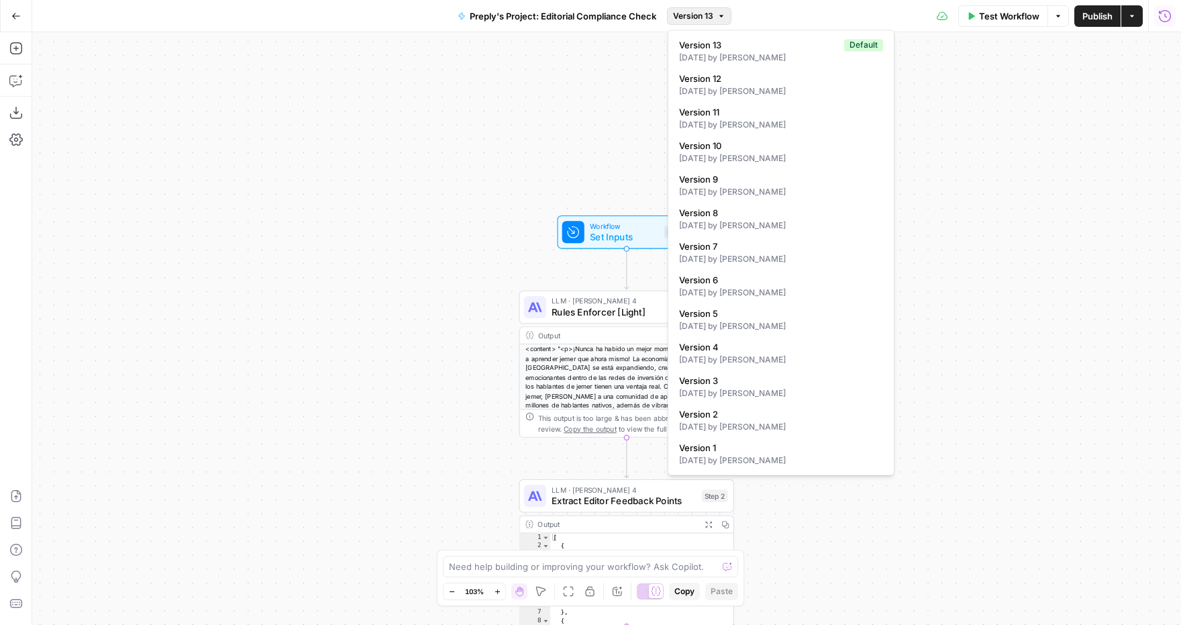
click at [707, 22] on button "Version 13" at bounding box center [699, 15] width 64 height 17
click at [21, 18] on button "Go Back" at bounding box center [16, 16] width 24 height 24
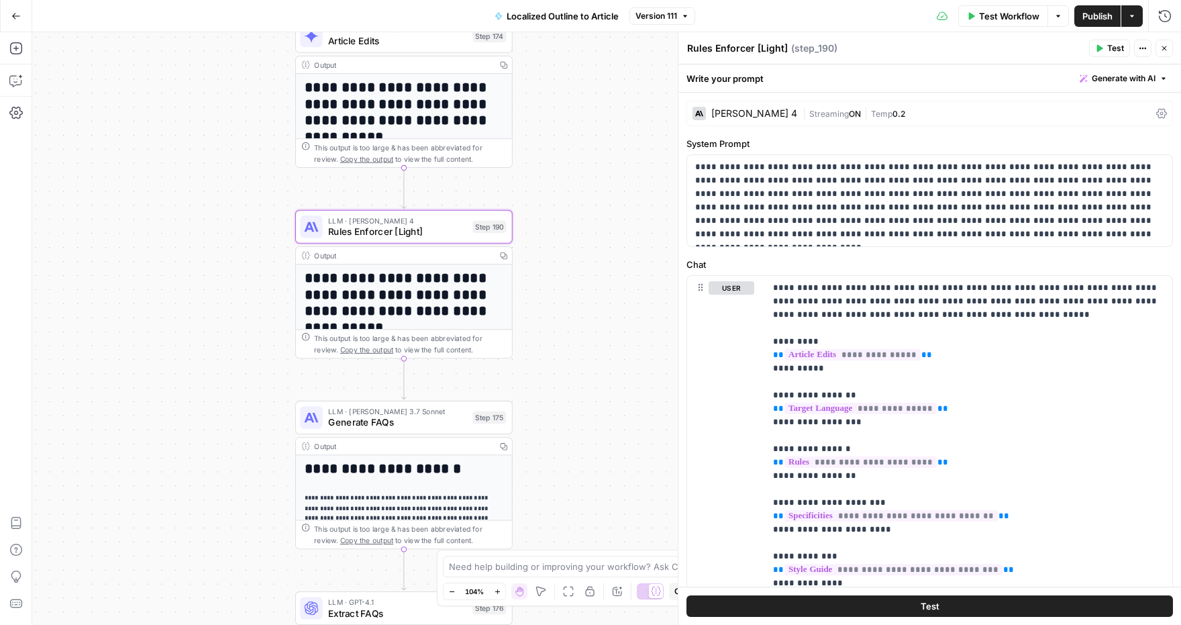
scroll to position [221, 0]
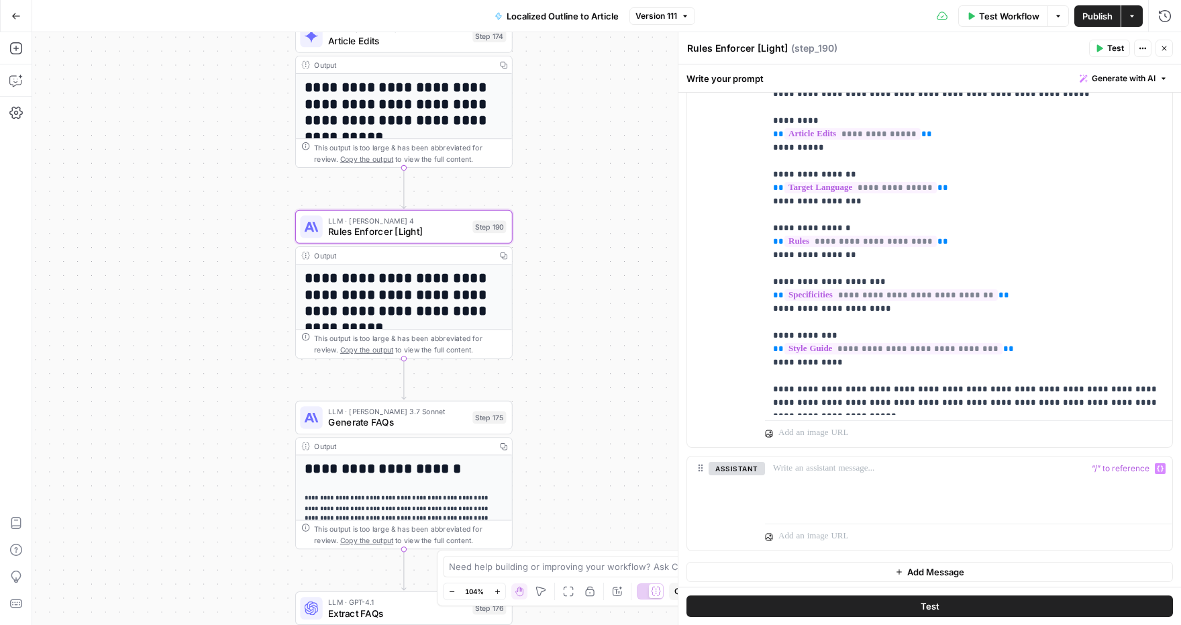
click at [21, 23] on button "Go Back" at bounding box center [16, 16] width 24 height 24
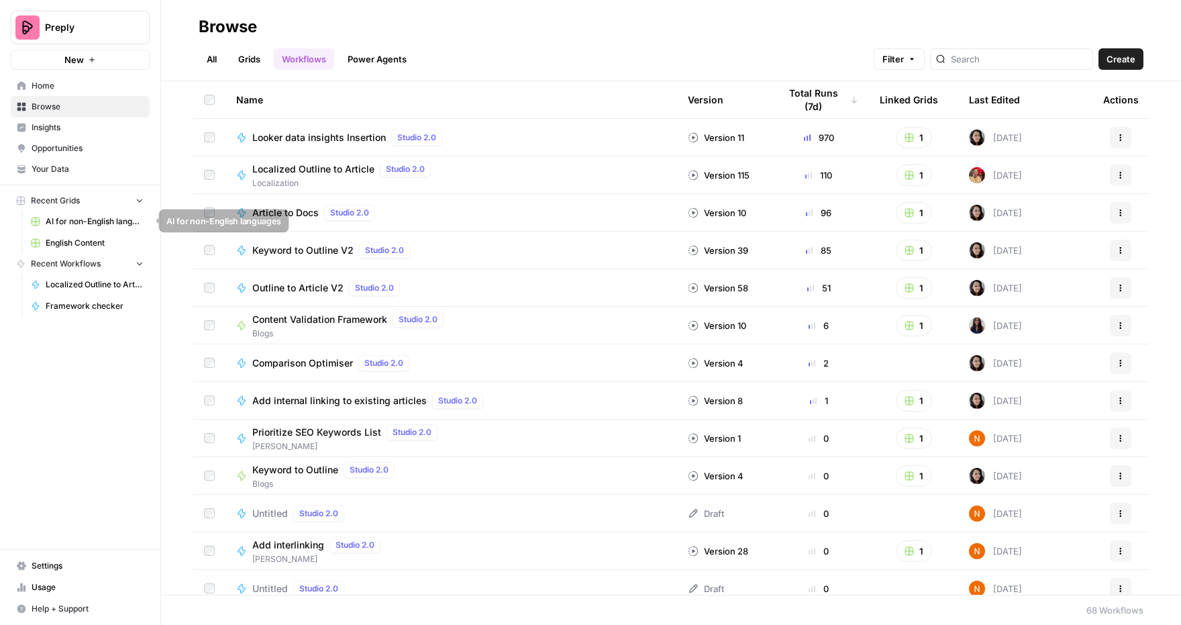
click at [85, 221] on span "AI for non-English languages" at bounding box center [95, 221] width 98 height 12
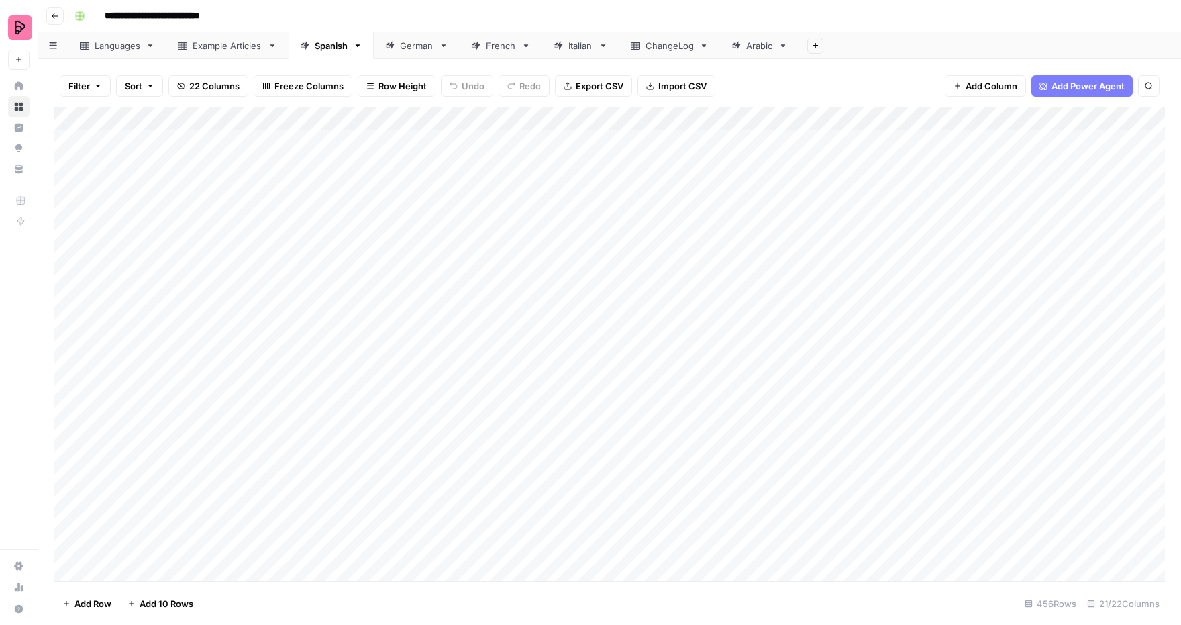
click at [1010, 118] on div "Add Column" at bounding box center [609, 344] width 1110 height 474
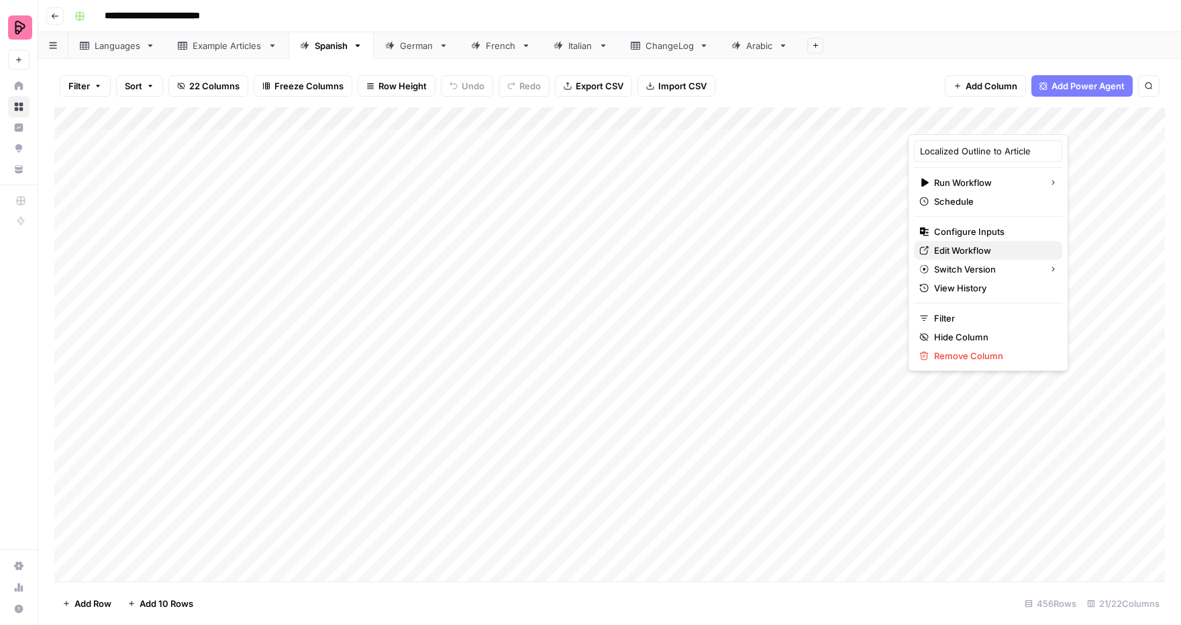
click at [959, 252] on span "Edit Workflow" at bounding box center [992, 250] width 117 height 13
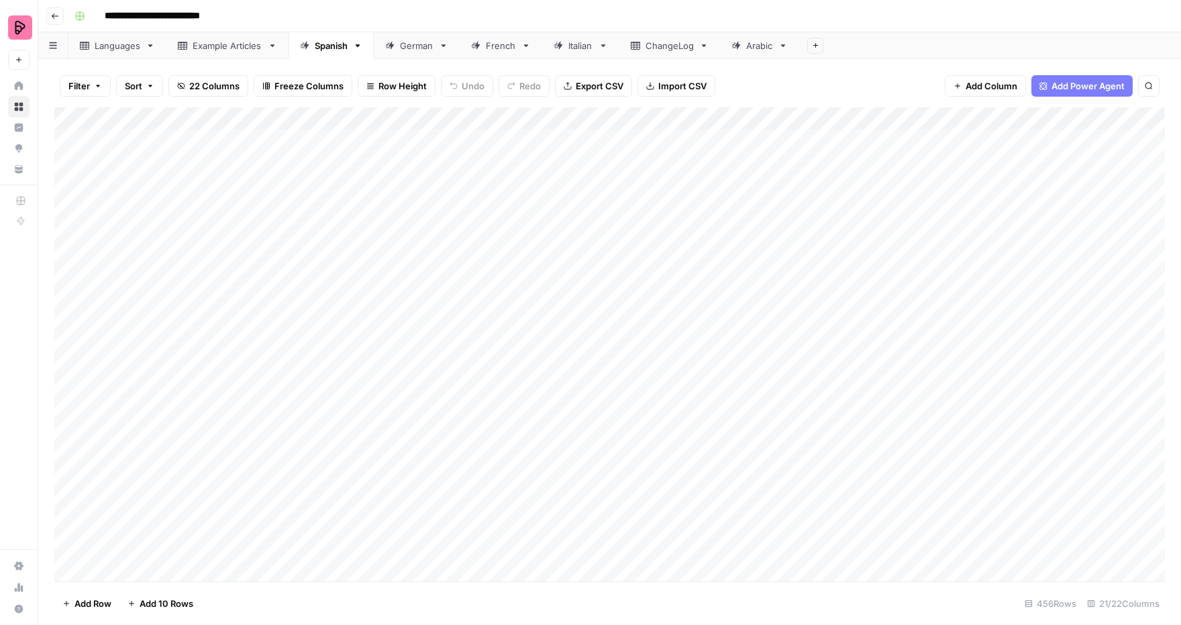
click at [669, 56] on link "ChangeLog" at bounding box center [669, 45] width 101 height 27
click at [816, 409] on div "Add Column" at bounding box center [609, 277] width 1110 height 341
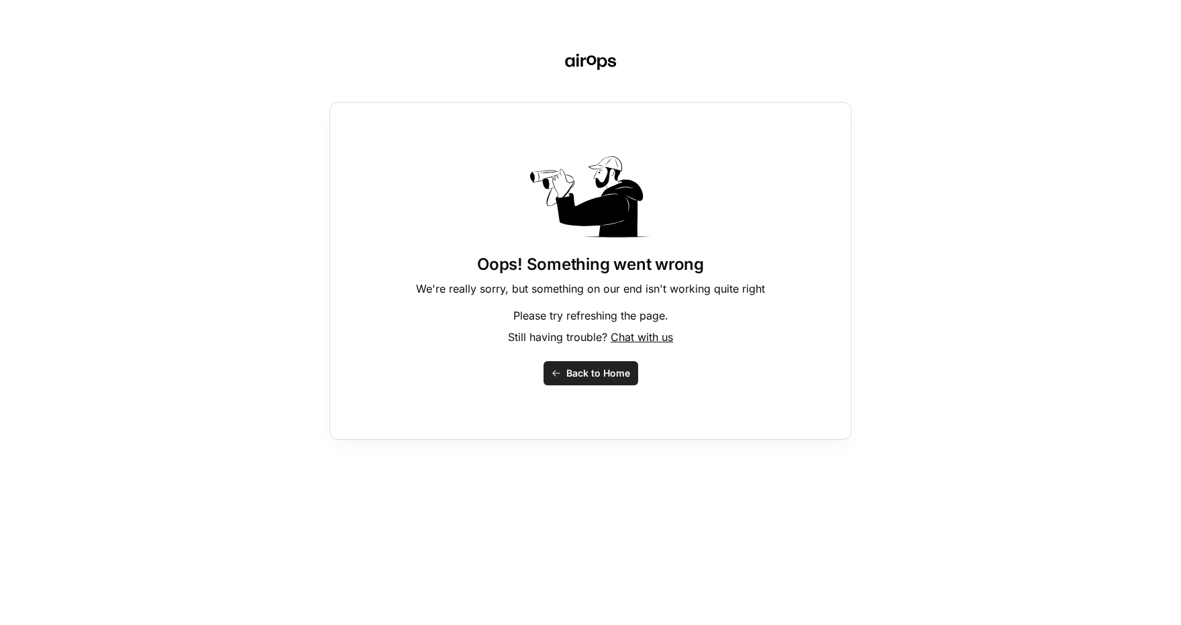
click at [572, 383] on button "Back to Home" at bounding box center [590, 373] width 95 height 24
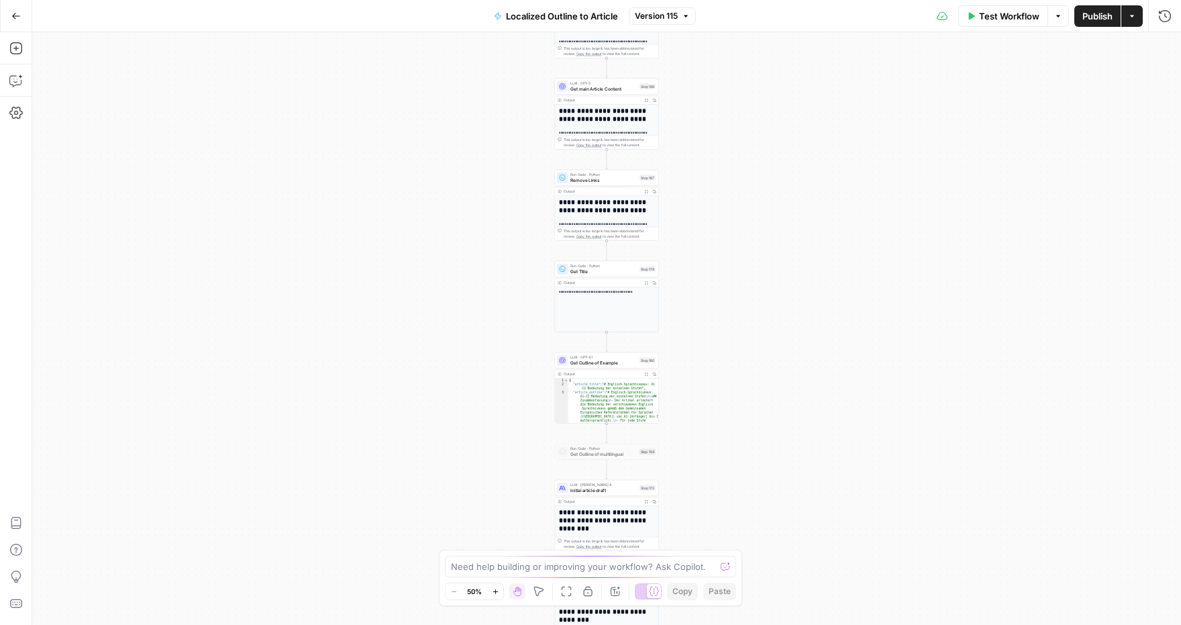
click at [653, 20] on span "Version 115" at bounding box center [656, 16] width 43 height 12
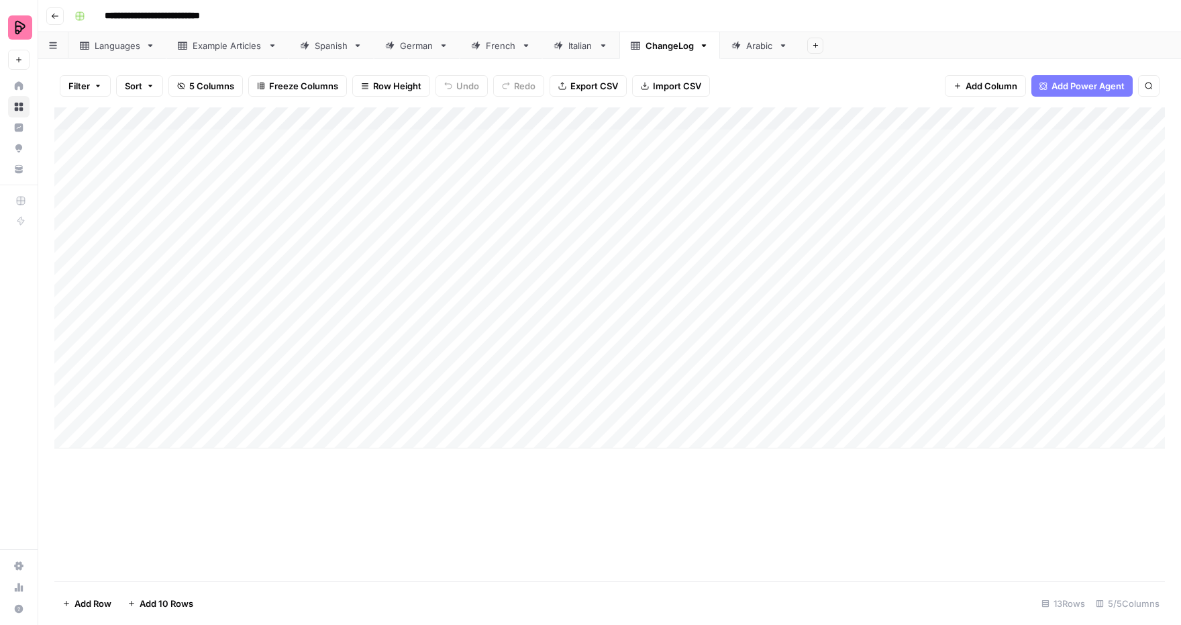
click at [812, 411] on div "Add Column" at bounding box center [609, 277] width 1110 height 341
type textarea "***"
click at [768, 503] on div "Add Column" at bounding box center [609, 344] width 1110 height 474
click at [835, 329] on div "Add Column" at bounding box center [609, 344] width 1110 height 474
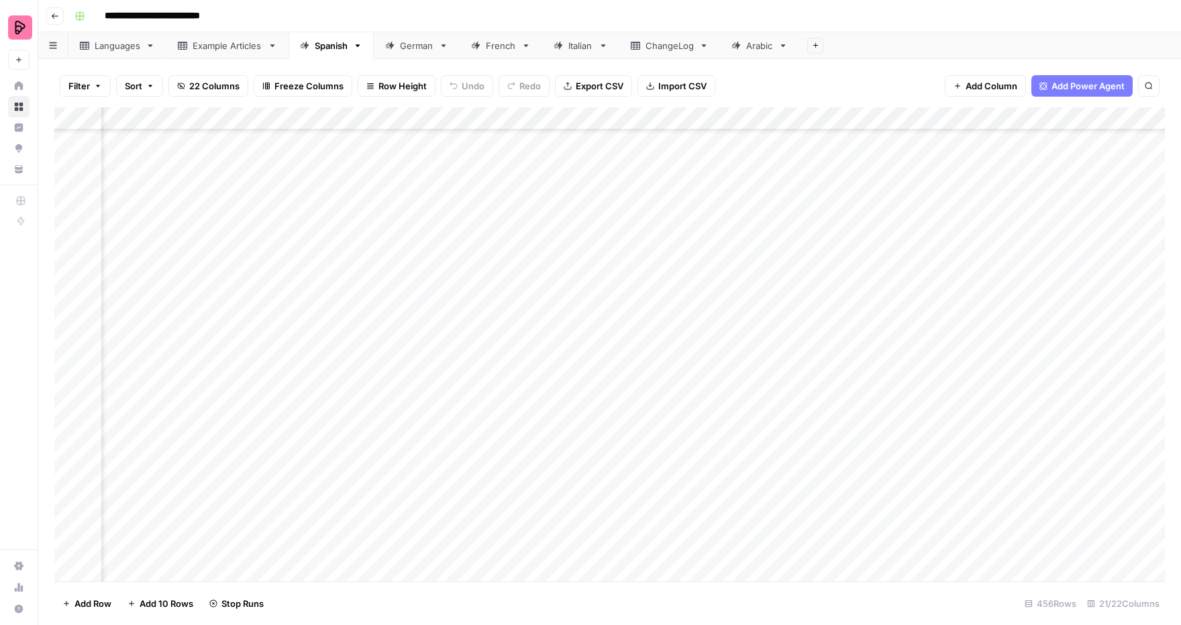
click at [835, 329] on div "Add Column" at bounding box center [609, 344] width 1110 height 474
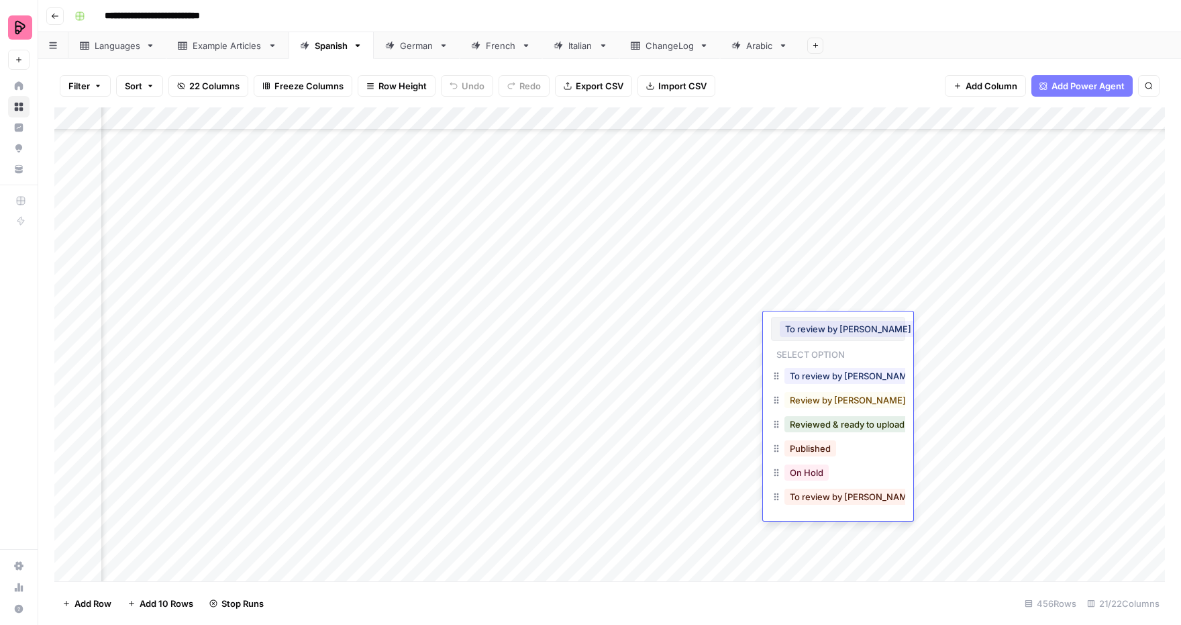
click at [934, 330] on div "Add Column" at bounding box center [609, 344] width 1110 height 474
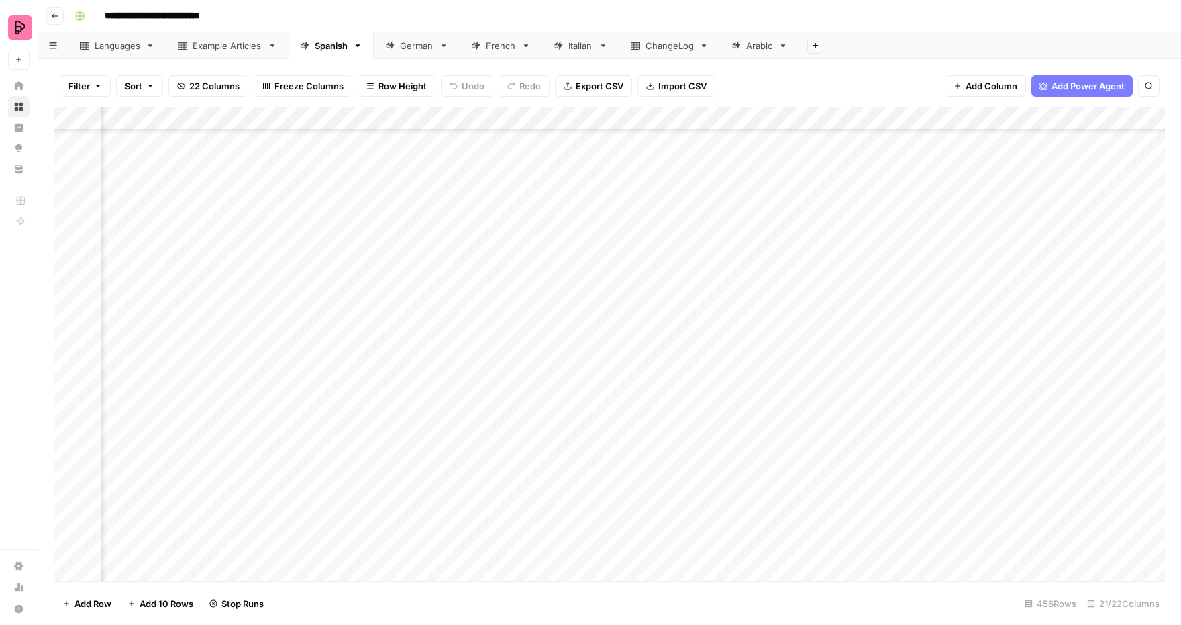
scroll to position [9573, 602]
